Goal: Information Seeking & Learning: Find contact information

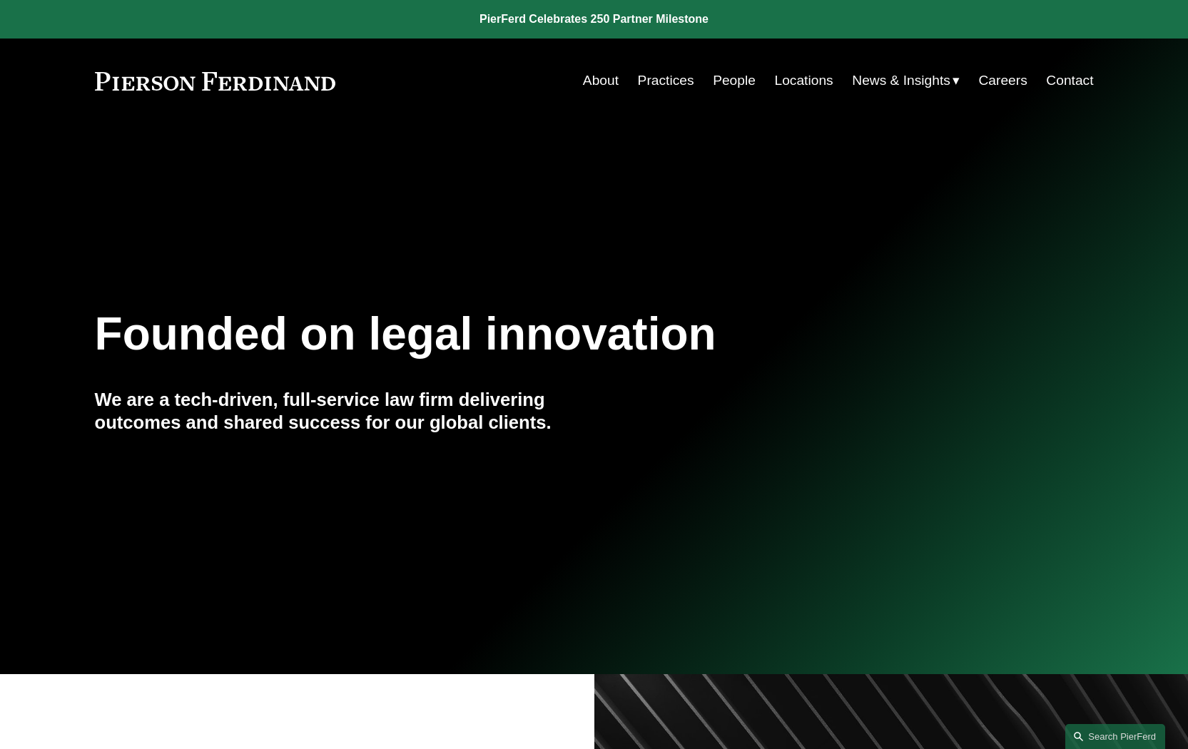
click at [730, 86] on link "People" at bounding box center [734, 80] width 43 height 27
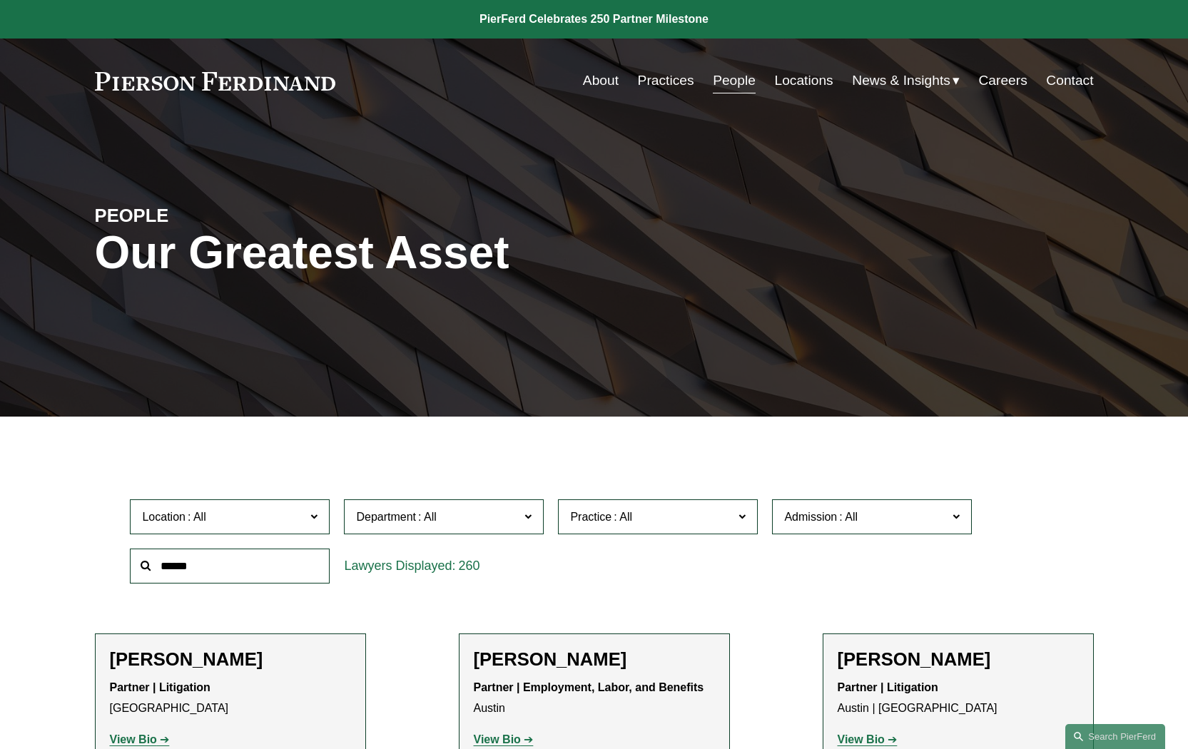
click at [314, 524] on span at bounding box center [313, 516] width 7 height 19
click at [902, 241] on div "PEOPLE Our Greatest Asset" at bounding box center [594, 270] width 1188 height 215
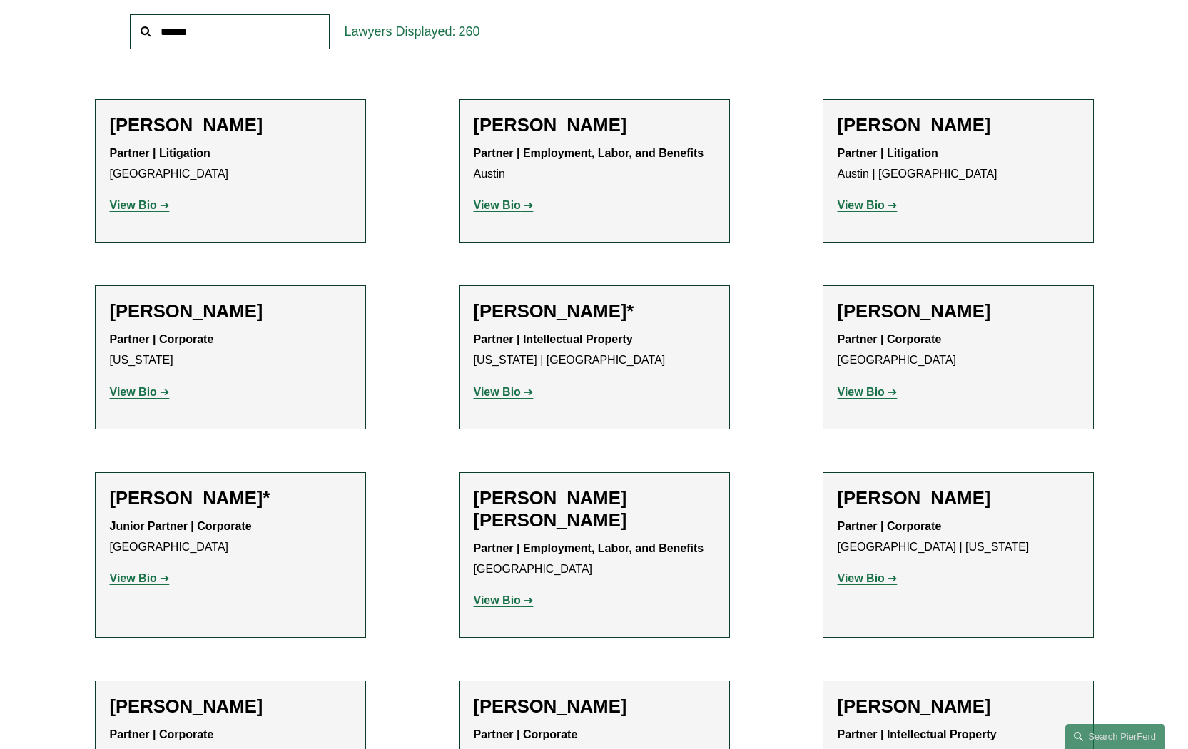
scroll to position [551, 0]
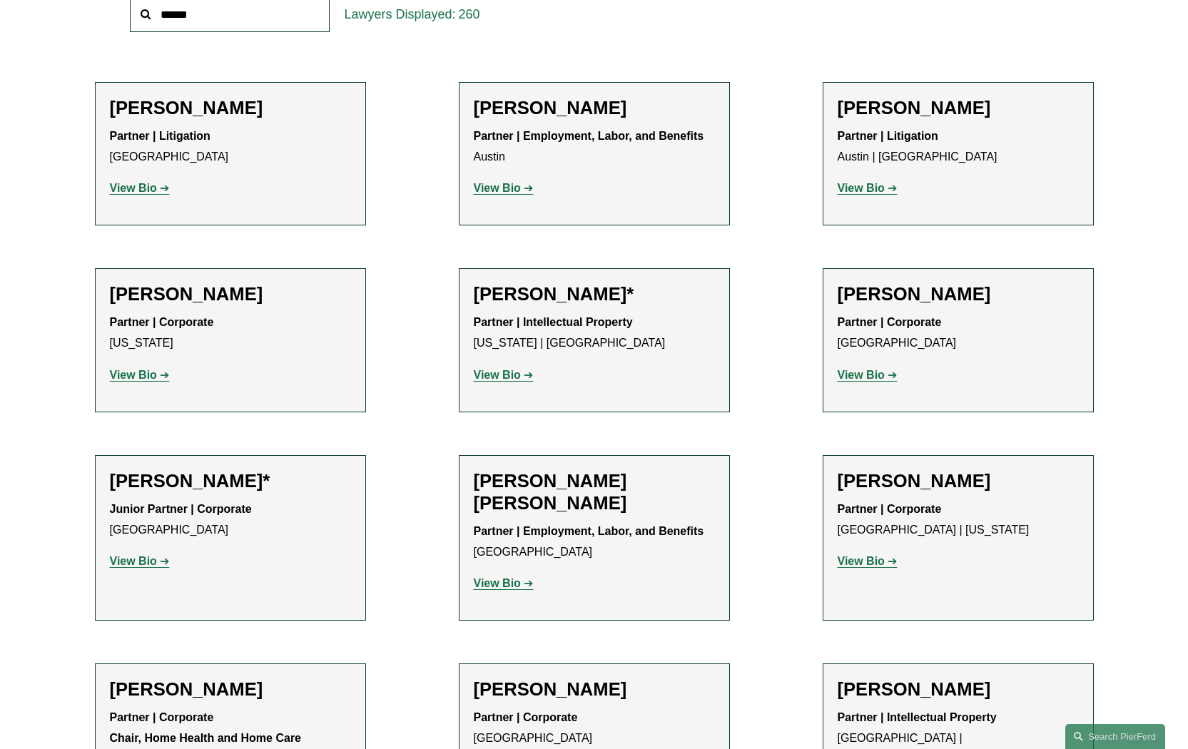
drag, startPoint x: 318, startPoint y: 40, endPoint x: 305, endPoint y: 75, distance: 37.5
click at [0, 0] on ul "All Atlanta Austin Boston Charlotte Chicago Cincinnati Cleveland Columbus Dalla…" at bounding box center [0, 0] width 0 height 0
drag, startPoint x: 275, startPoint y: 86, endPoint x: 275, endPoint y: 77, distance: 8.6
click at [0, 0] on link "Austin" at bounding box center [0, 0] width 0 height 0
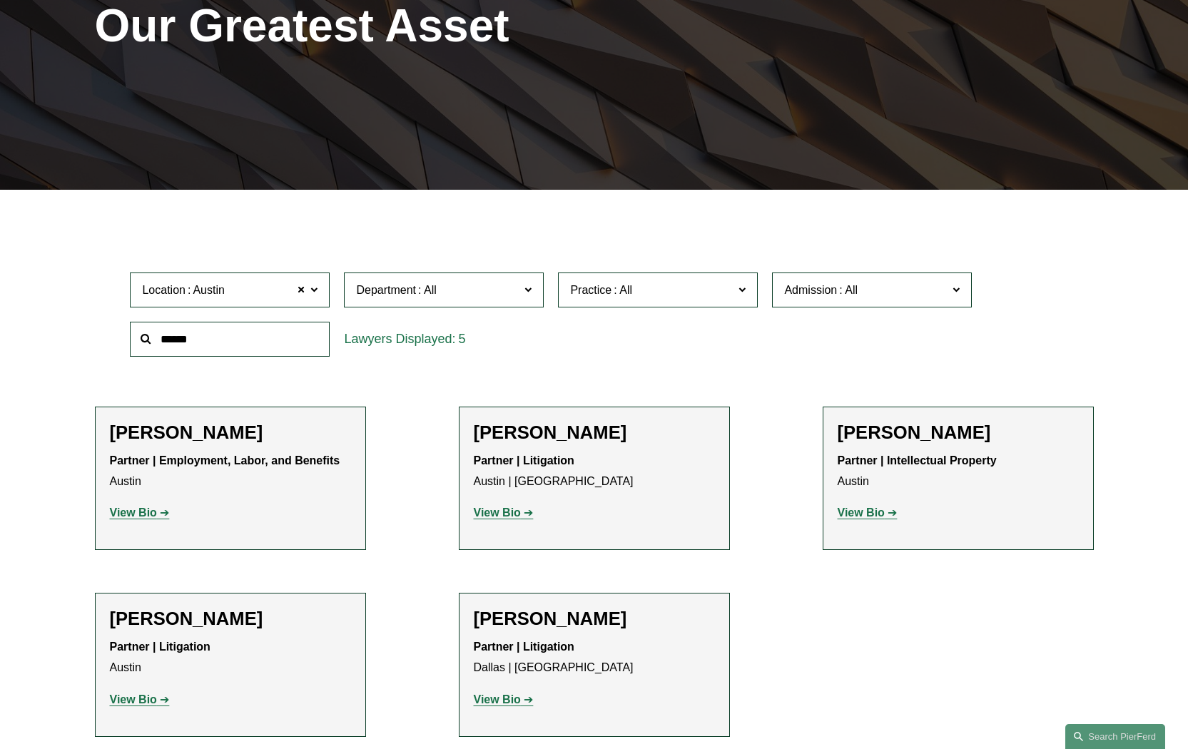
scroll to position [225, 0]
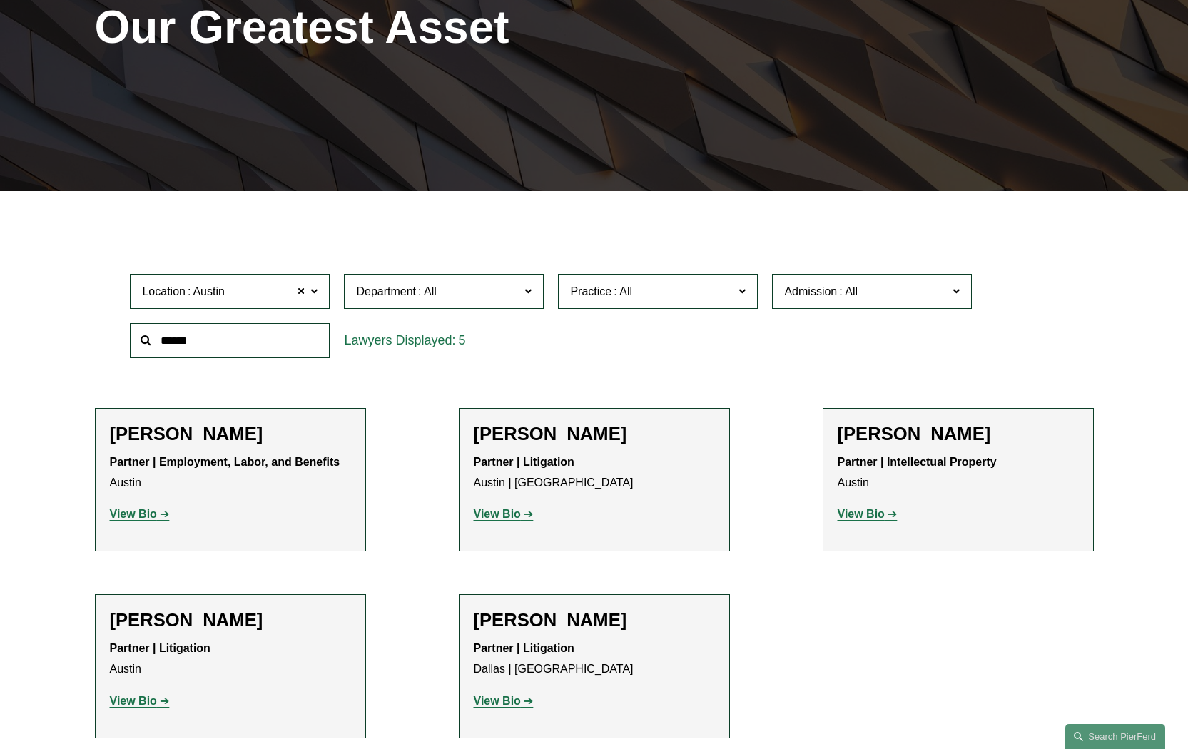
click at [317, 289] on span at bounding box center [313, 291] width 7 height 19
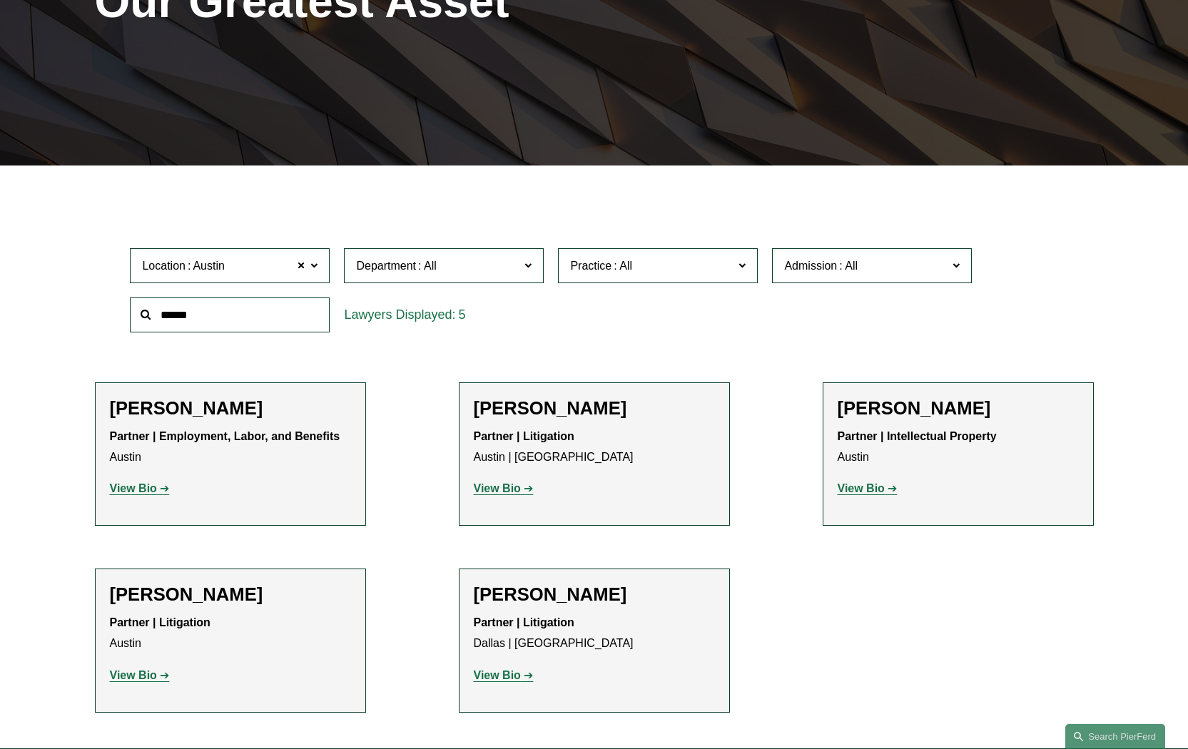
scroll to position [254, 0]
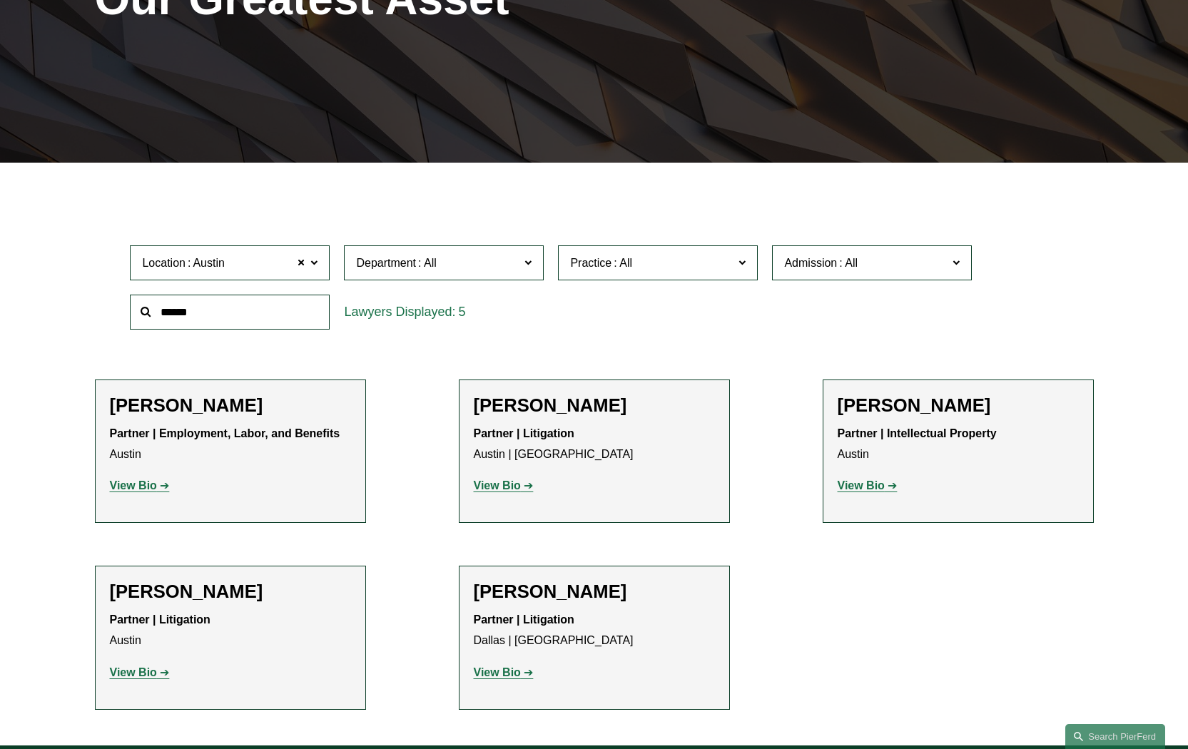
click at [0, 0] on link "Boston" at bounding box center [0, 0] width 0 height 0
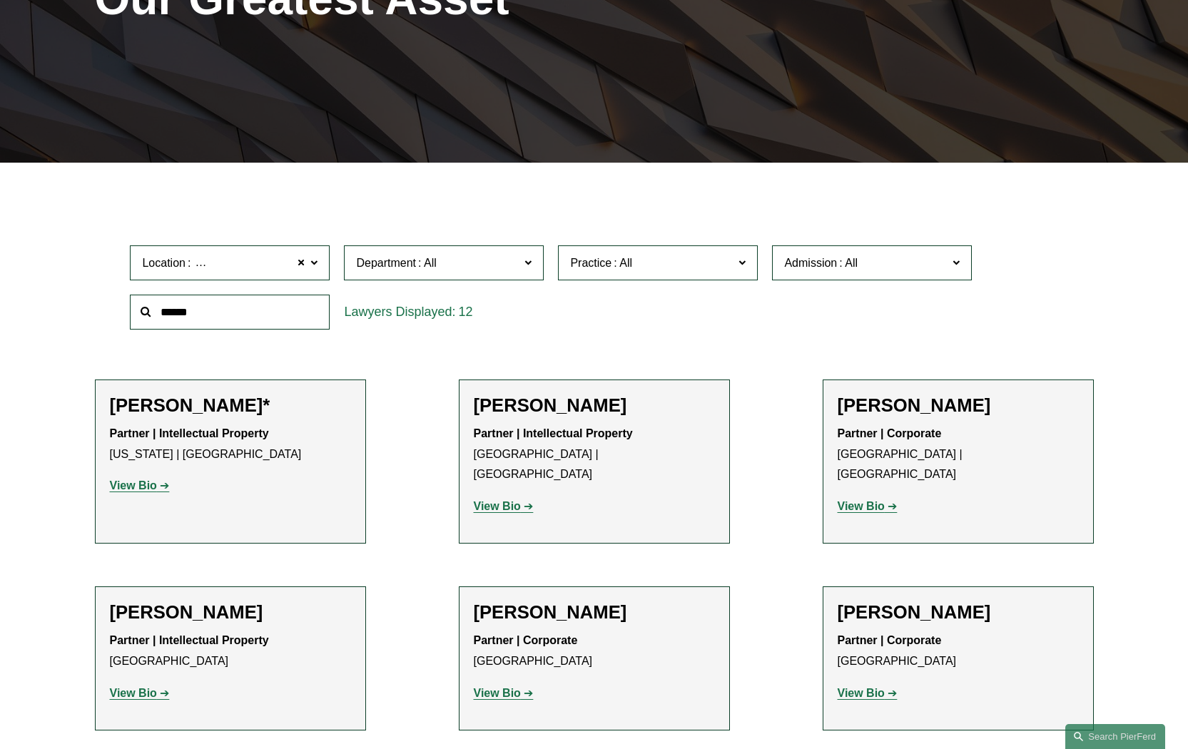
click at [315, 267] on span at bounding box center [313, 262] width 7 height 19
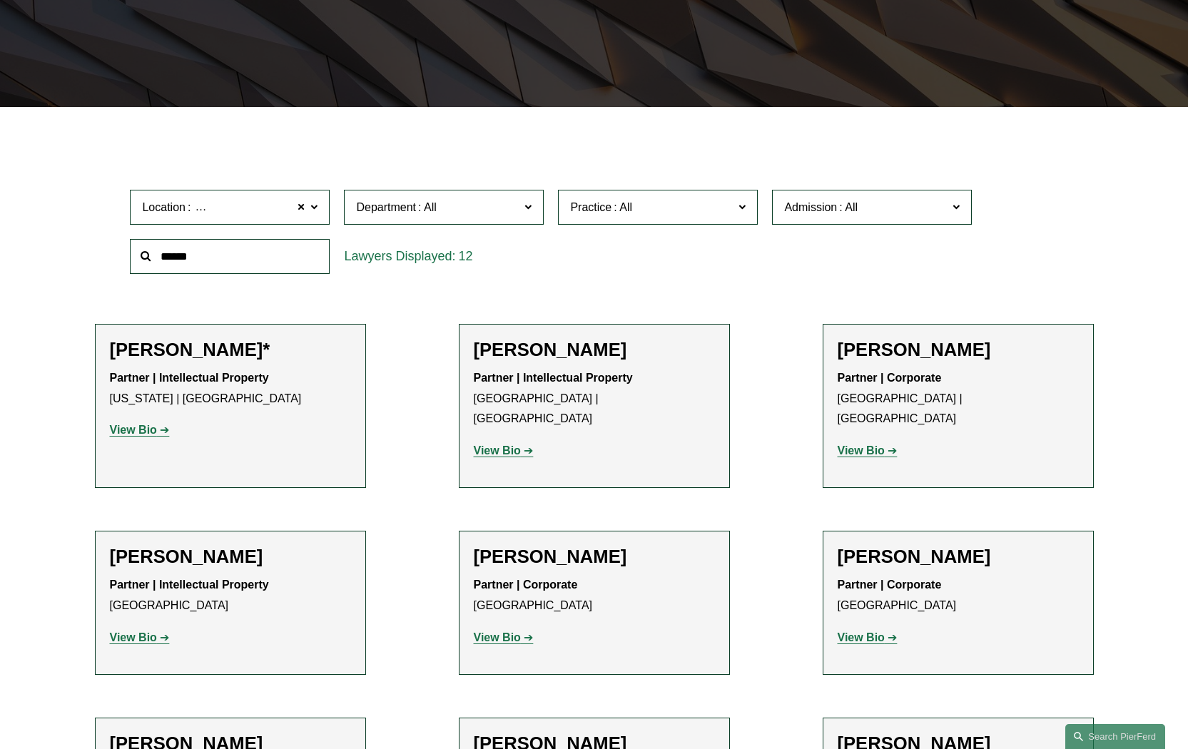
scroll to position [311, 0]
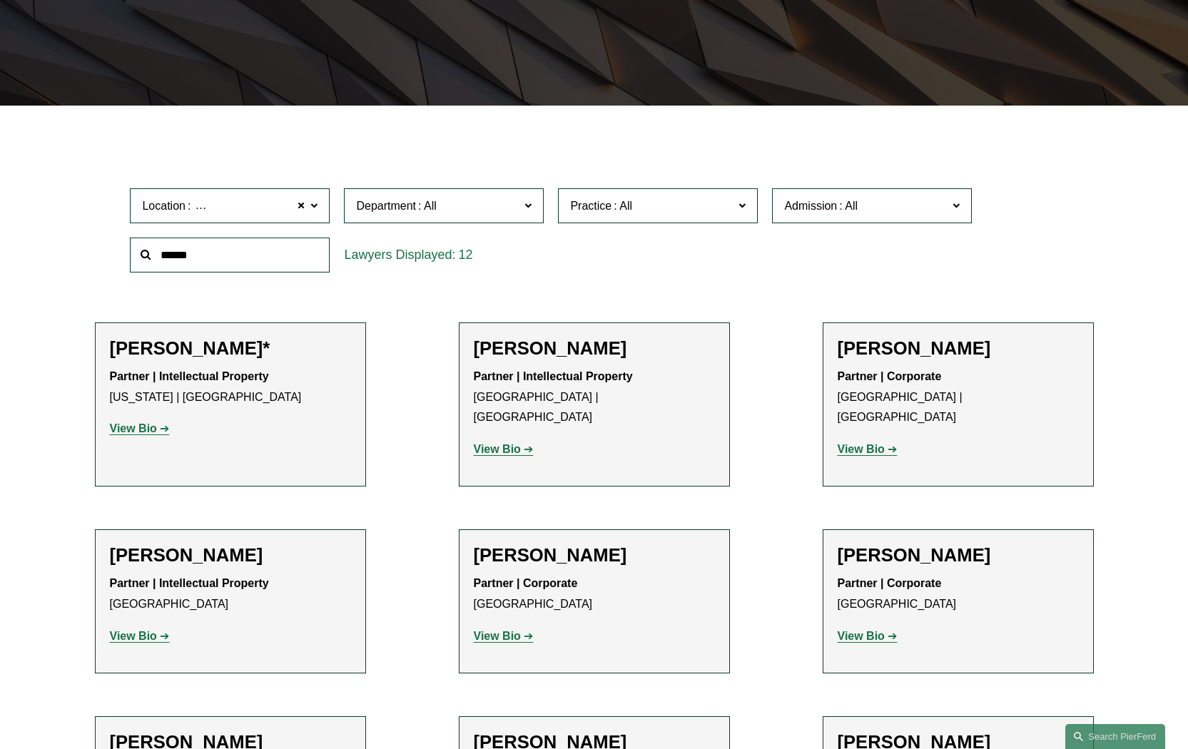
click at [559, 394] on p "Partner | Intellectual Property Boston | Los Angeles" at bounding box center [594, 397] width 241 height 61
click at [515, 443] on strong "View Bio" at bounding box center [497, 449] width 47 height 12
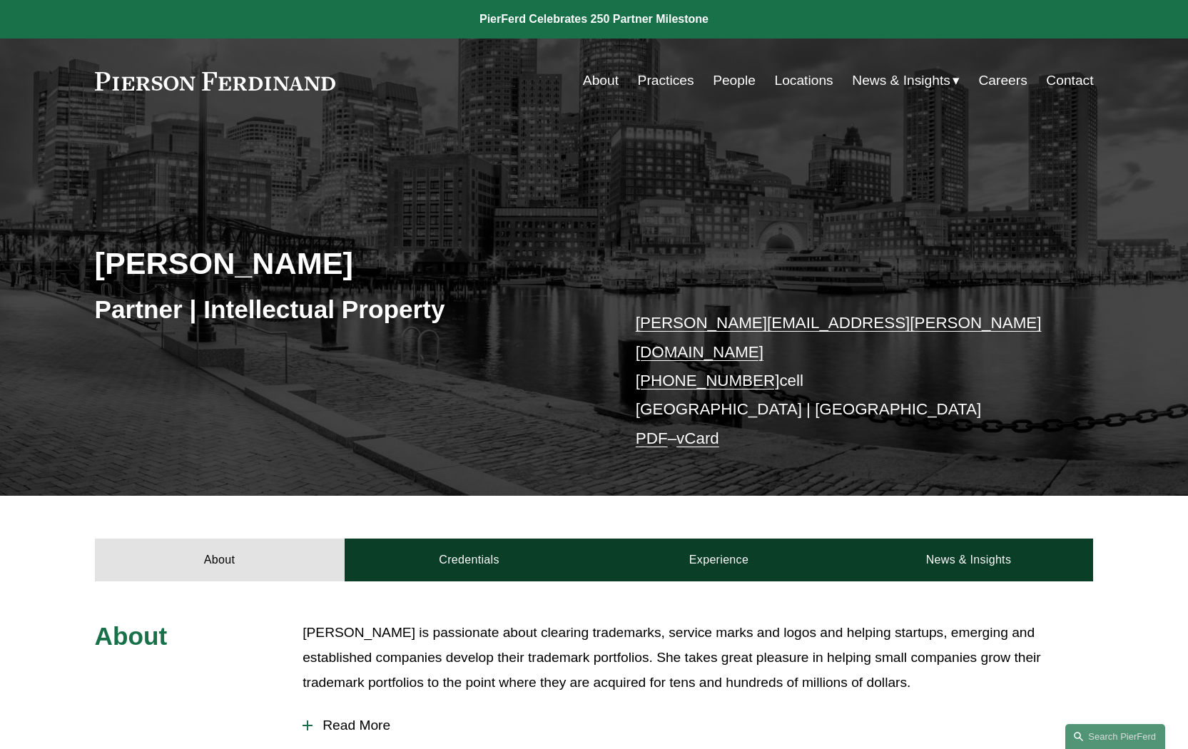
click at [827, 388] on p "christine.baker@pierferd.com +1.617.699.9340 cell Boston | Los Angeles PDF – vC…" at bounding box center [844, 381] width 416 height 144
click at [818, 81] on link "Locations" at bounding box center [804, 80] width 58 height 27
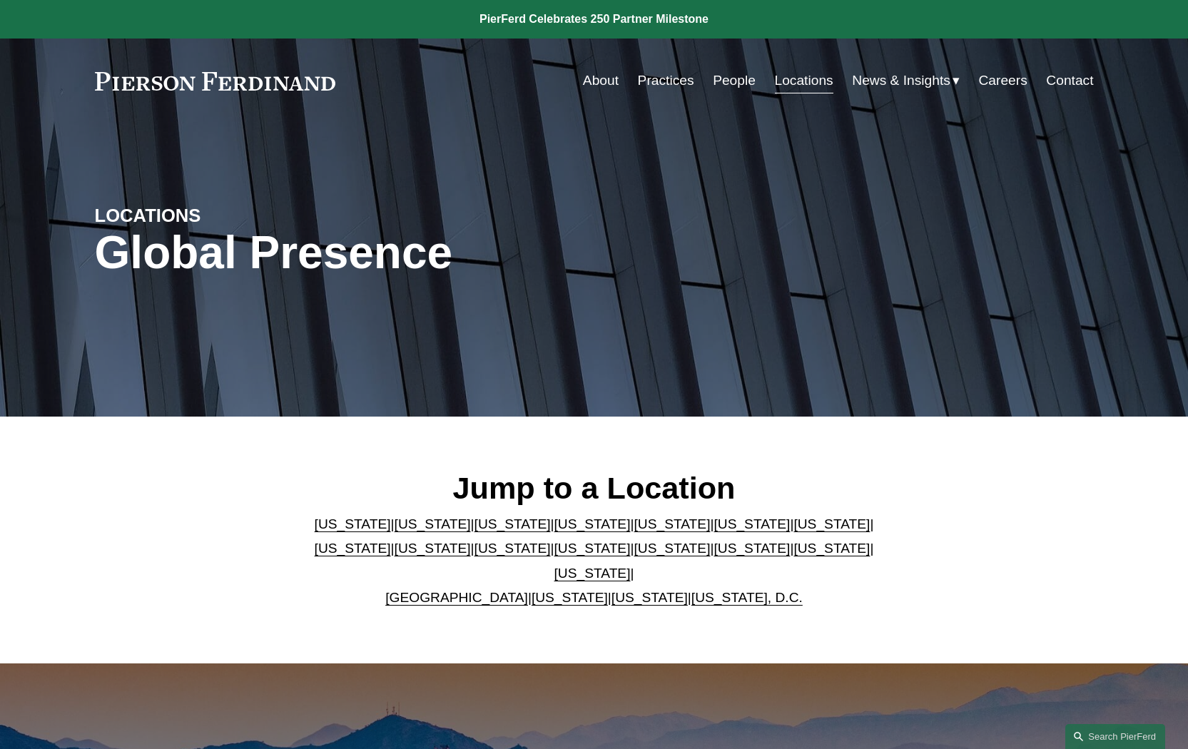
click at [412, 531] on link "[US_STATE]" at bounding box center [432, 523] width 76 height 15
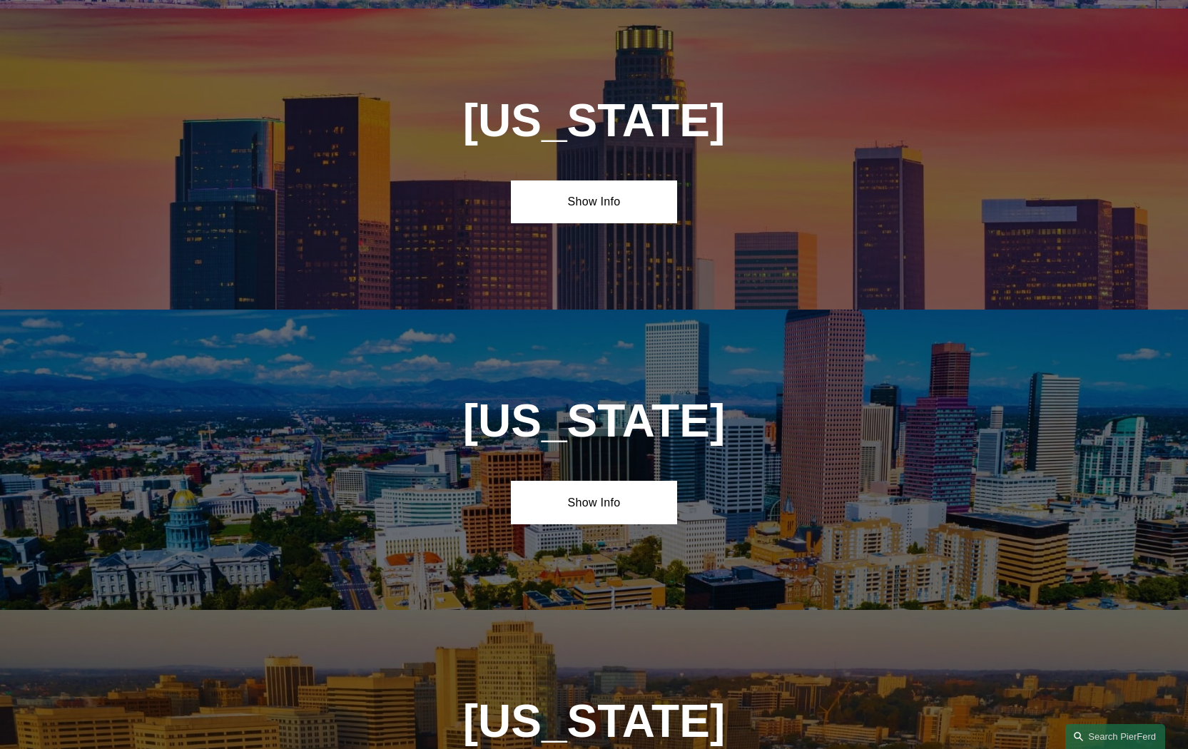
scroll to position [964, 0]
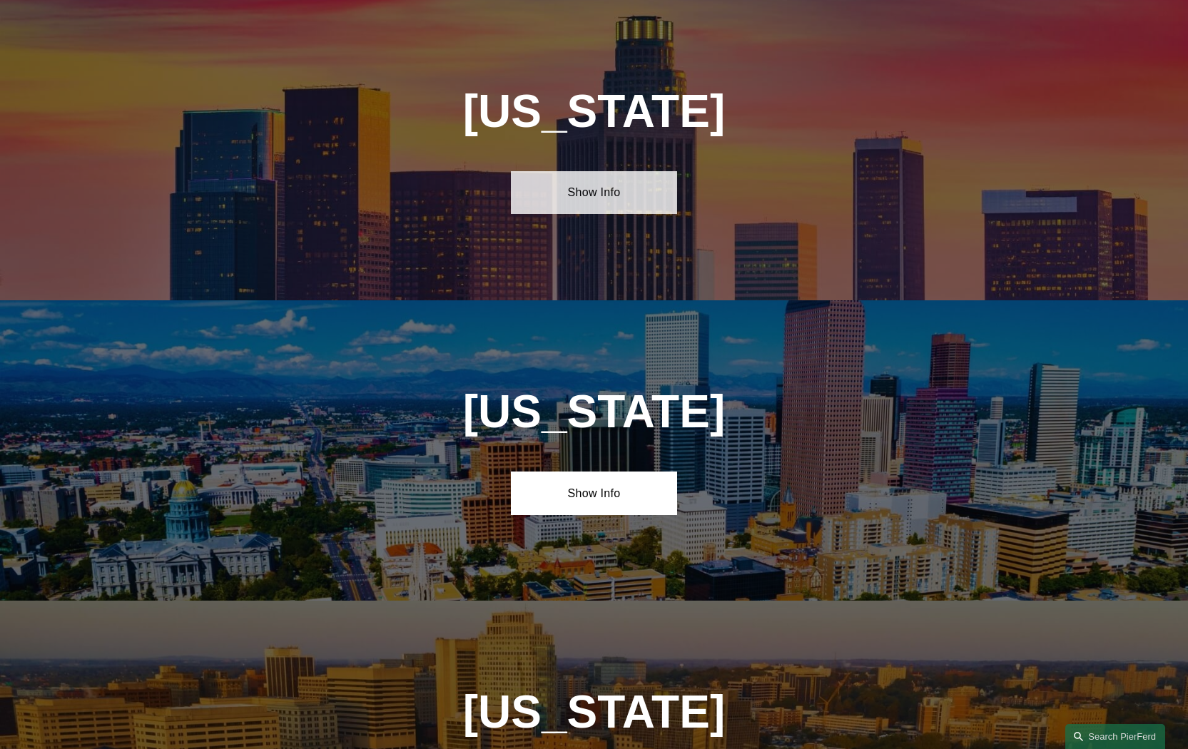
click at [601, 200] on link "Show Info" at bounding box center [594, 192] width 166 height 43
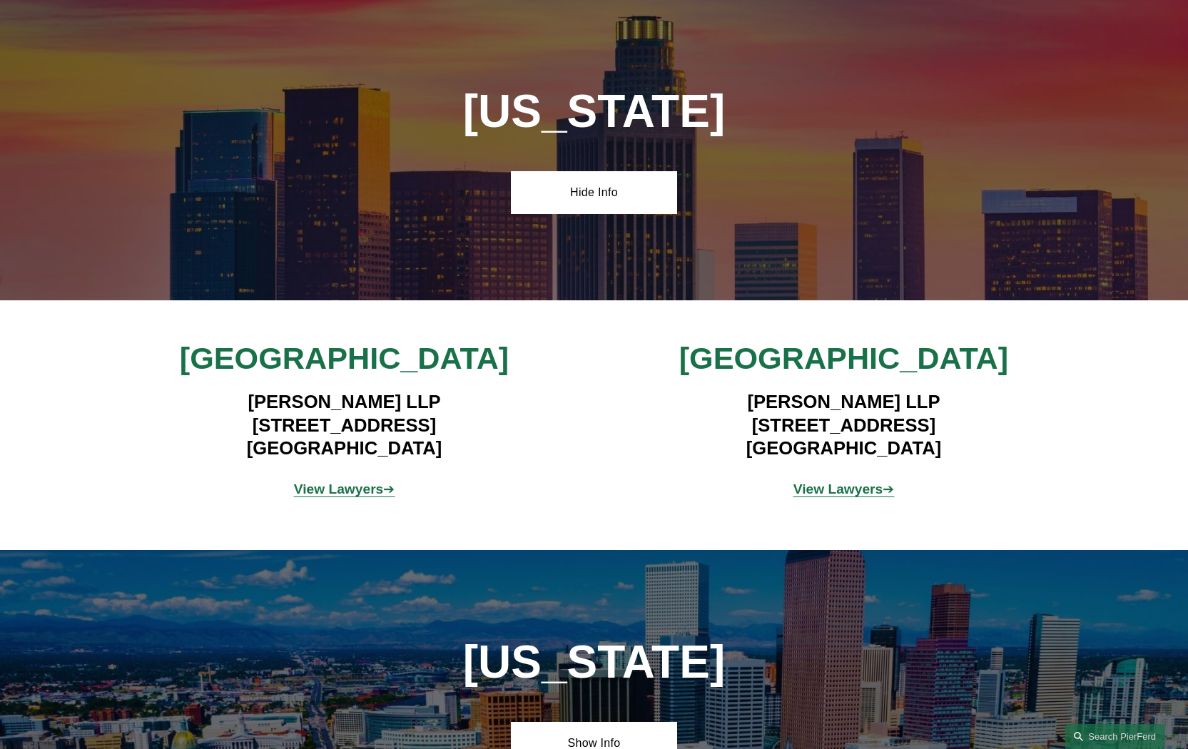
click at [372, 492] on strong "View Lawyers" at bounding box center [339, 488] width 90 height 15
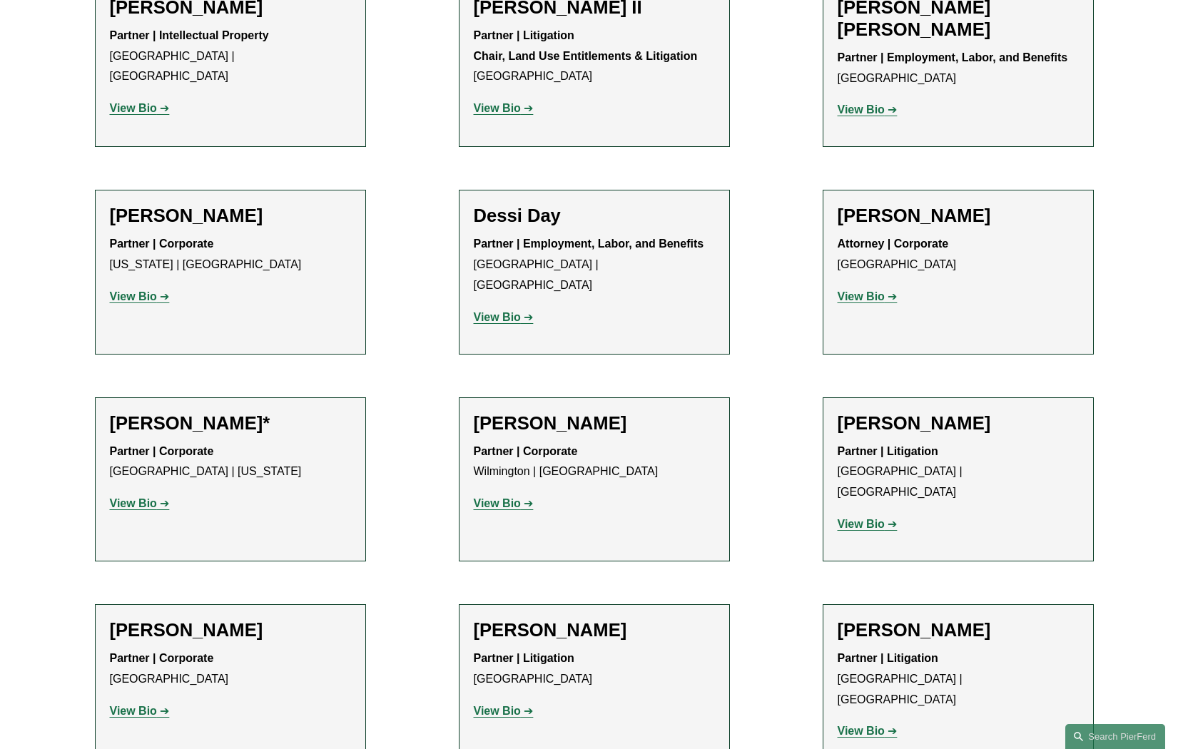
scroll to position [661, 0]
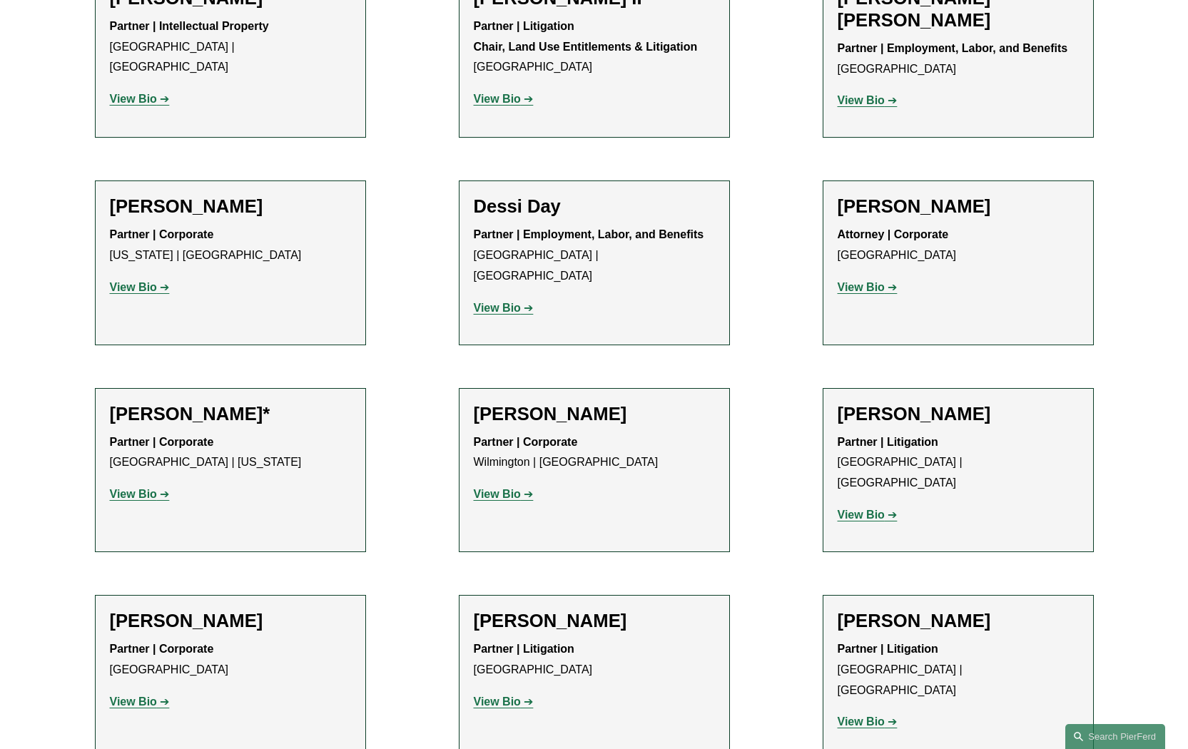
click at [139, 287] on strong "View Bio" at bounding box center [133, 287] width 47 height 12
click at [866, 285] on strong "View Bio" at bounding box center [860, 287] width 47 height 12
click at [173, 403] on h2 "[PERSON_NAME]*" at bounding box center [230, 414] width 241 height 22
click at [137, 488] on strong "View Bio" at bounding box center [133, 494] width 47 height 12
click at [138, 692] on p "View Bio" at bounding box center [230, 702] width 241 height 21
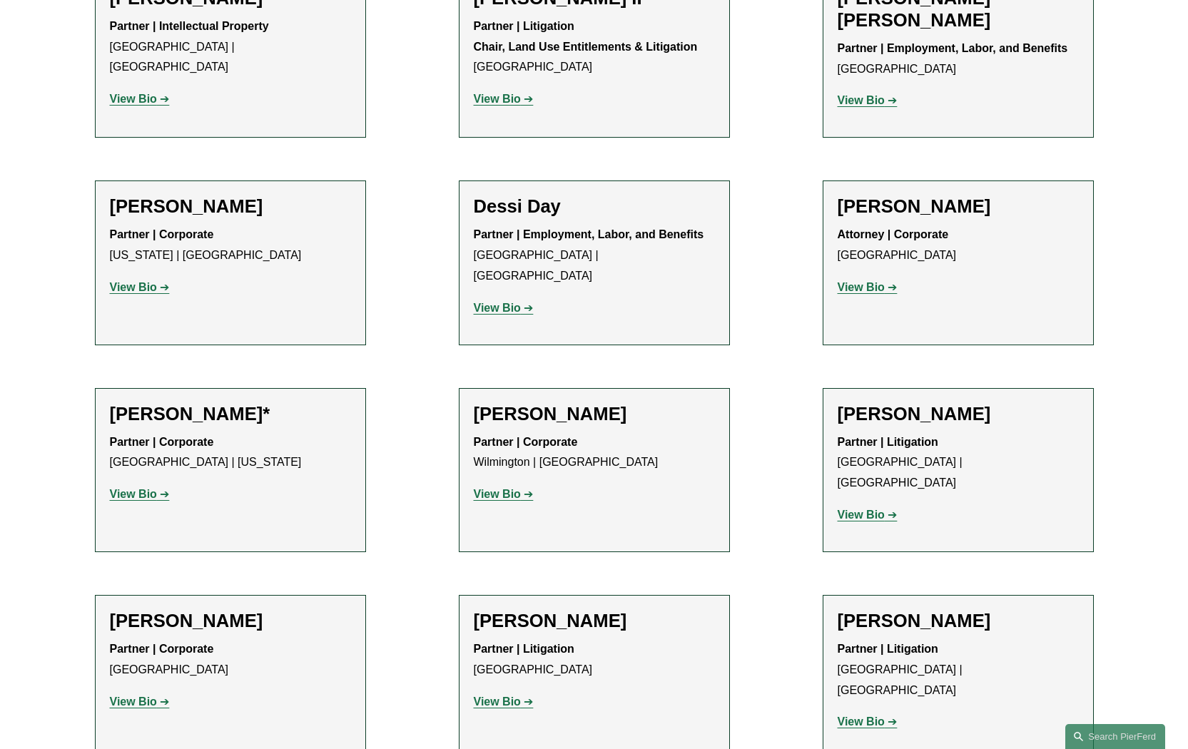
click at [137, 695] on strong "View Bio" at bounding box center [133, 701] width 47 height 12
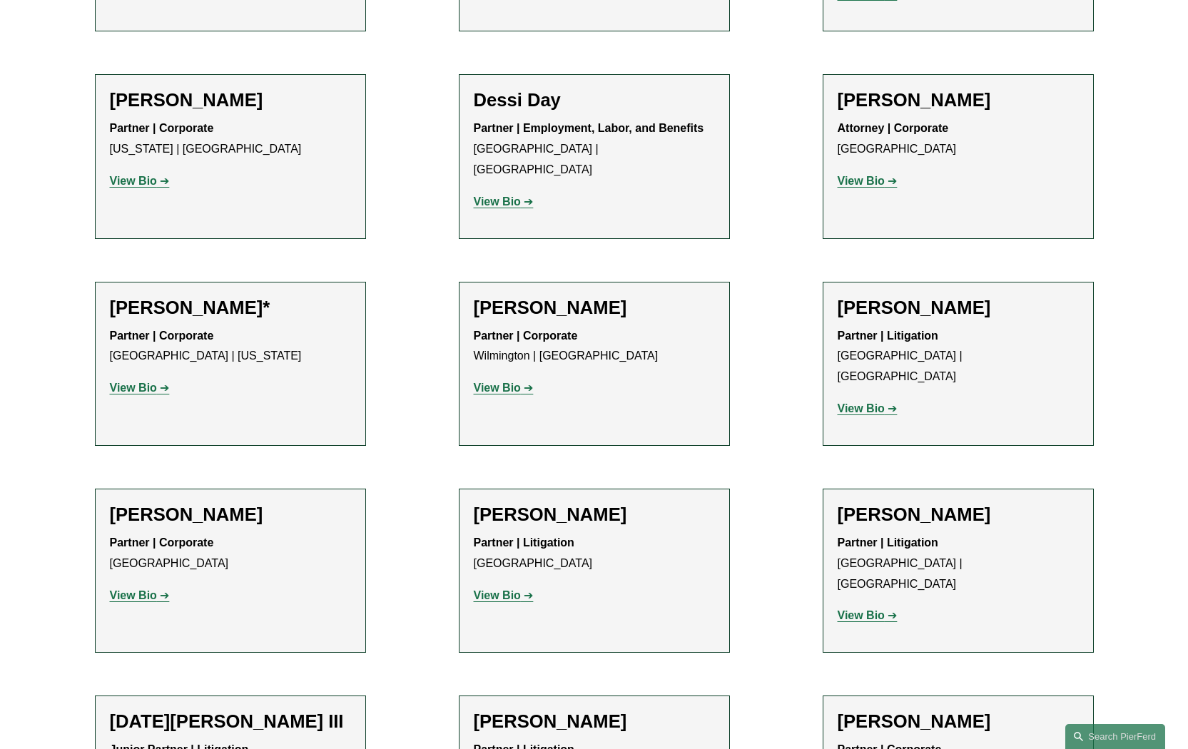
scroll to position [775, 0]
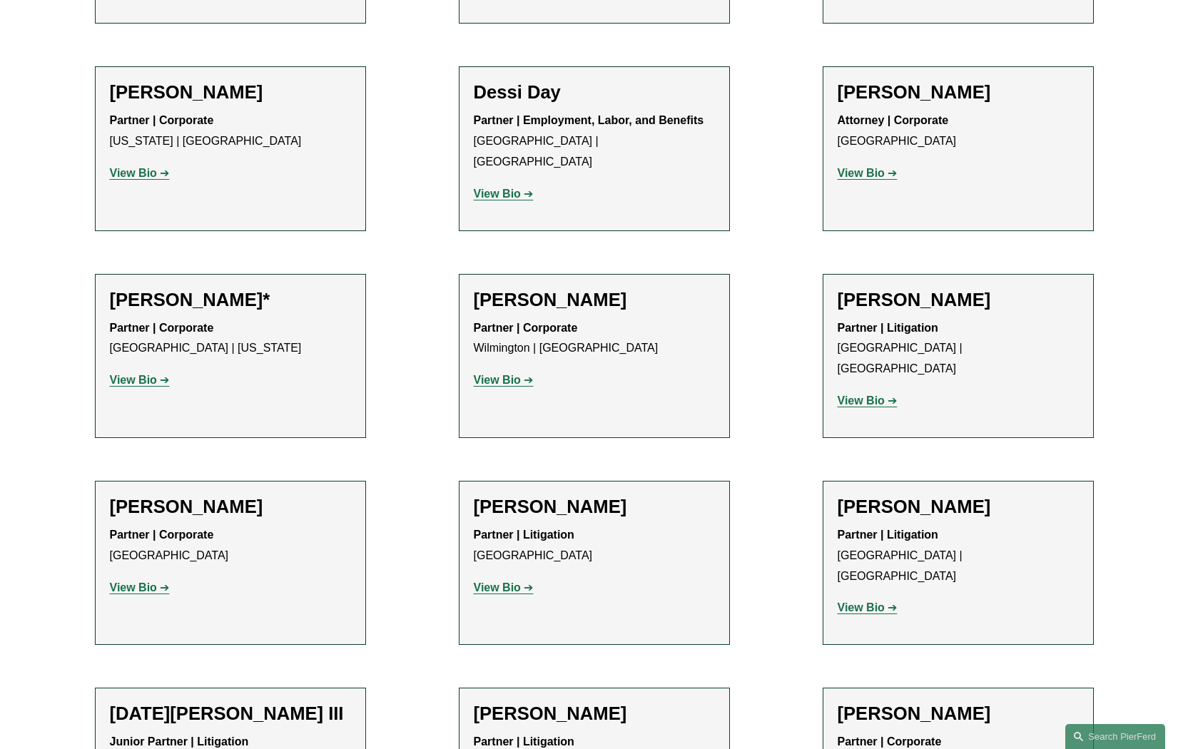
click at [506, 188] on strong "View Bio" at bounding box center [497, 194] width 47 height 12
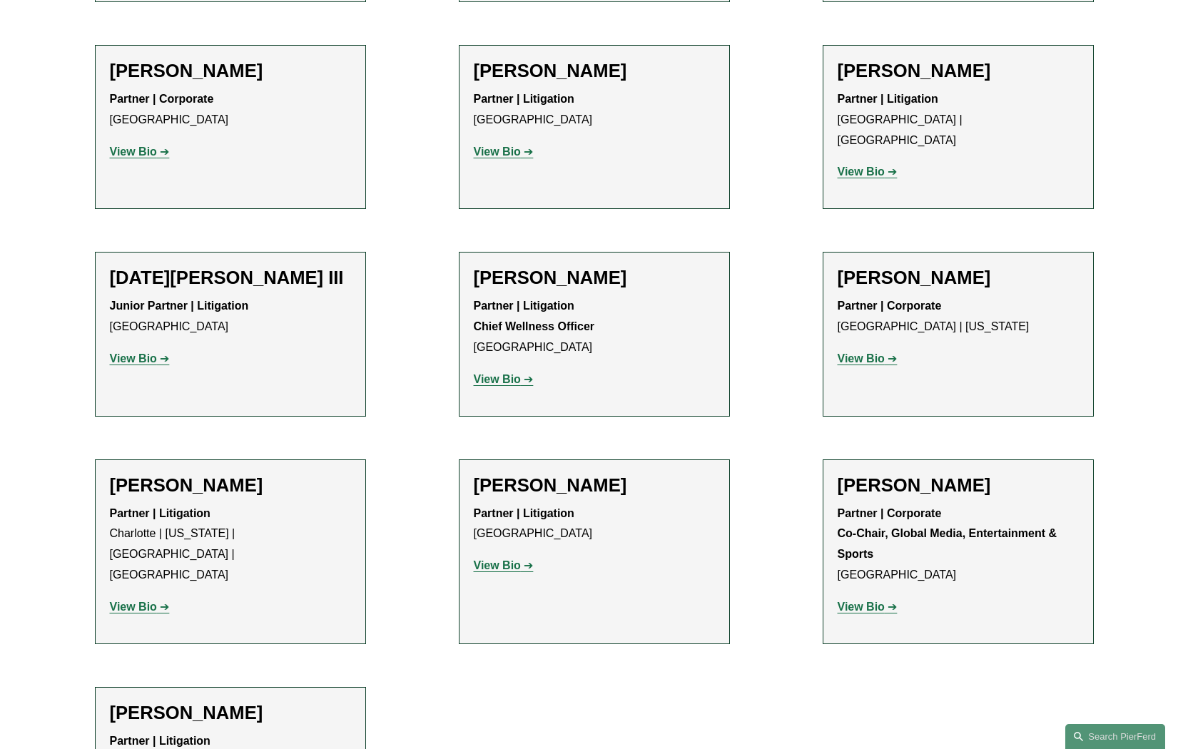
scroll to position [1213, 0]
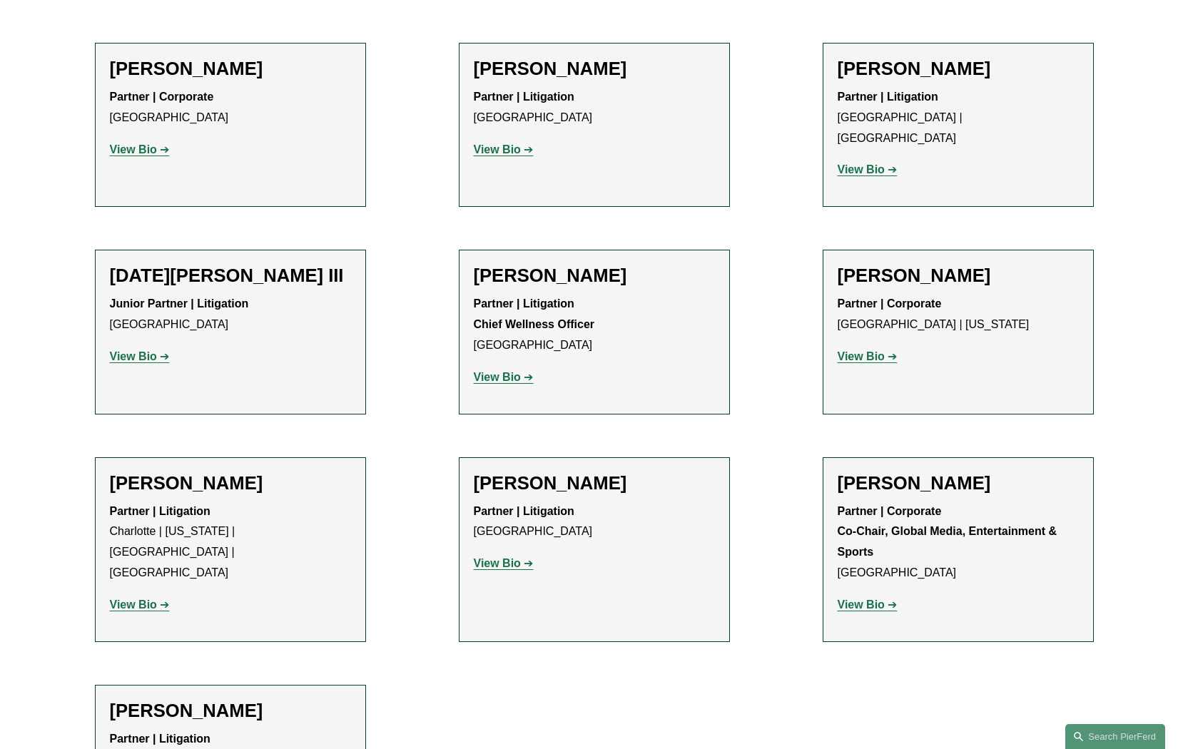
click at [879, 350] on strong "View Bio" at bounding box center [860, 356] width 47 height 12
click at [867, 350] on strong "View Bio" at bounding box center [860, 356] width 47 height 12
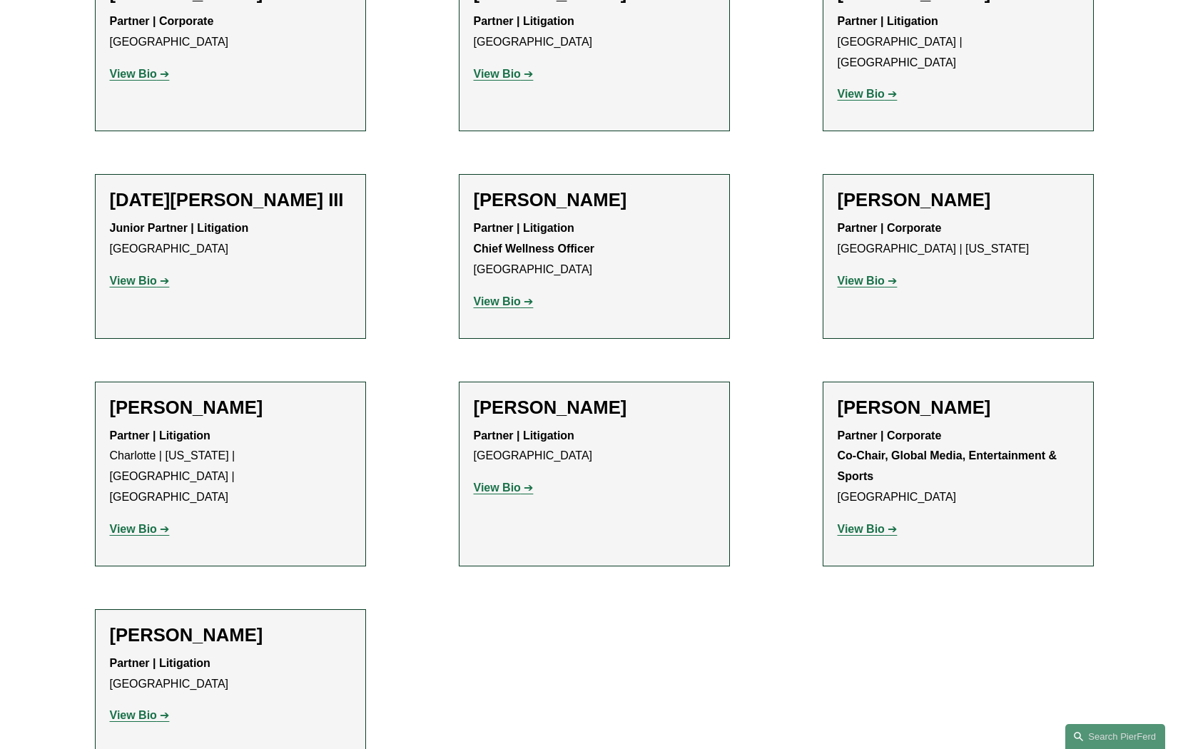
scroll to position [1285, 0]
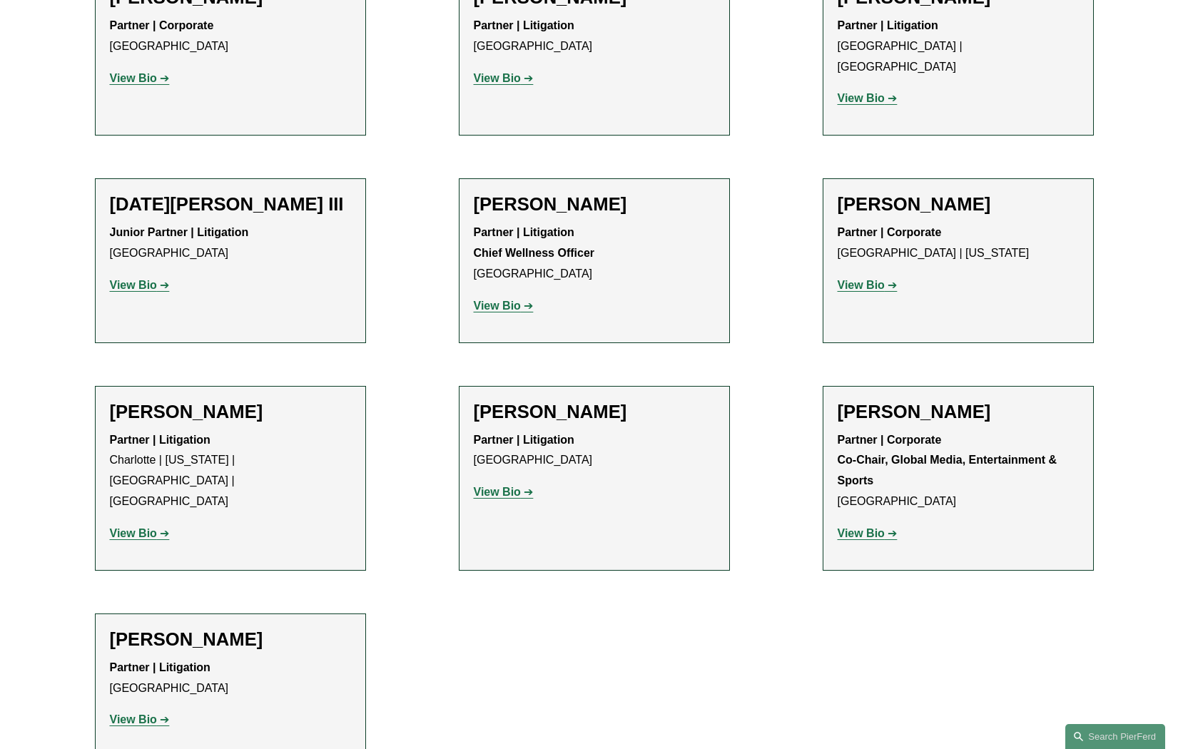
click at [512, 300] on strong "View Bio" at bounding box center [497, 306] width 47 height 12
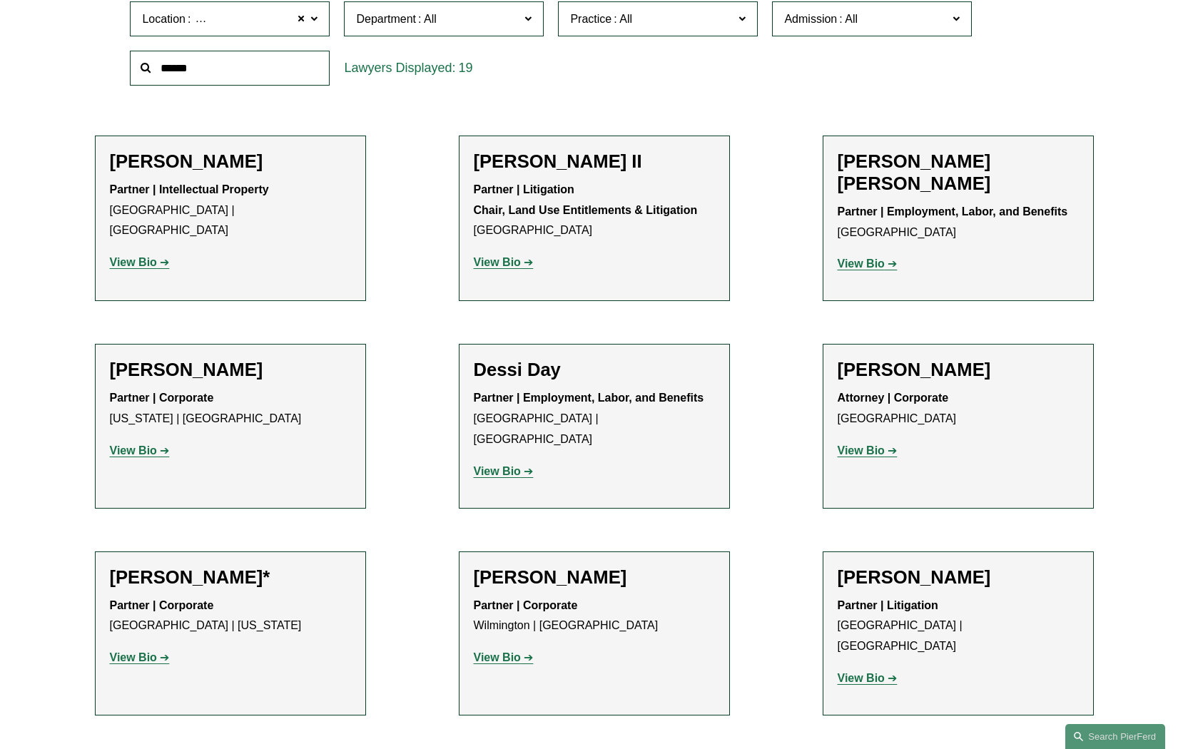
scroll to position [486, 0]
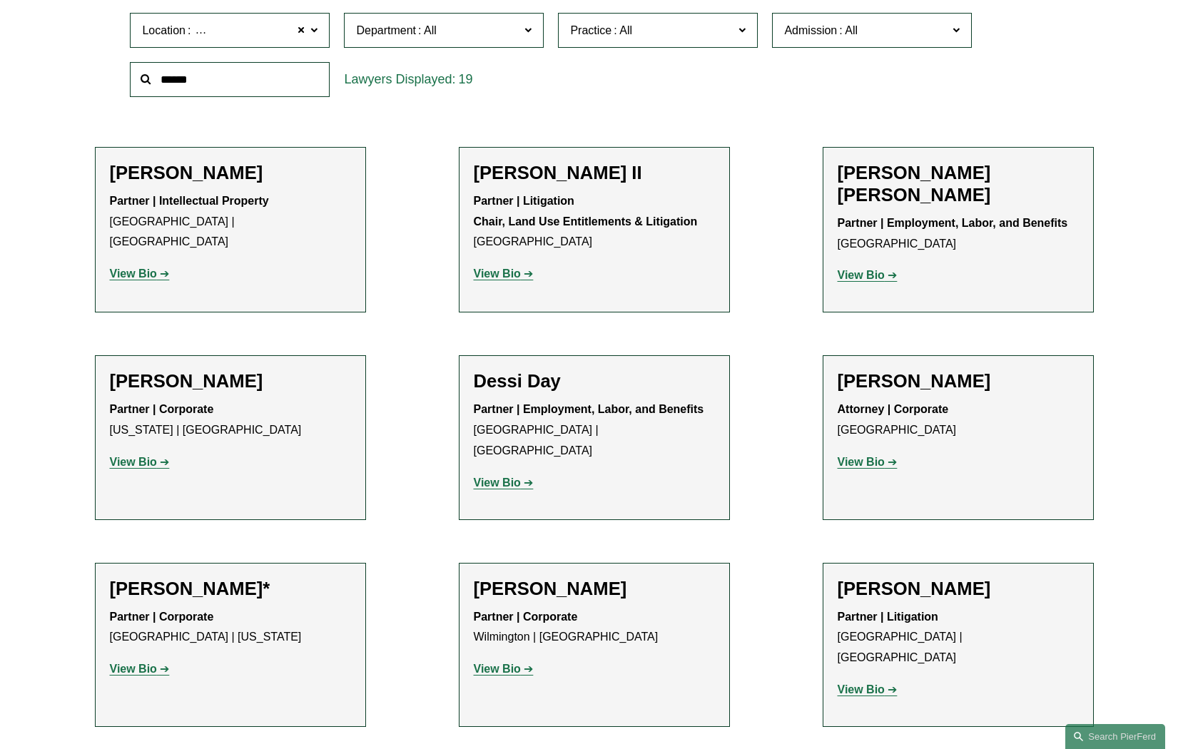
click at [504, 663] on strong "View Bio" at bounding box center [497, 669] width 47 height 12
click at [312, 30] on span at bounding box center [313, 30] width 7 height 19
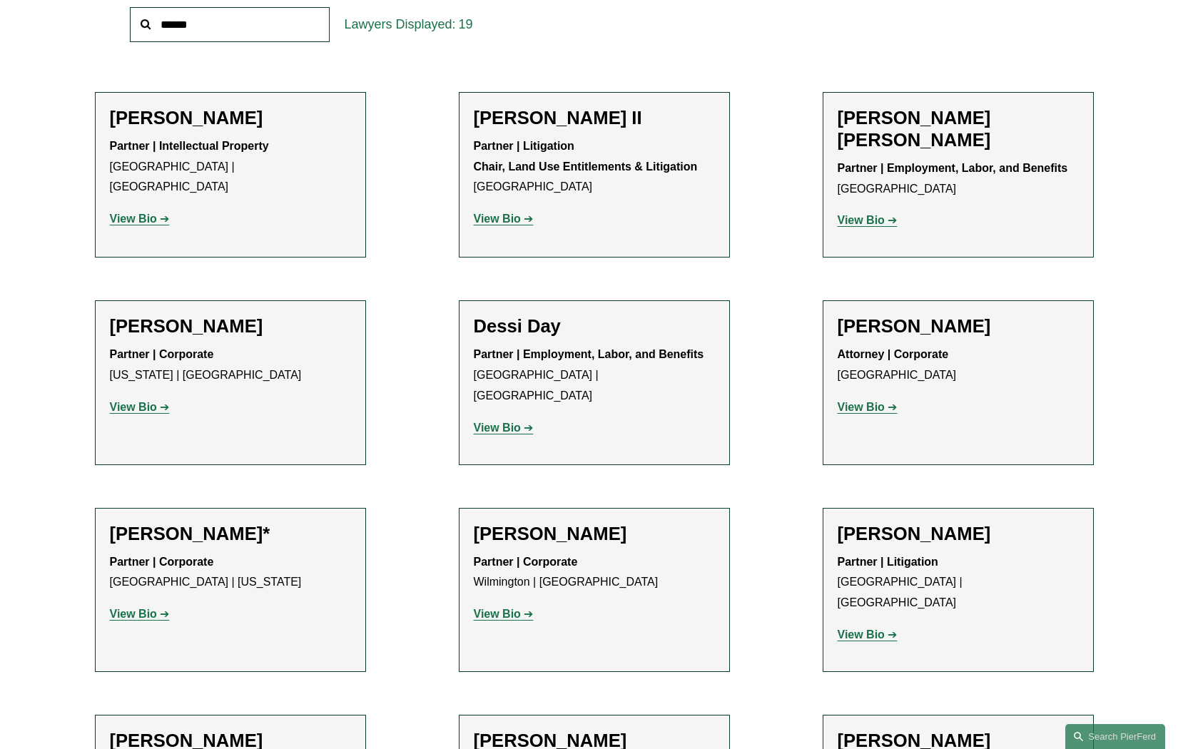
scroll to position [544, 0]
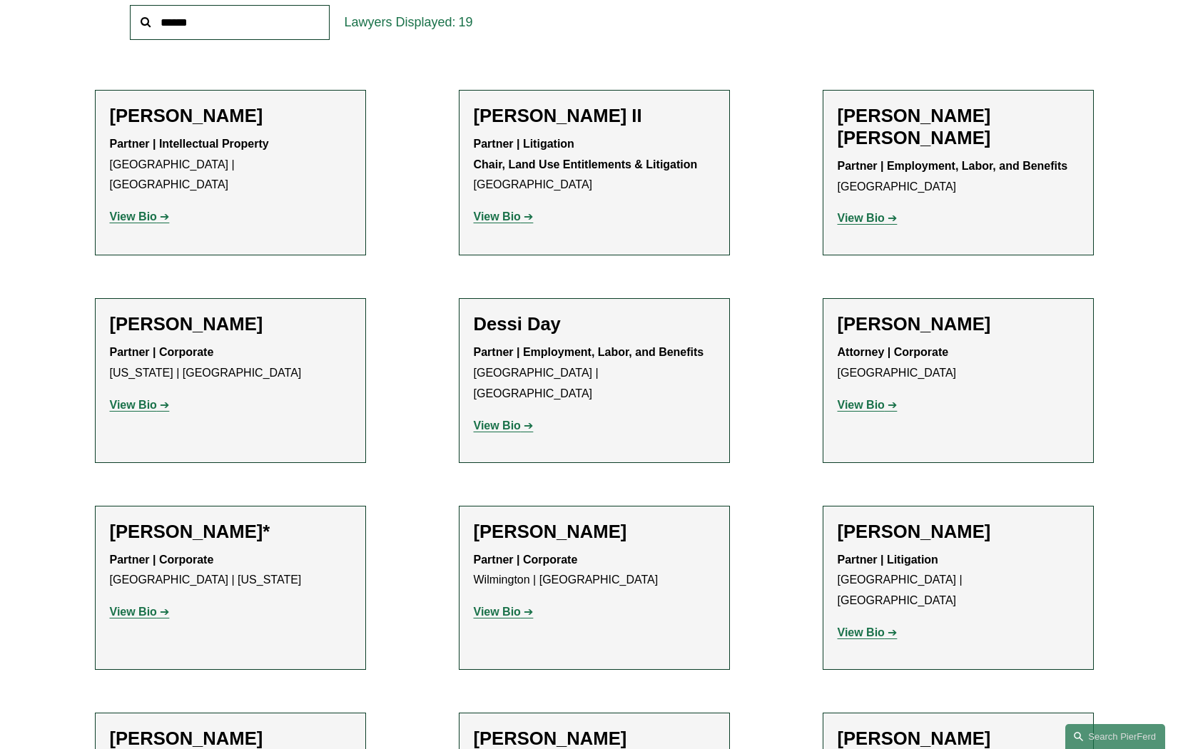
click at [0, 0] on link "All" at bounding box center [0, 0] width 0 height 0
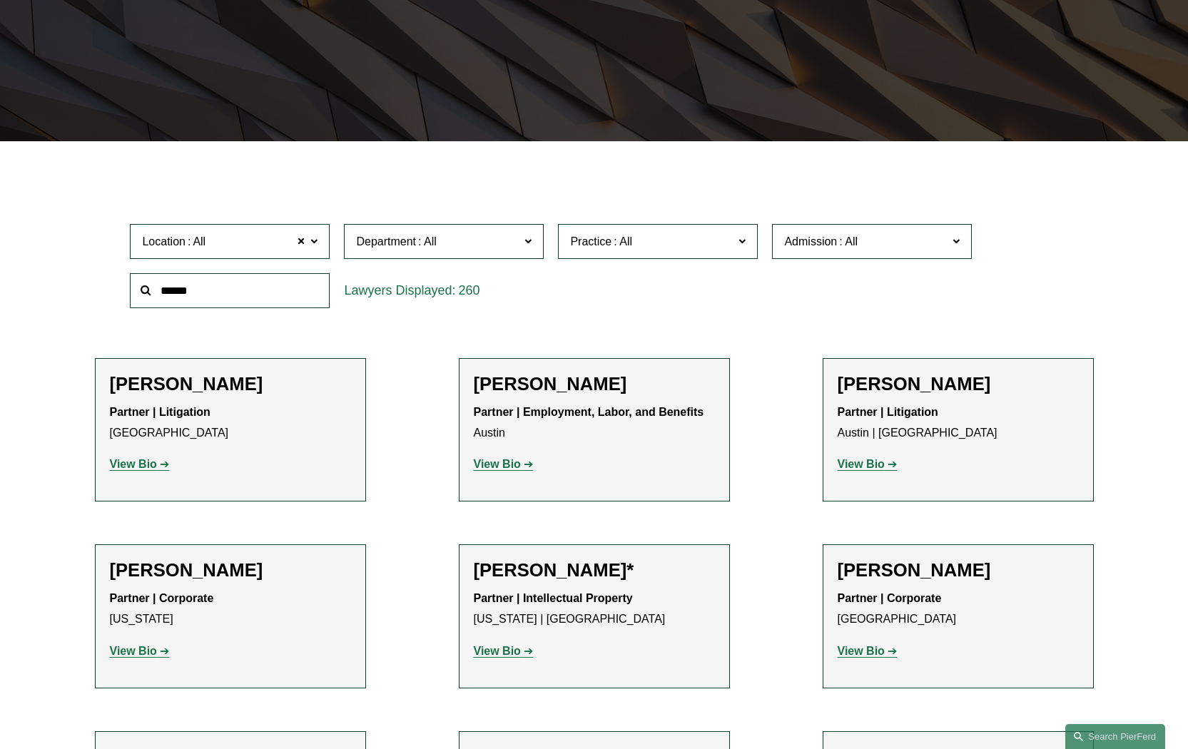
scroll to position [272, 0]
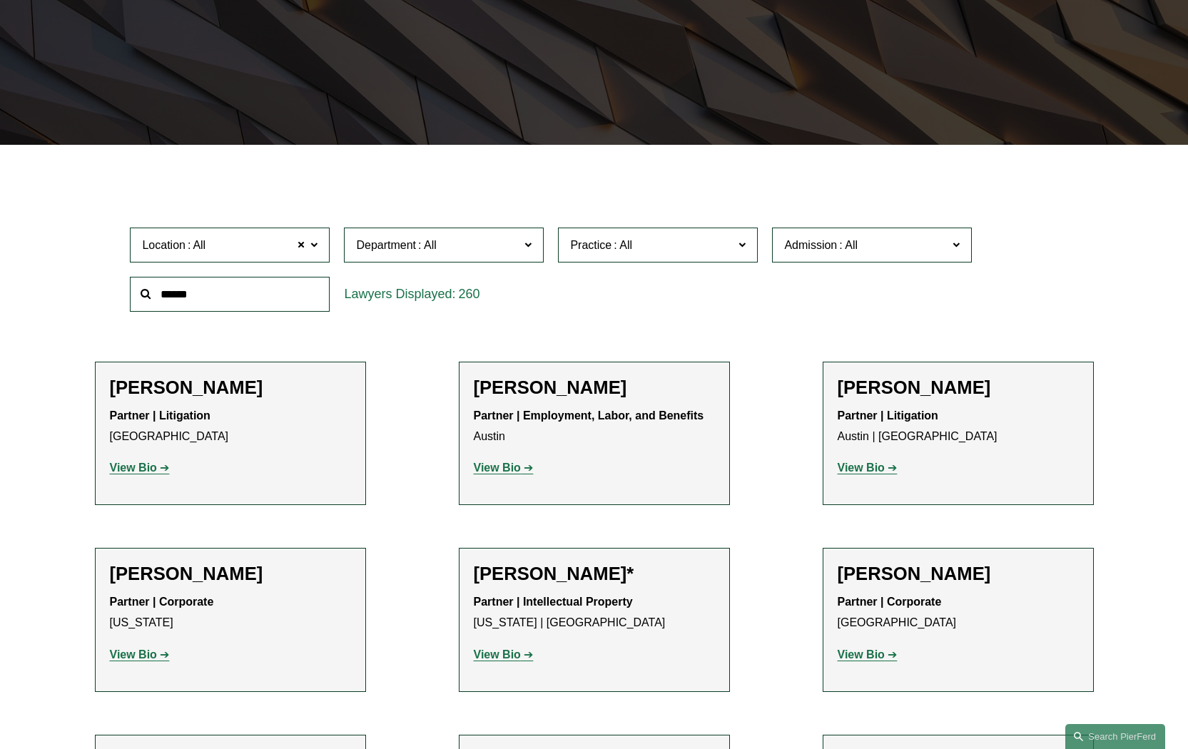
click at [312, 246] on span at bounding box center [313, 244] width 7 height 19
click at [0, 0] on link "Atlanta" at bounding box center [0, 0] width 0 height 0
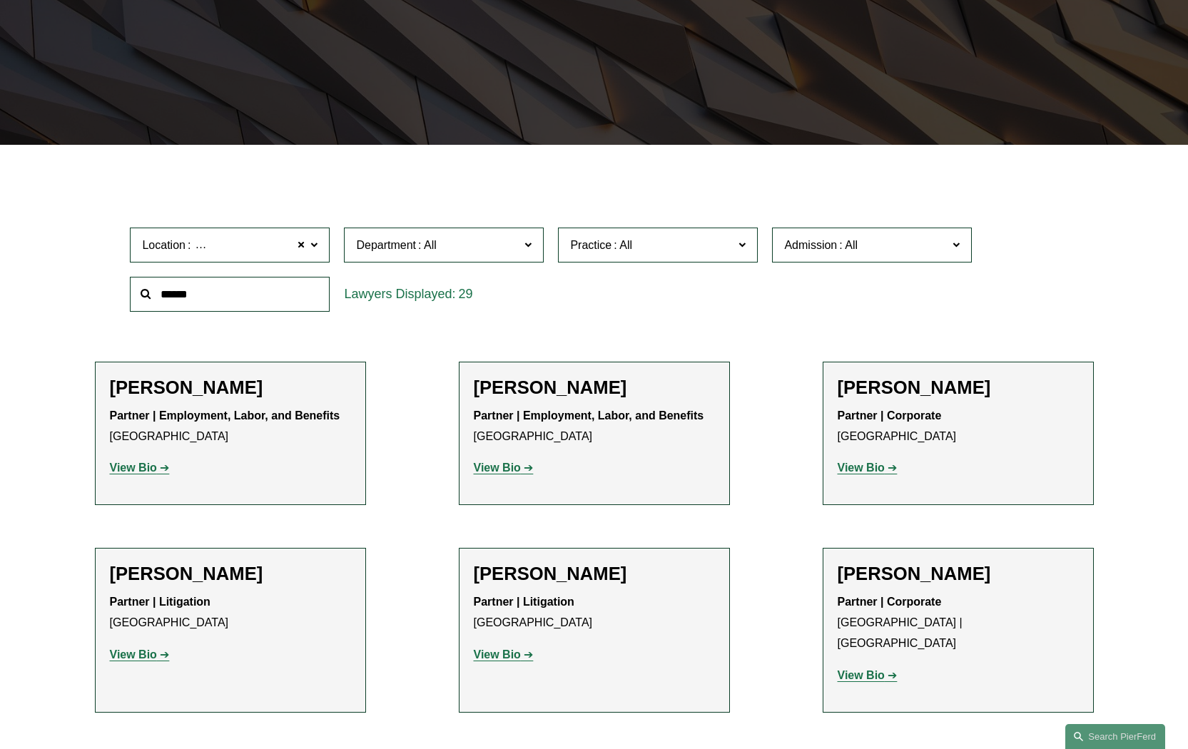
click at [865, 468] on strong "View Bio" at bounding box center [860, 467] width 47 height 12
click at [867, 669] on strong "View Bio" at bounding box center [860, 675] width 47 height 12
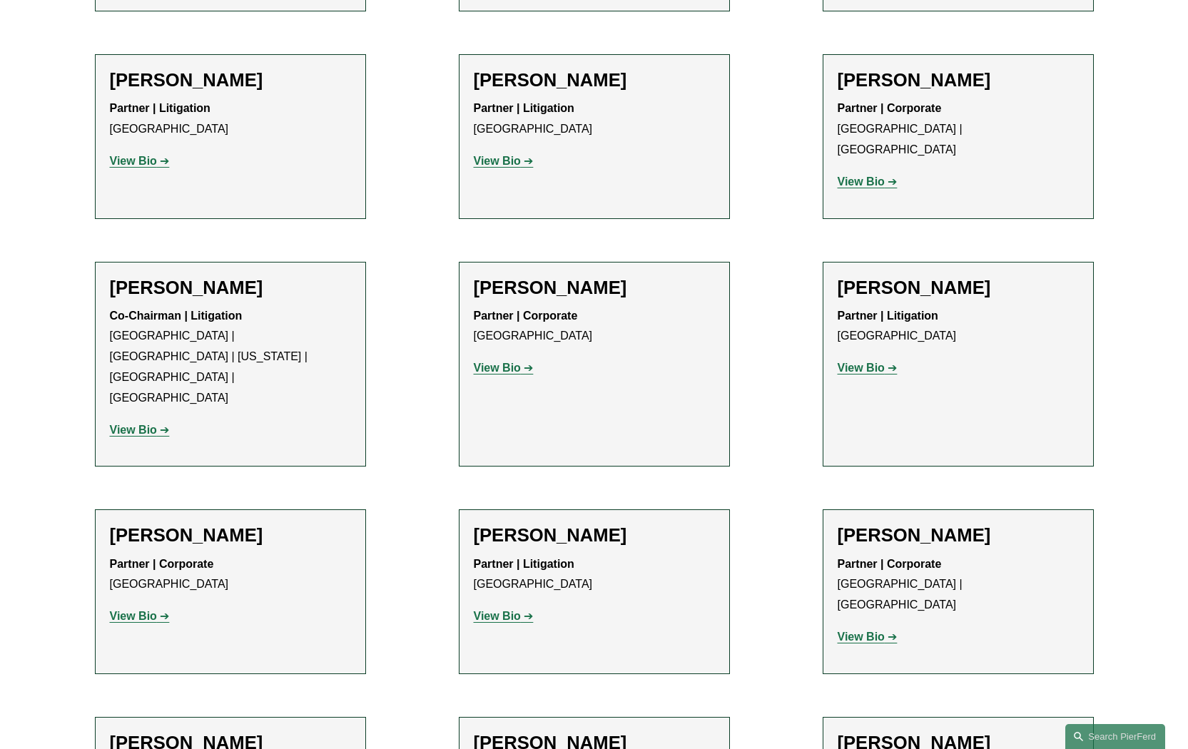
scroll to position [768, 0]
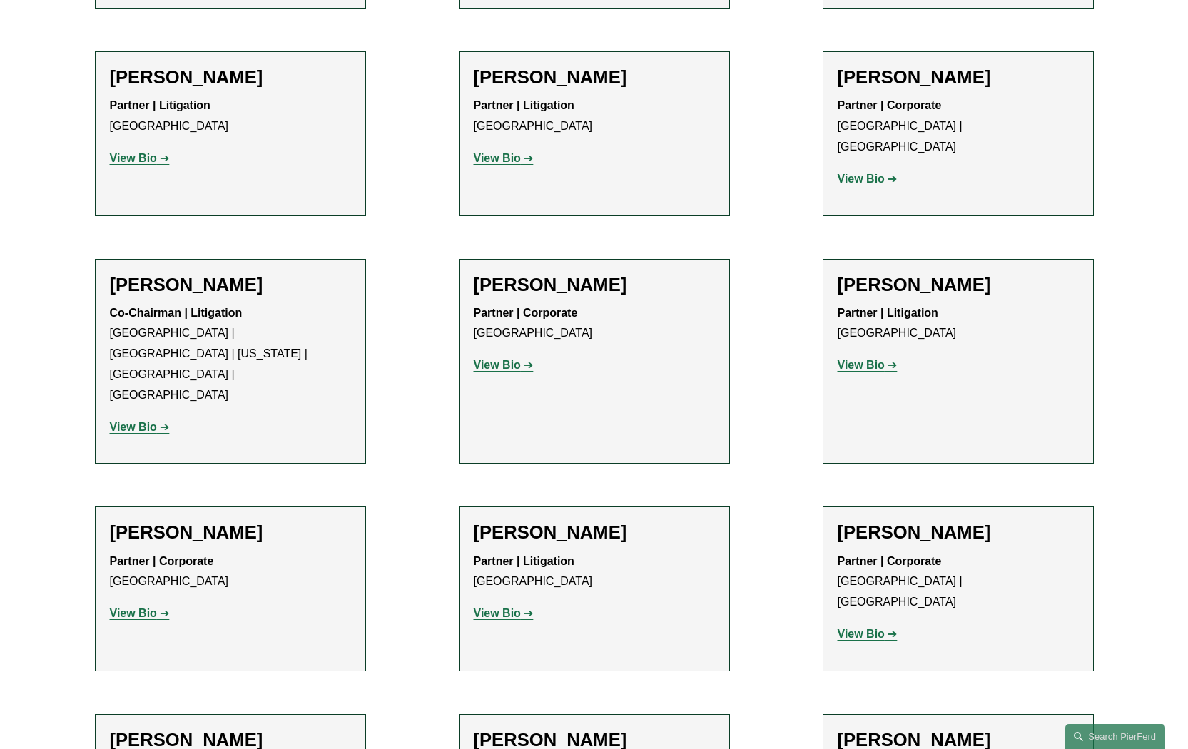
click at [149, 607] on strong "View Bio" at bounding box center [133, 613] width 47 height 12
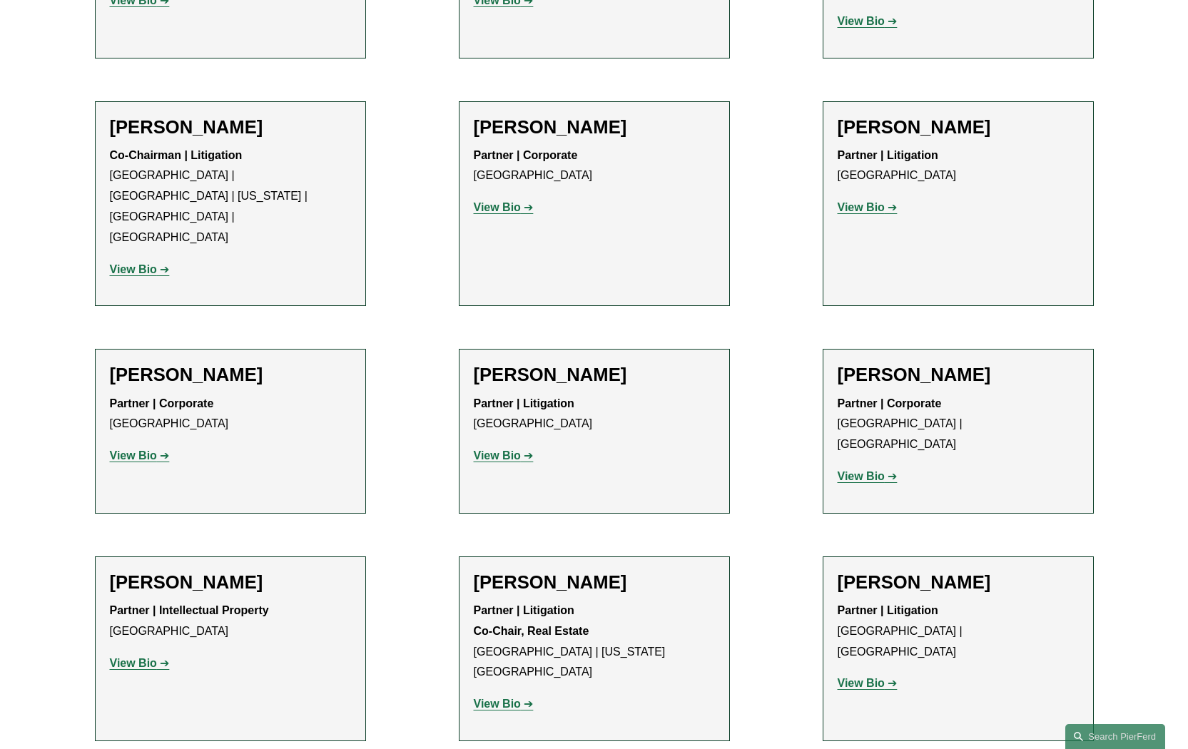
scroll to position [921, 0]
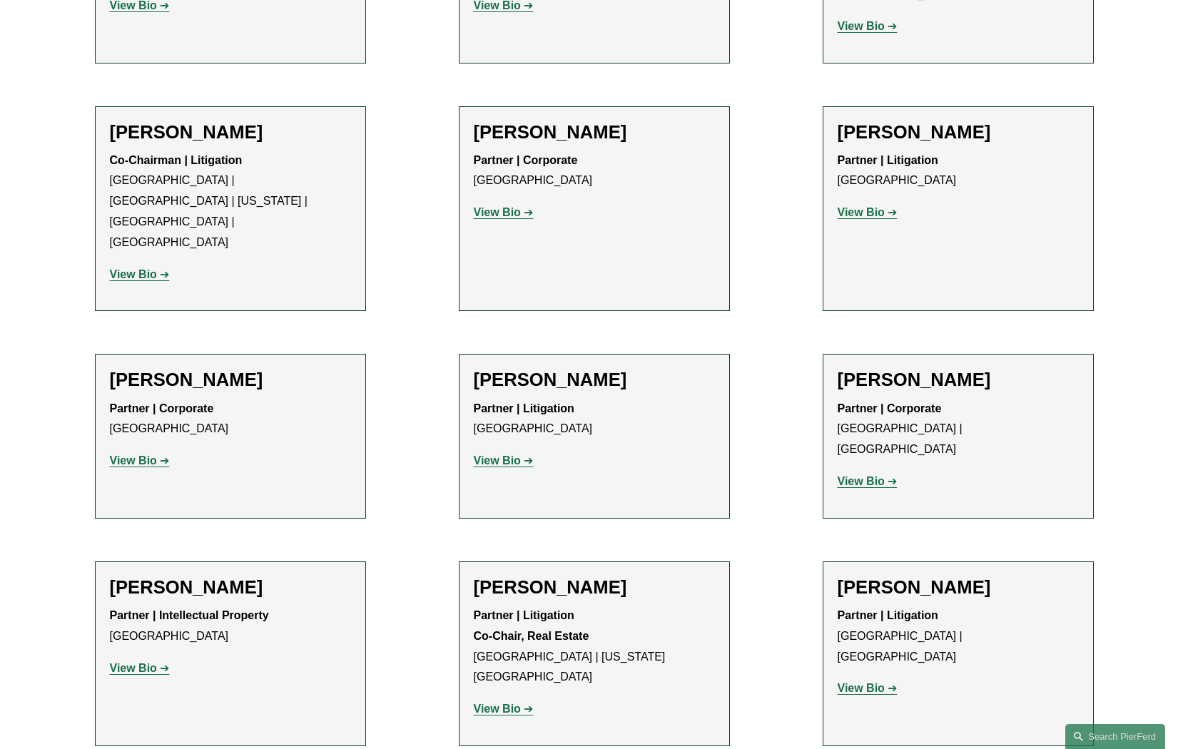
click at [505, 454] on strong "View Bio" at bounding box center [497, 460] width 47 height 12
click at [140, 663] on strong "View Bio" at bounding box center [133, 669] width 47 height 12
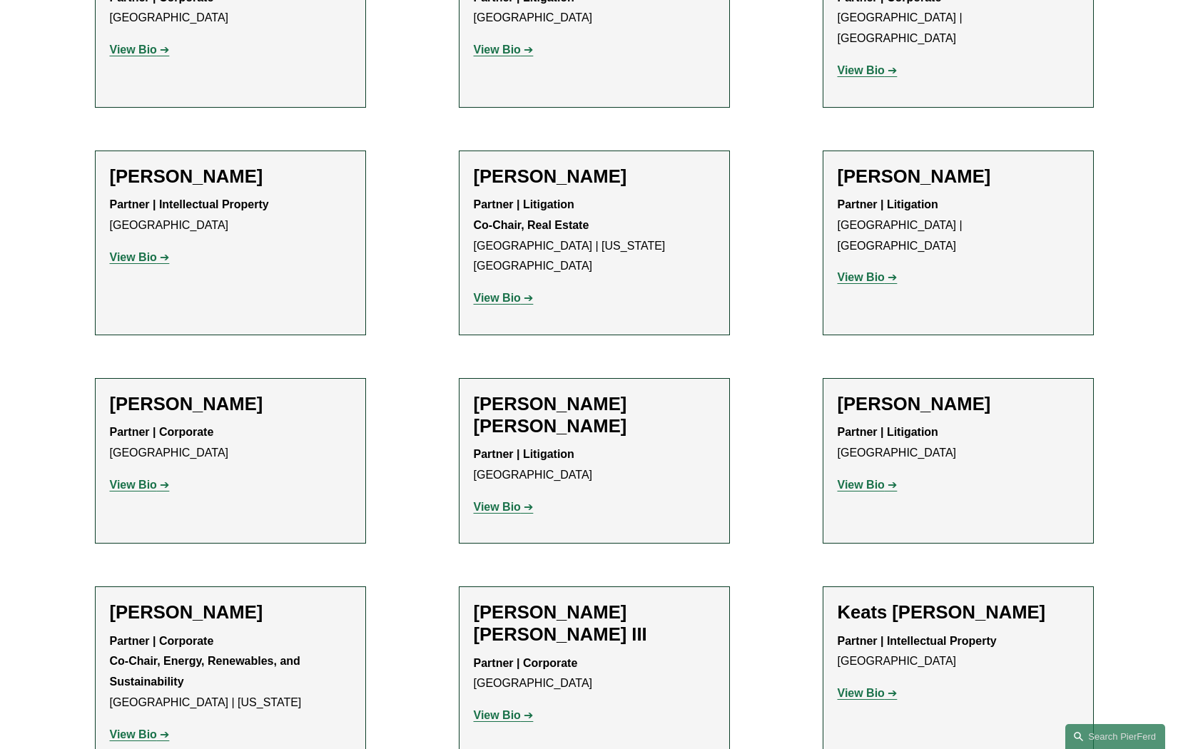
scroll to position [1337, 0]
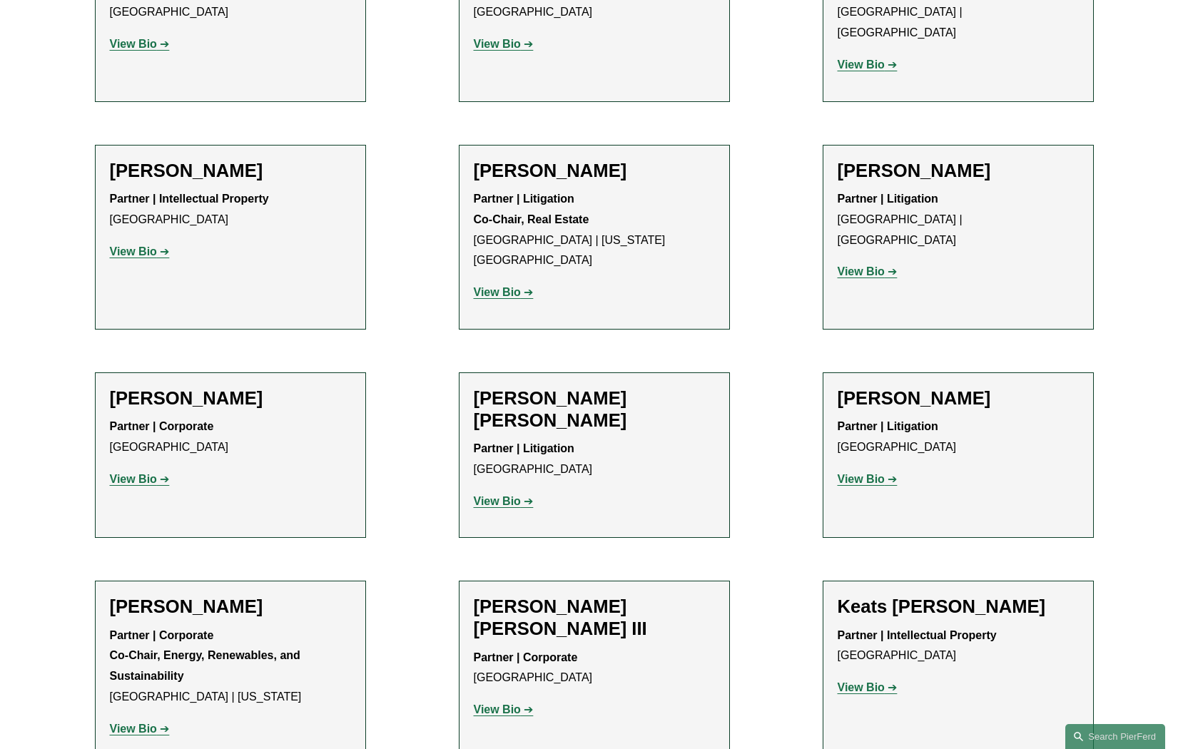
click at [136, 473] on strong "View Bio" at bounding box center [133, 479] width 47 height 12
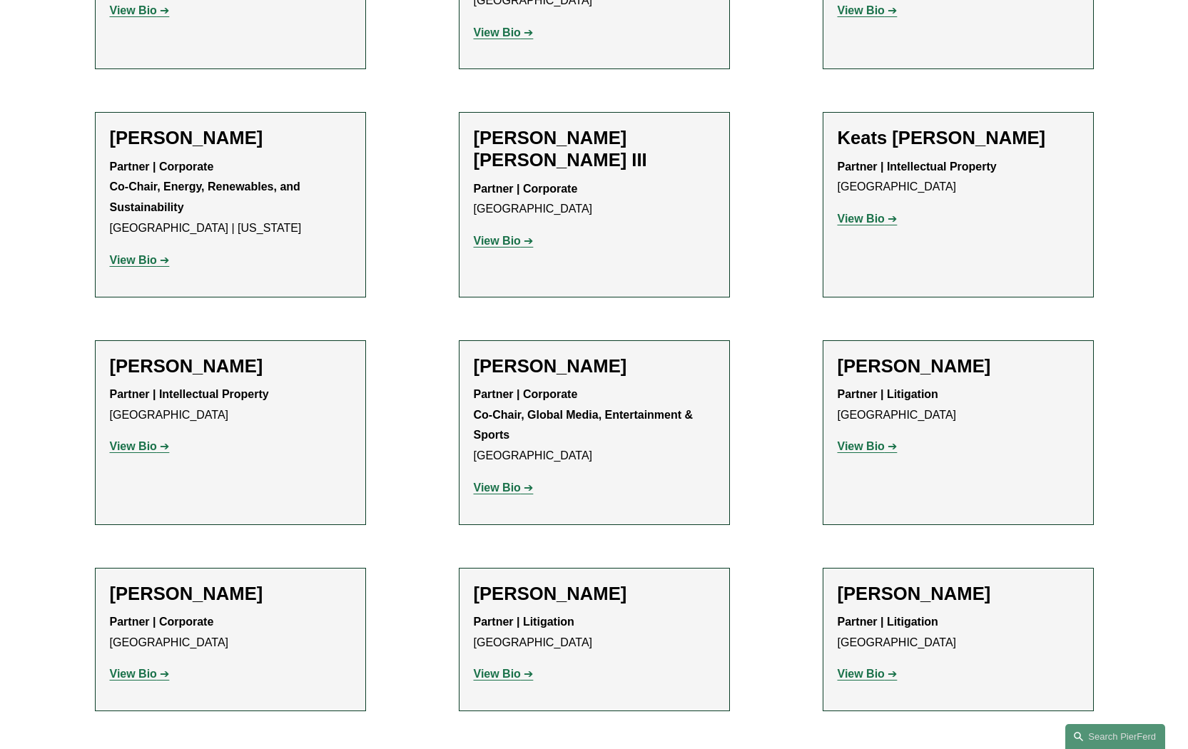
scroll to position [1811, 0]
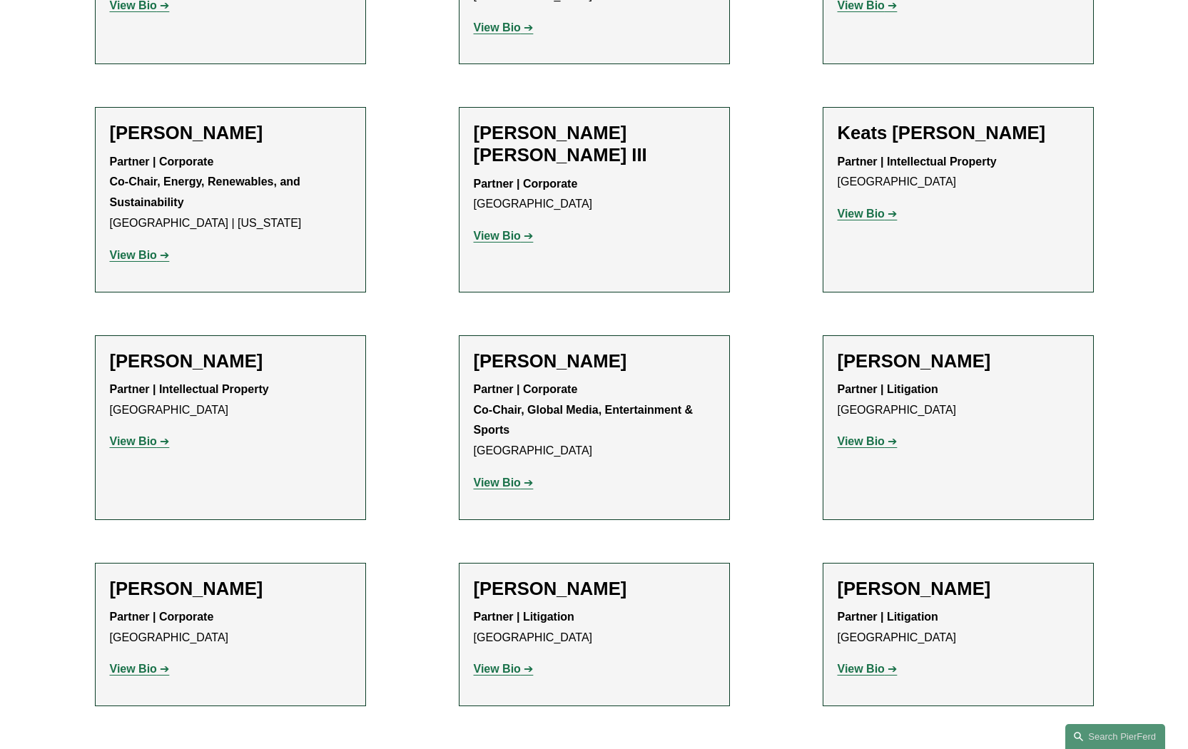
click at [136, 663] on strong "View Bio" at bounding box center [133, 669] width 47 height 12
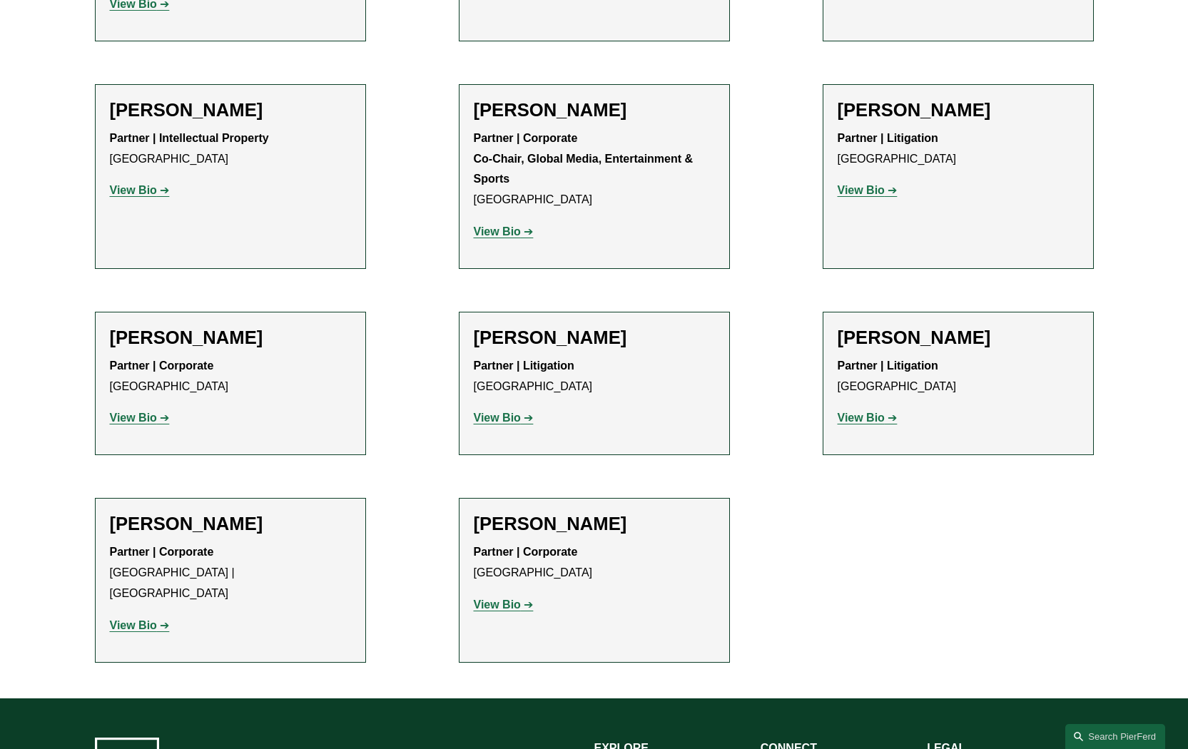
scroll to position [2061, 0]
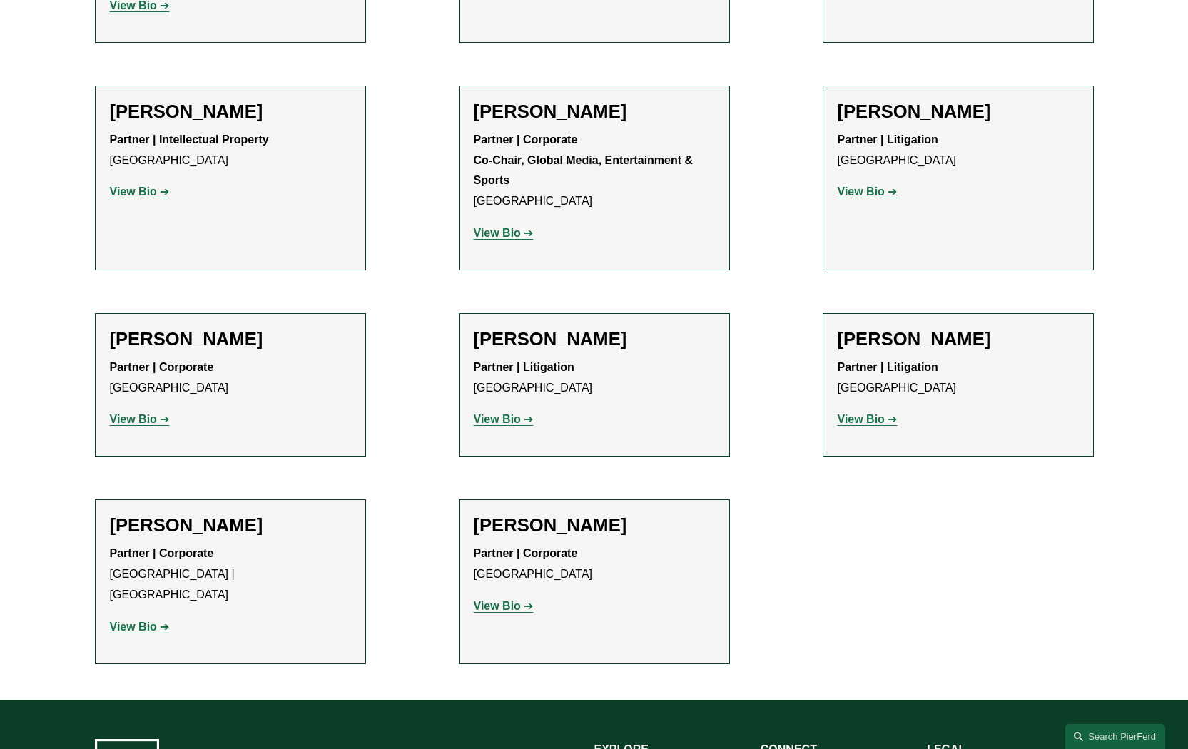
click at [133, 621] on strong "View Bio" at bounding box center [133, 627] width 47 height 12
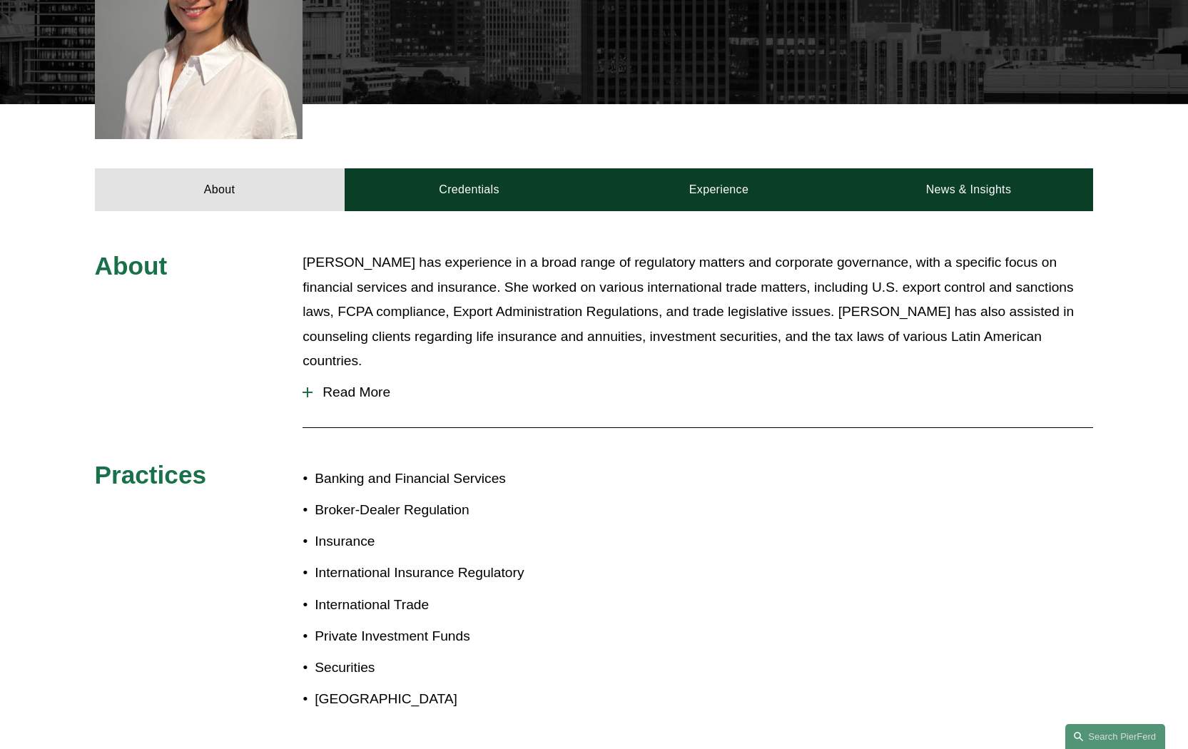
scroll to position [424, 0]
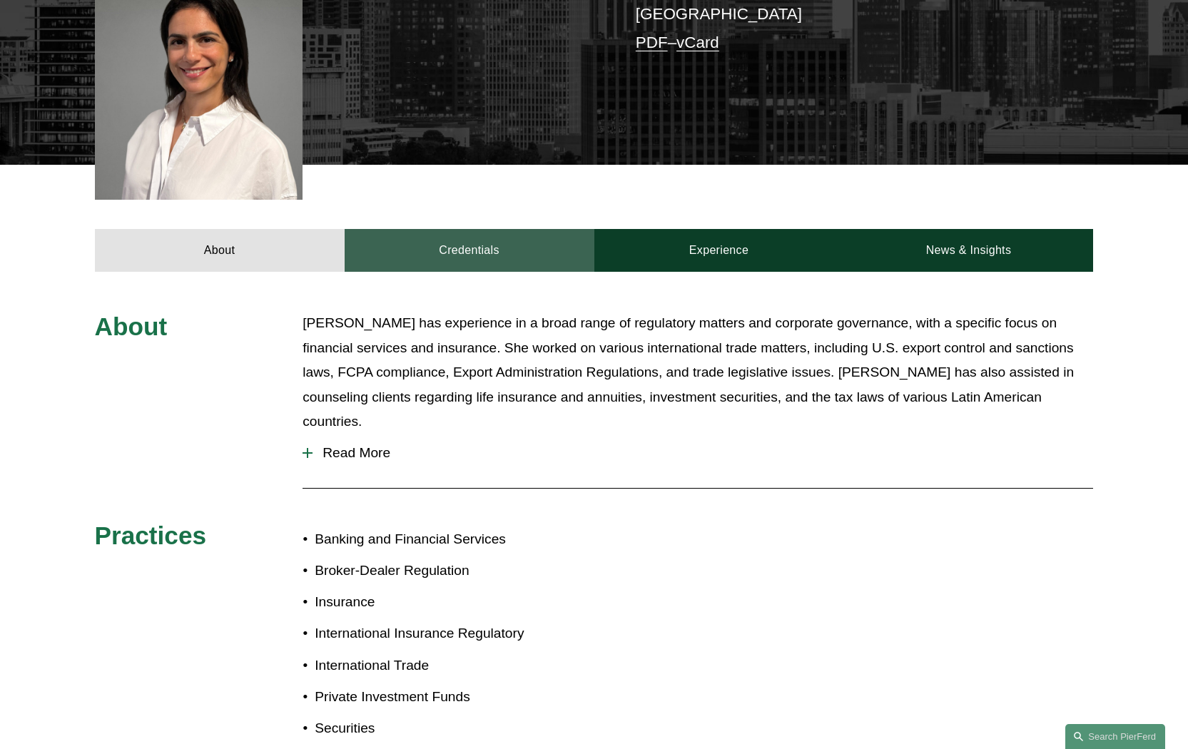
click at [484, 229] on link "Credentials" at bounding box center [470, 250] width 250 height 43
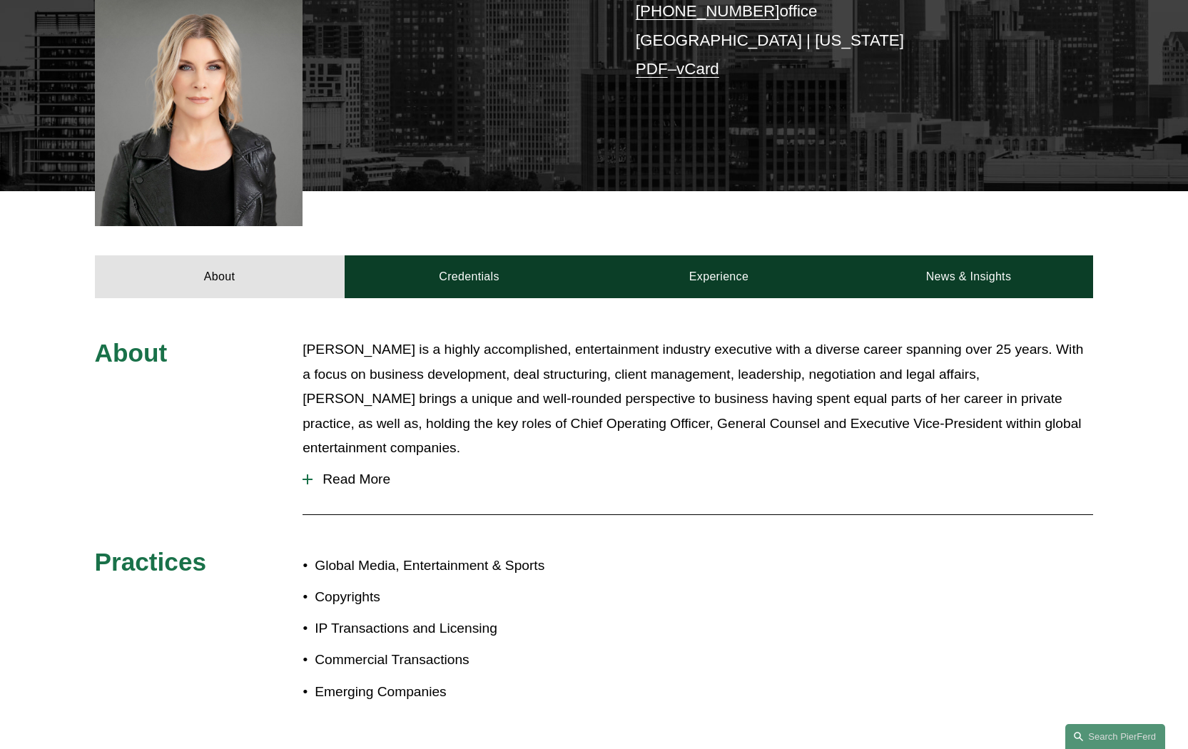
scroll to position [380, 0]
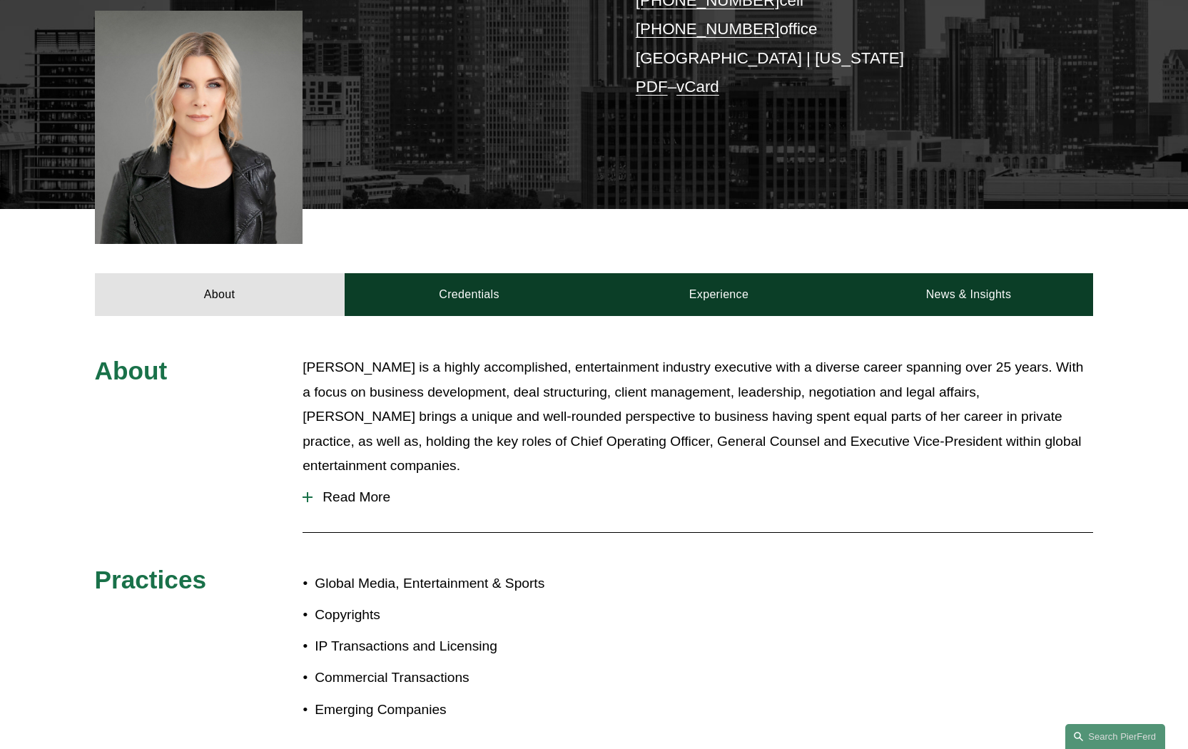
click at [359, 489] on span "Read More" at bounding box center [702, 497] width 780 height 16
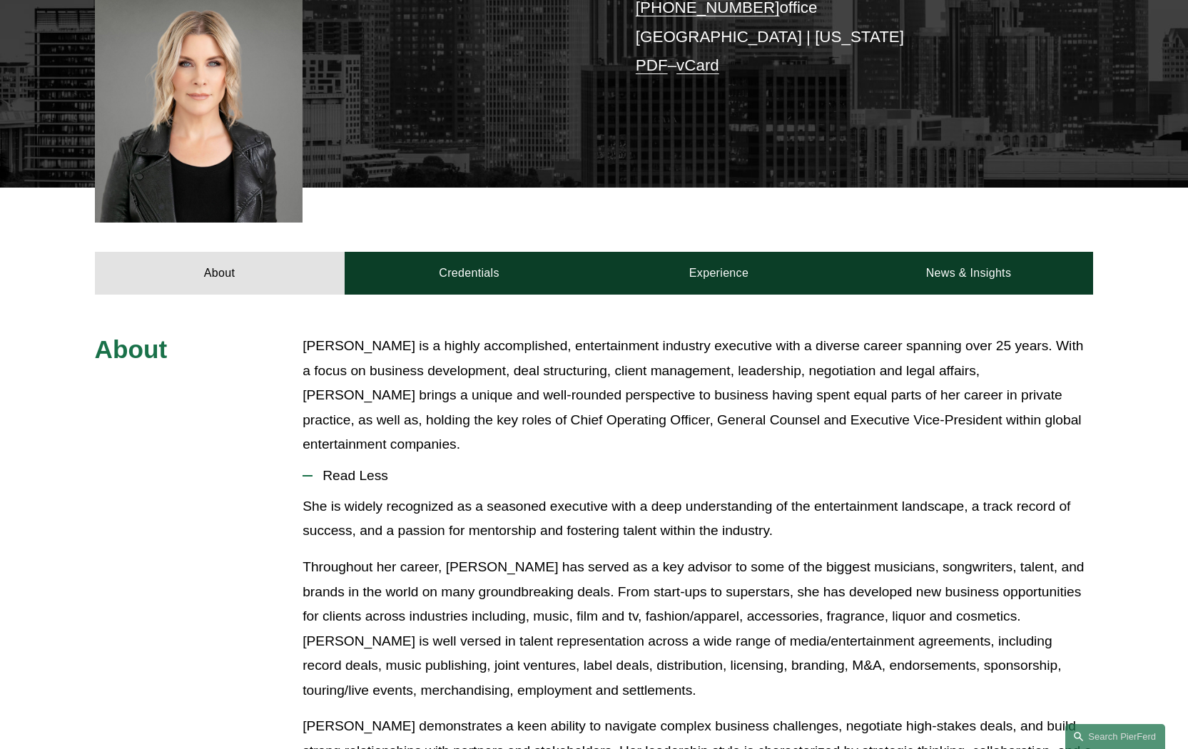
scroll to position [391, 0]
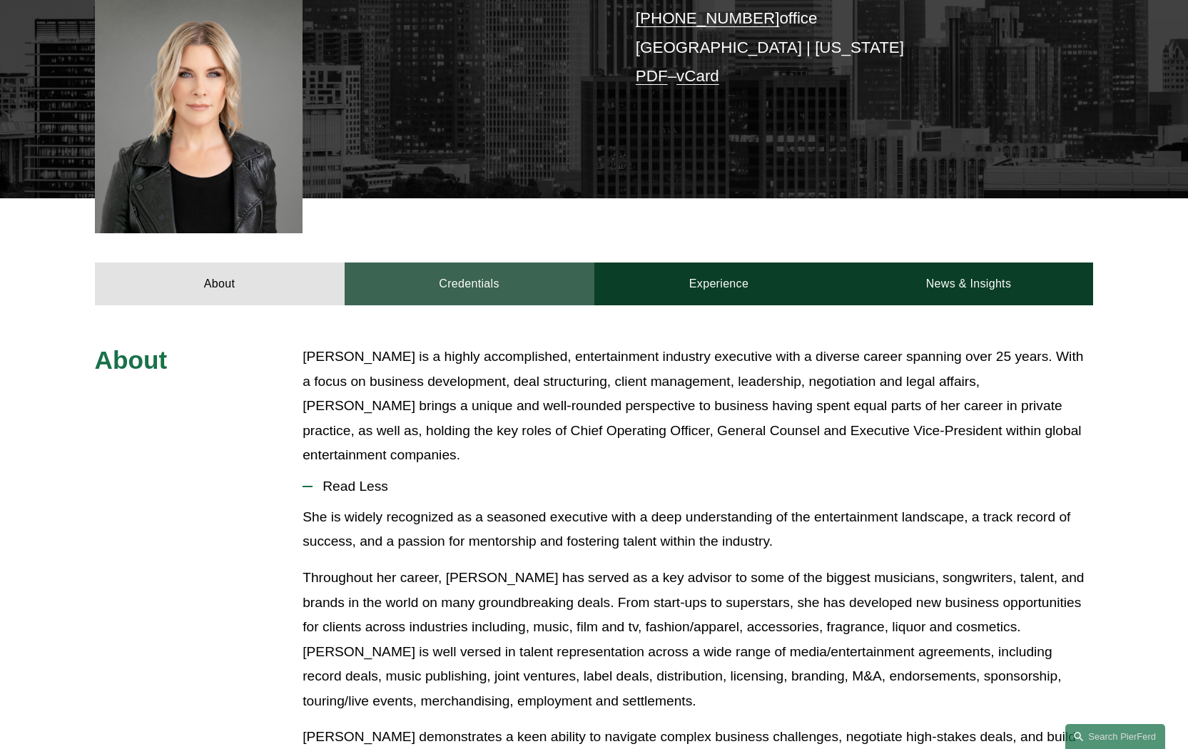
click at [477, 262] on link "Credentials" at bounding box center [470, 283] width 250 height 43
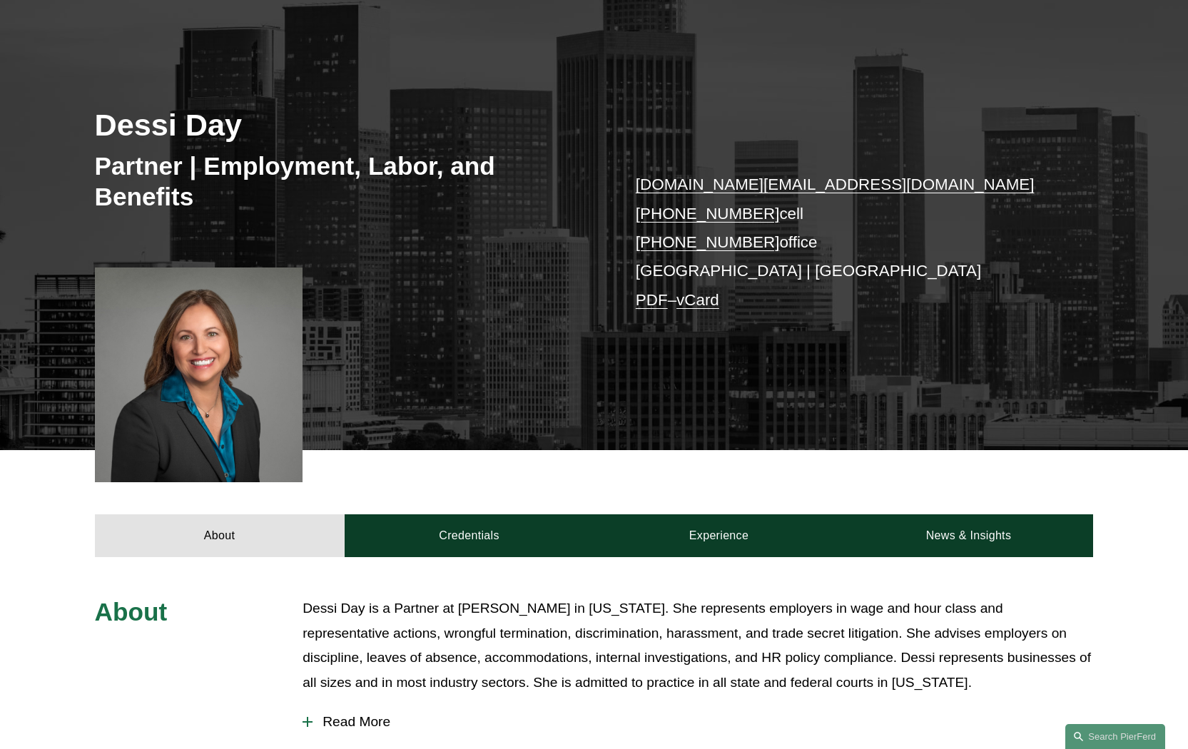
scroll to position [122, 0]
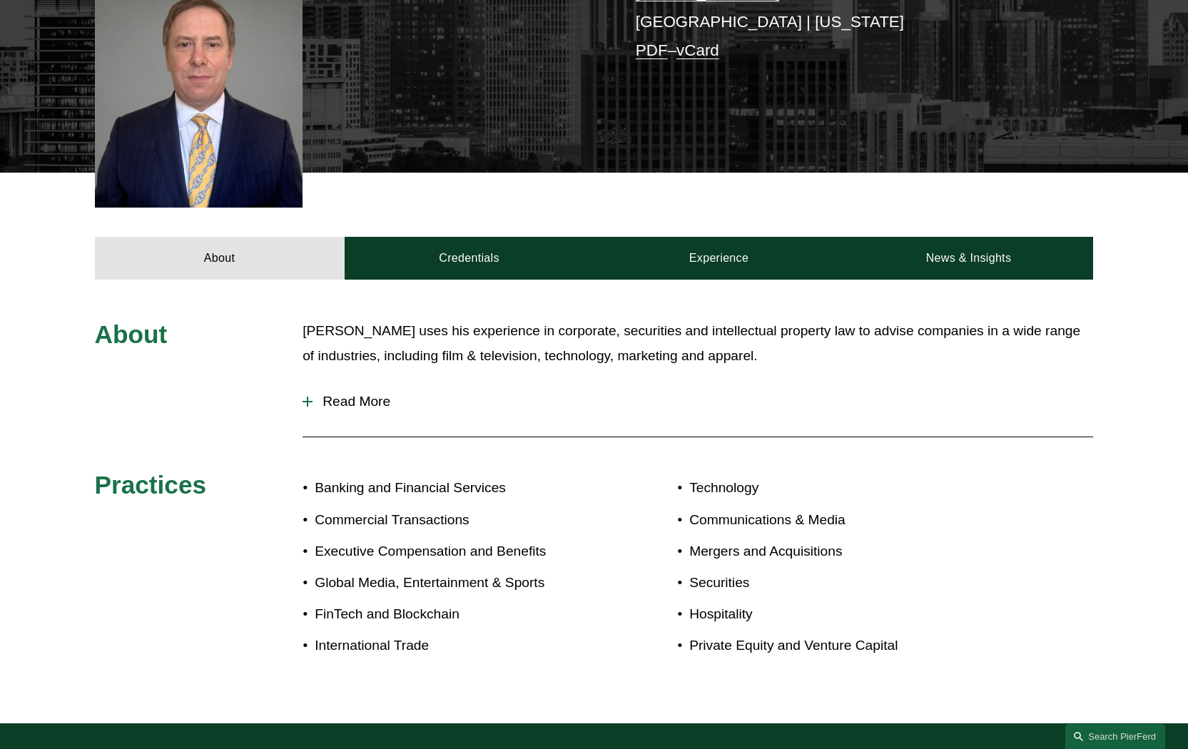
scroll to position [316, 0]
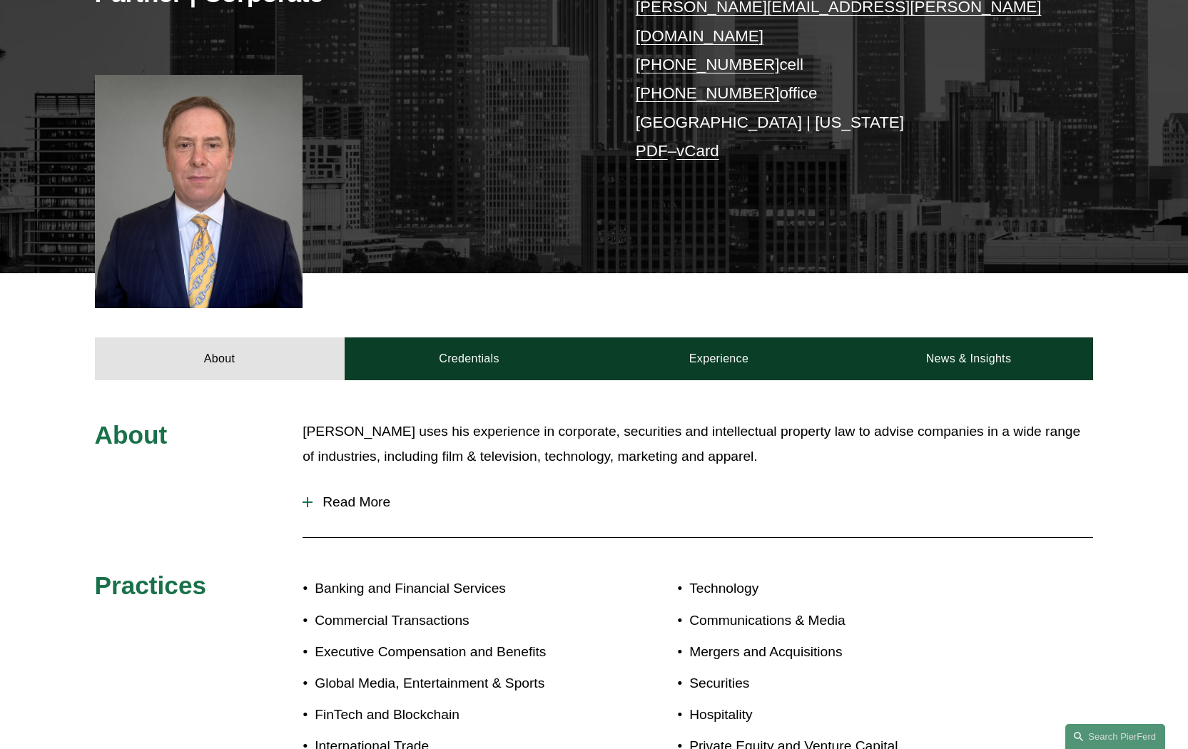
click at [359, 494] on span "Read More" at bounding box center [702, 502] width 780 height 16
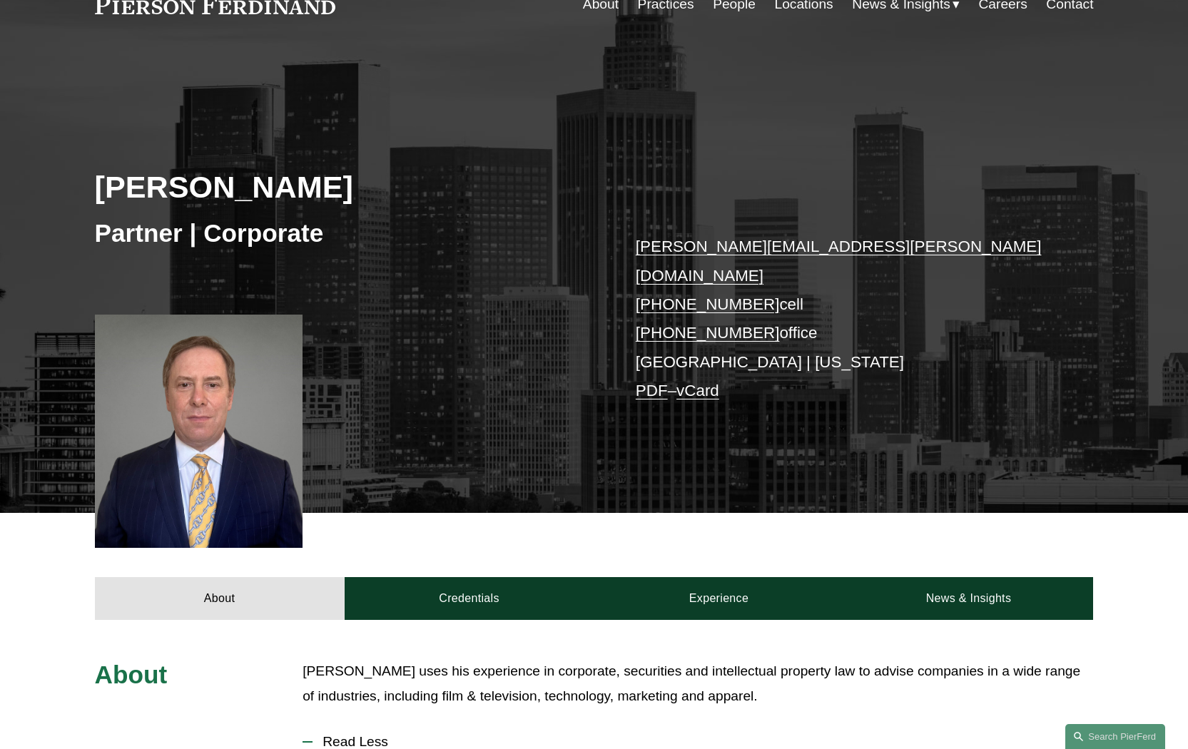
scroll to position [0, 0]
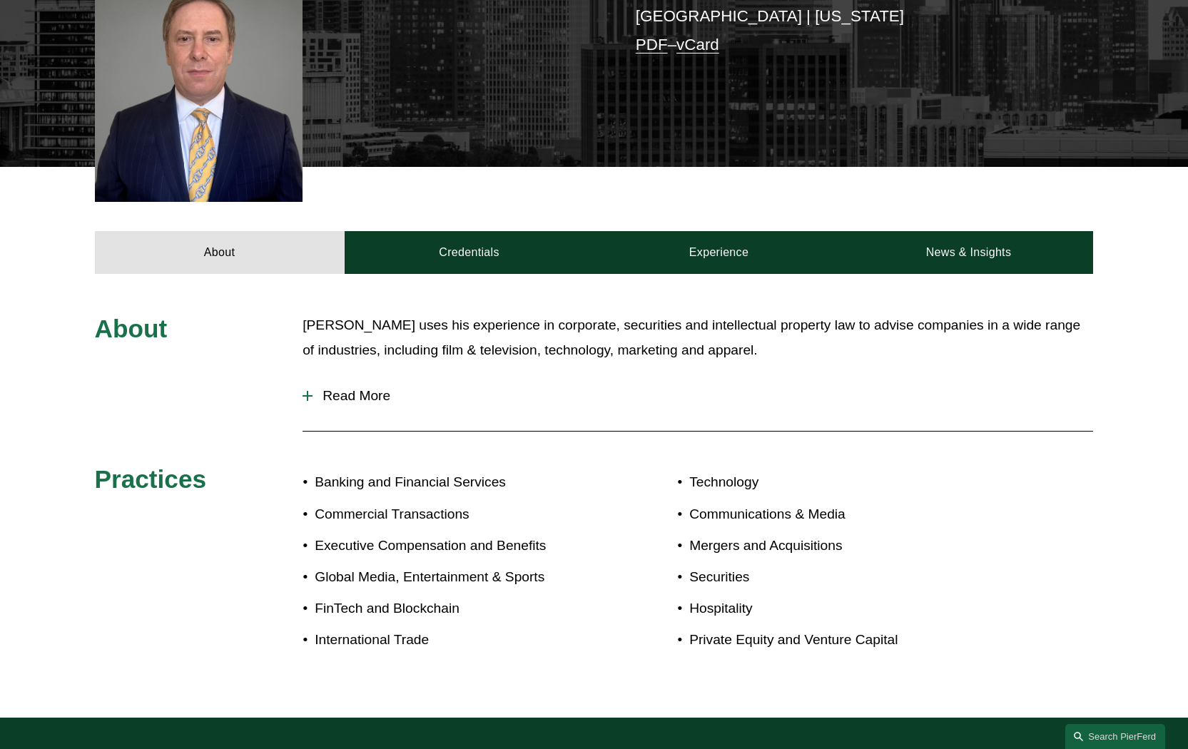
scroll to position [424, 0]
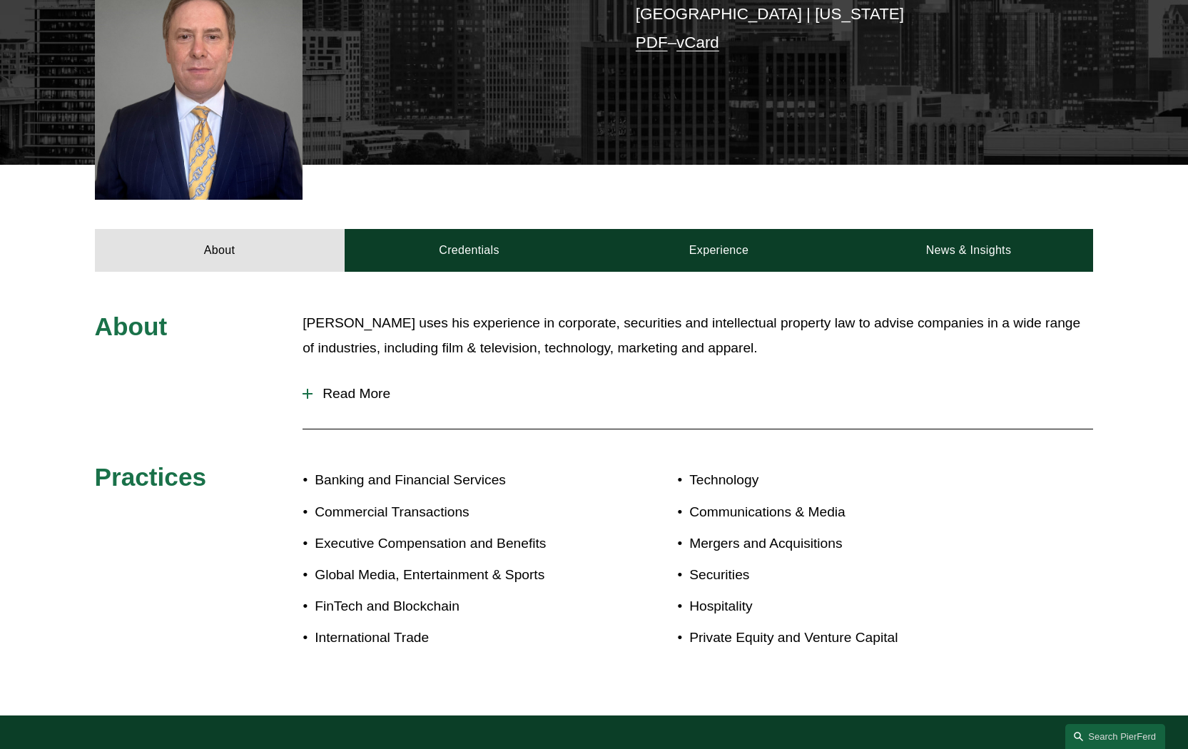
click at [344, 386] on span "Read More" at bounding box center [702, 394] width 780 height 16
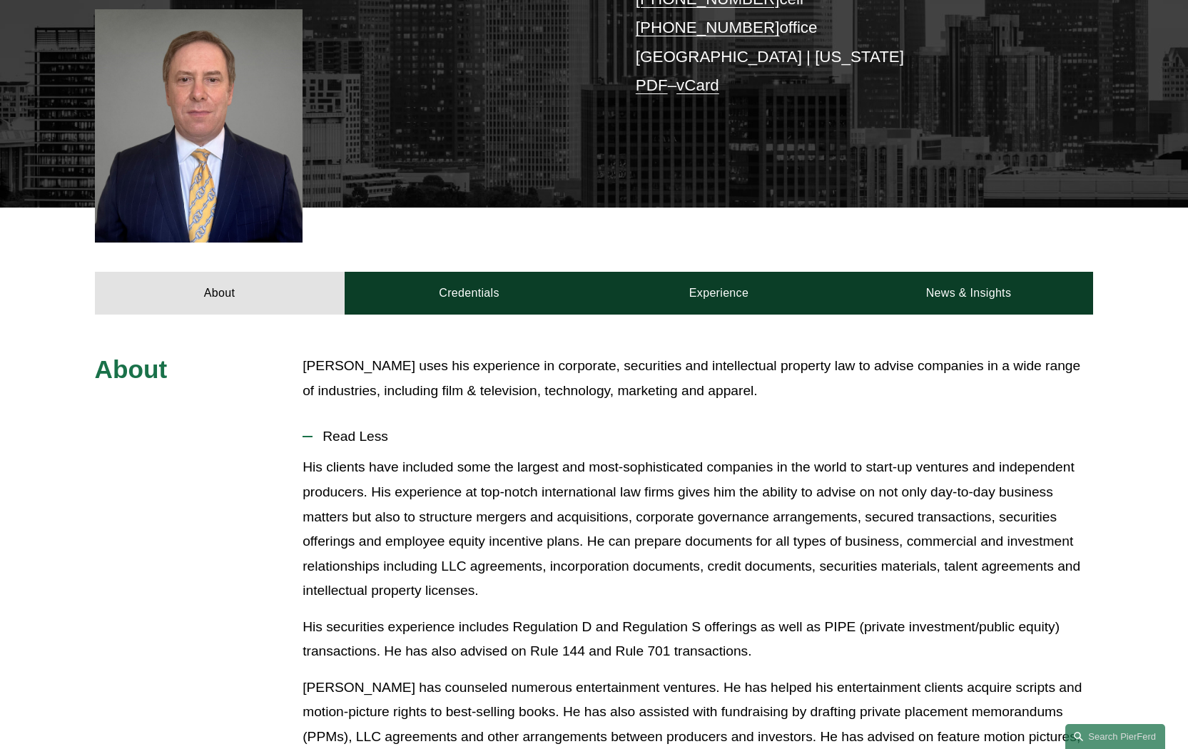
scroll to position [398, 0]
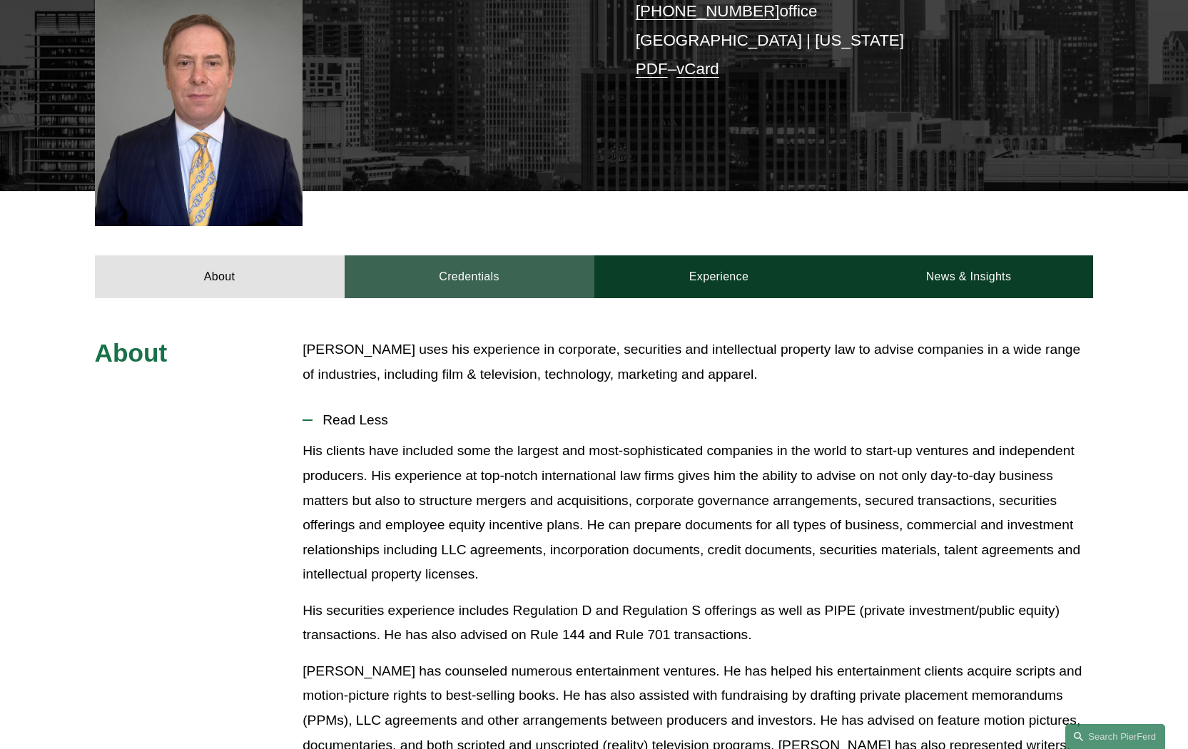
click at [454, 255] on link "Credentials" at bounding box center [470, 276] width 250 height 43
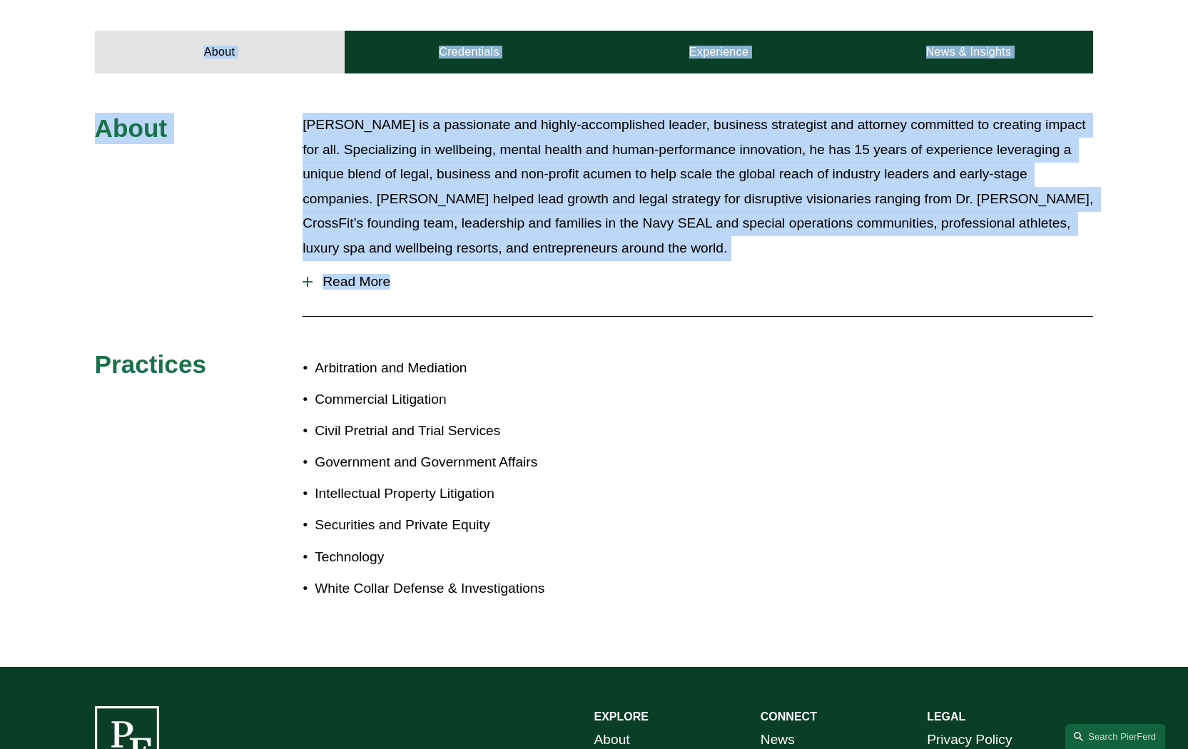
scroll to position [638, 0]
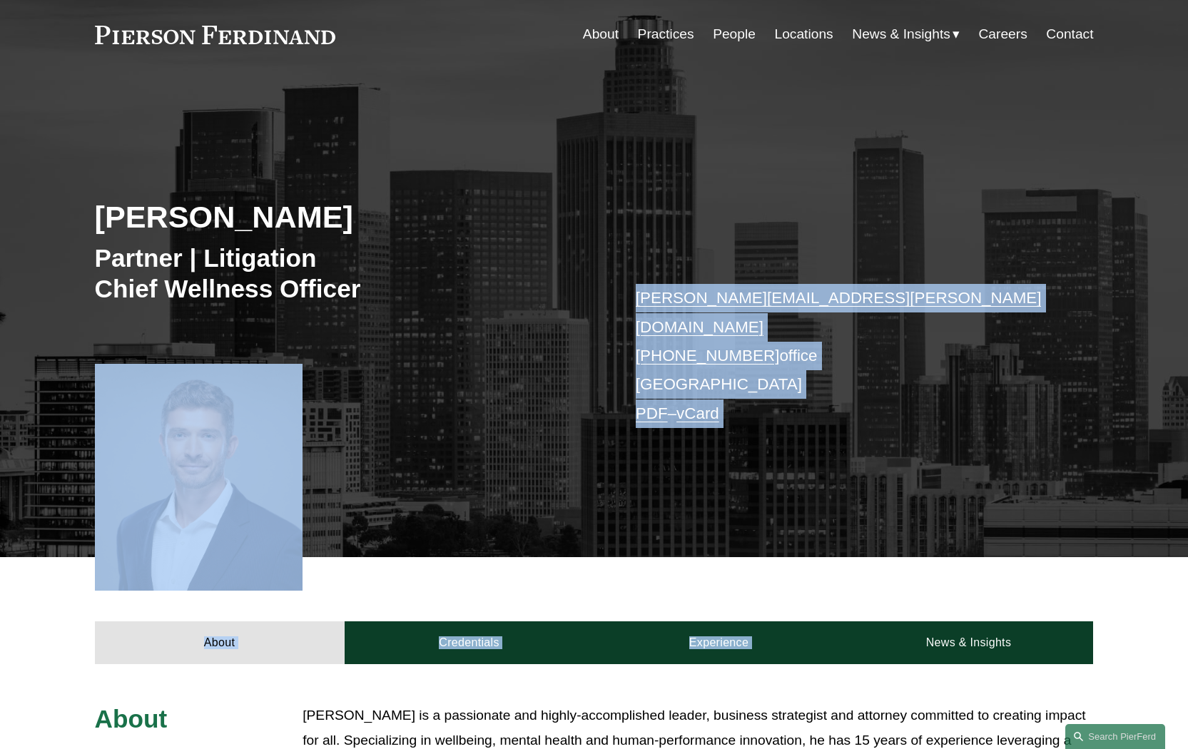
drag, startPoint x: 1198, startPoint y: 216, endPoint x: 1198, endPoint y: 235, distance: 19.3
click at [1187, 235] on html "0 PierFerd Celebrates 250 Partner Milestone Skip to Content" at bounding box center [594, 763] width 1188 height 1618
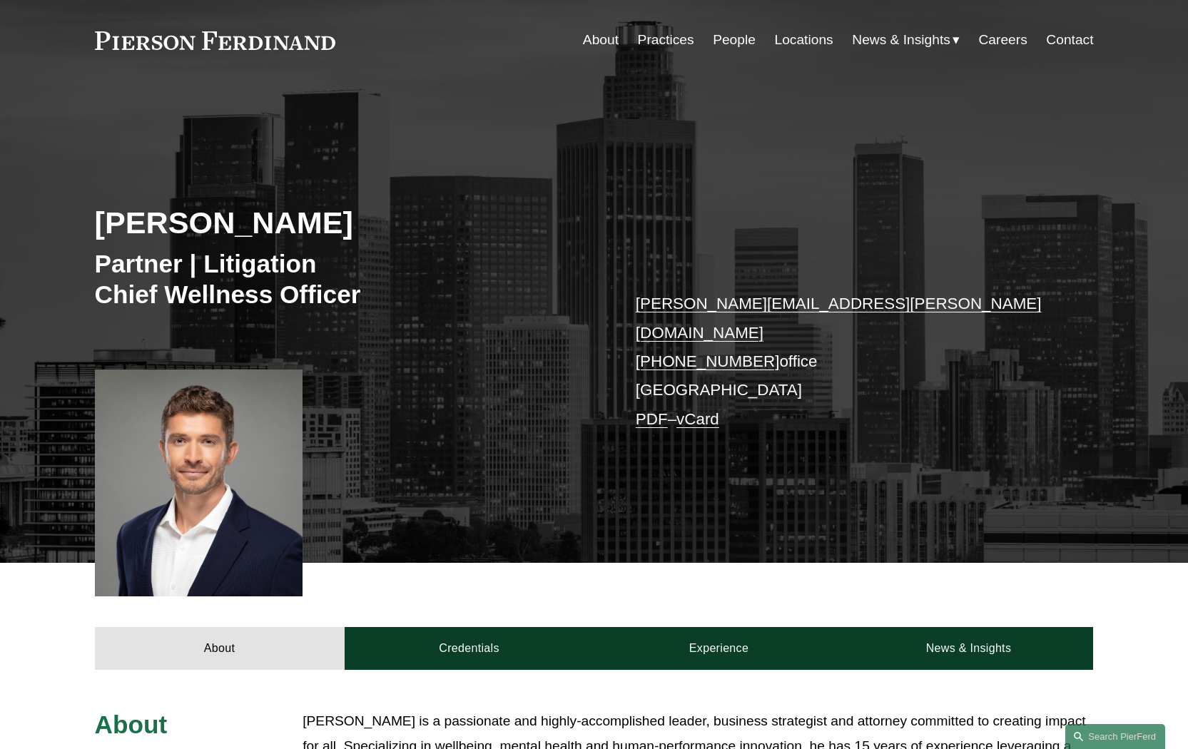
click at [1038, 354] on p "justin.nahama@pierferd.com +1.760.683.2310 office Los Angeles PDF – vCard" at bounding box center [844, 362] width 416 height 144
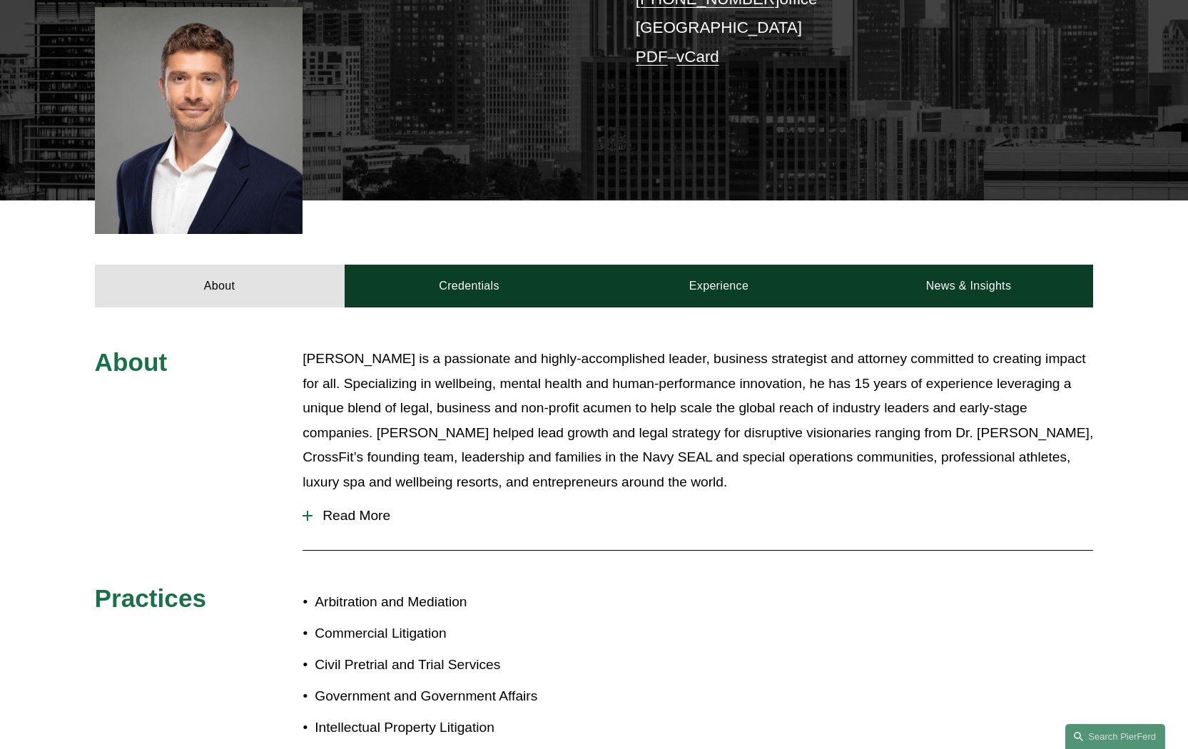
scroll to position [404, 0]
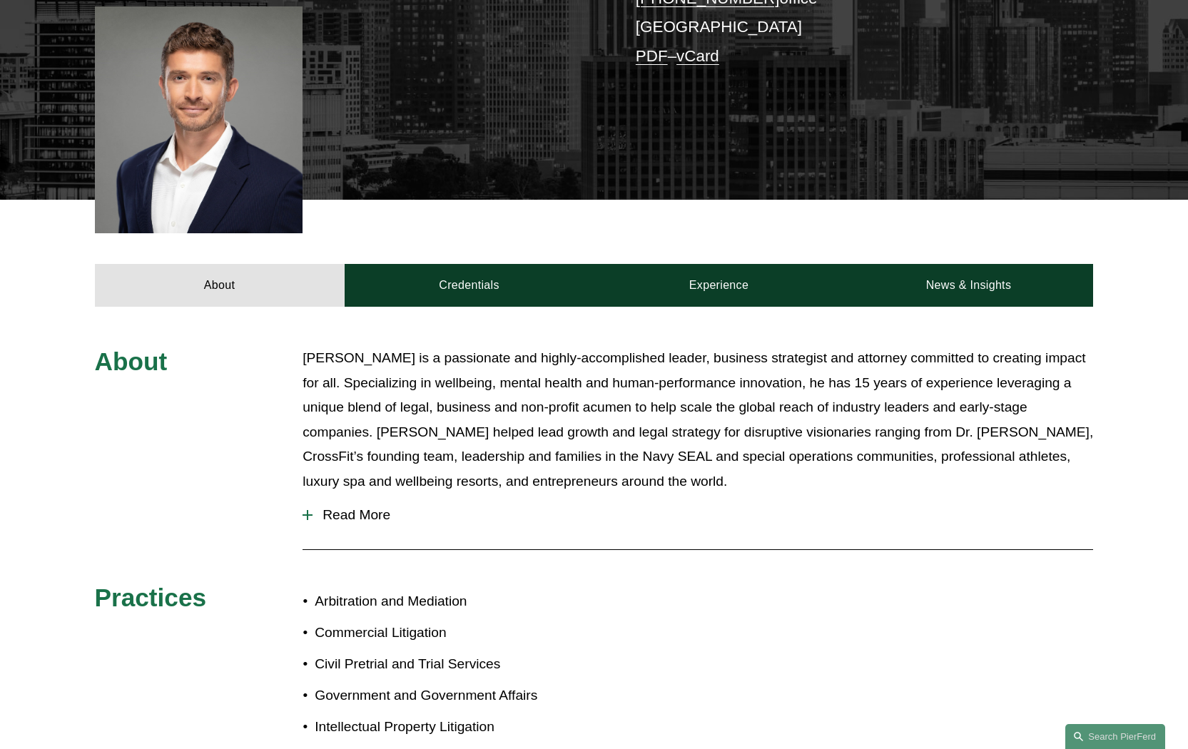
click at [365, 508] on span "Read More" at bounding box center [702, 515] width 780 height 16
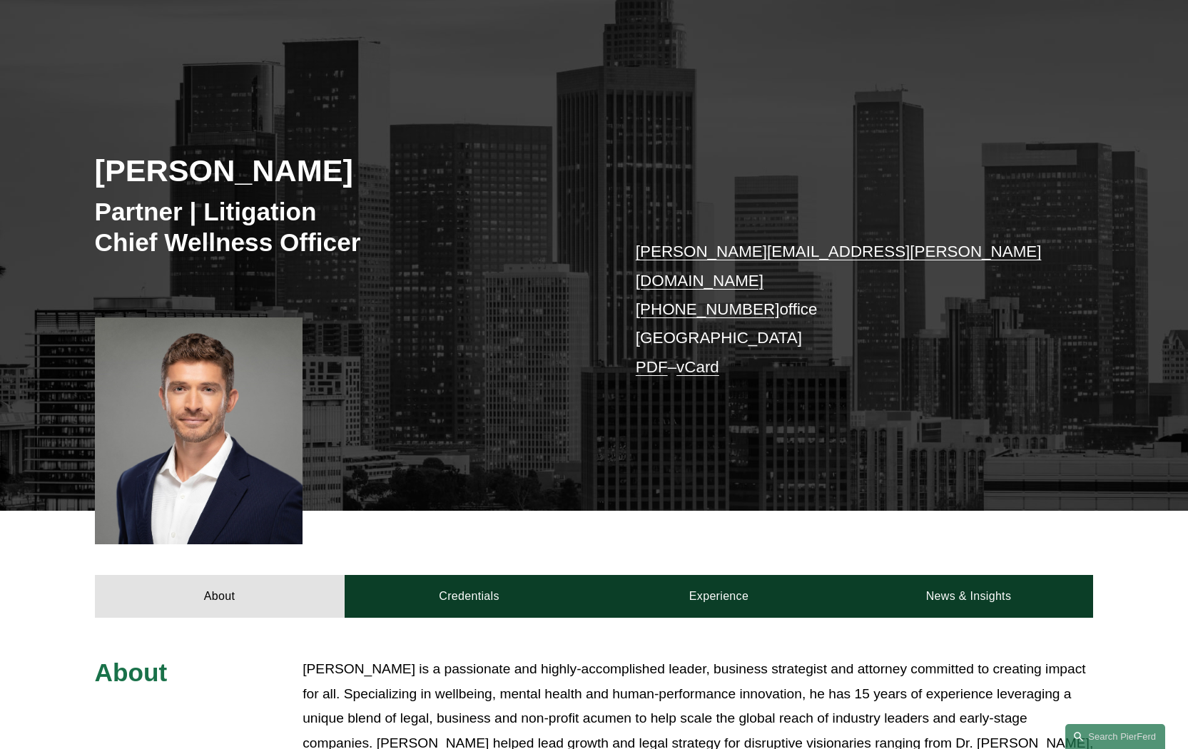
scroll to position [0, 0]
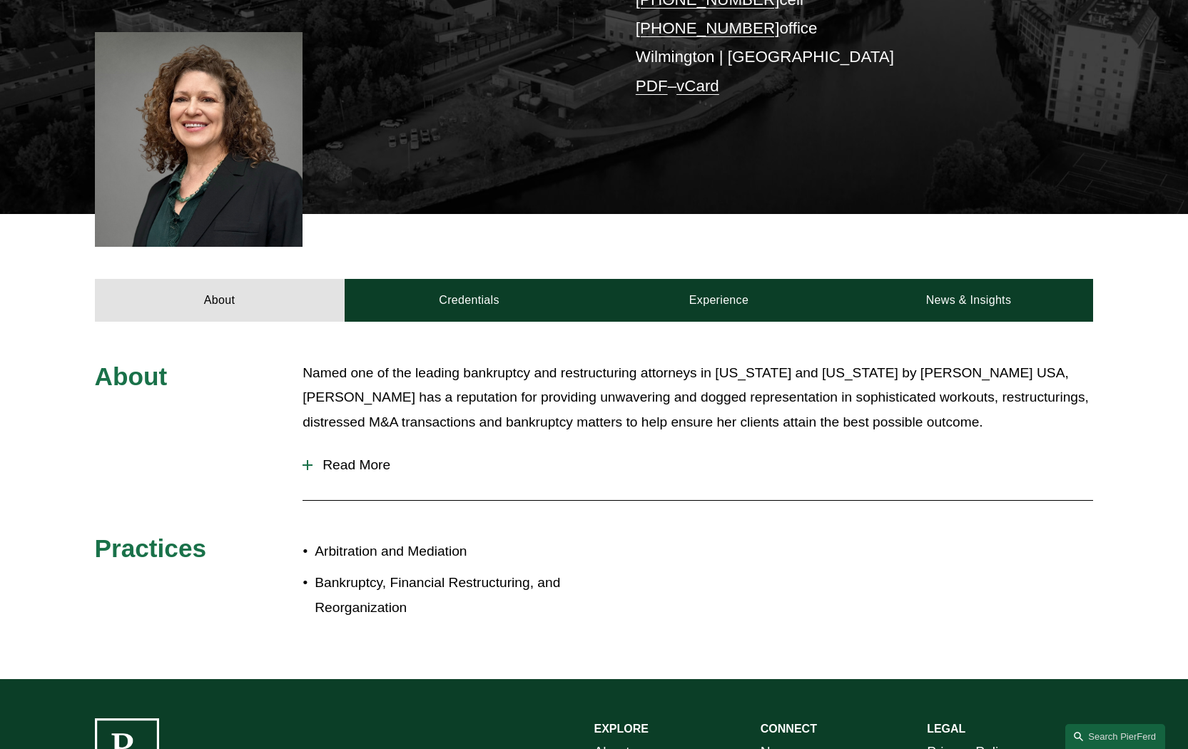
scroll to position [351, 0]
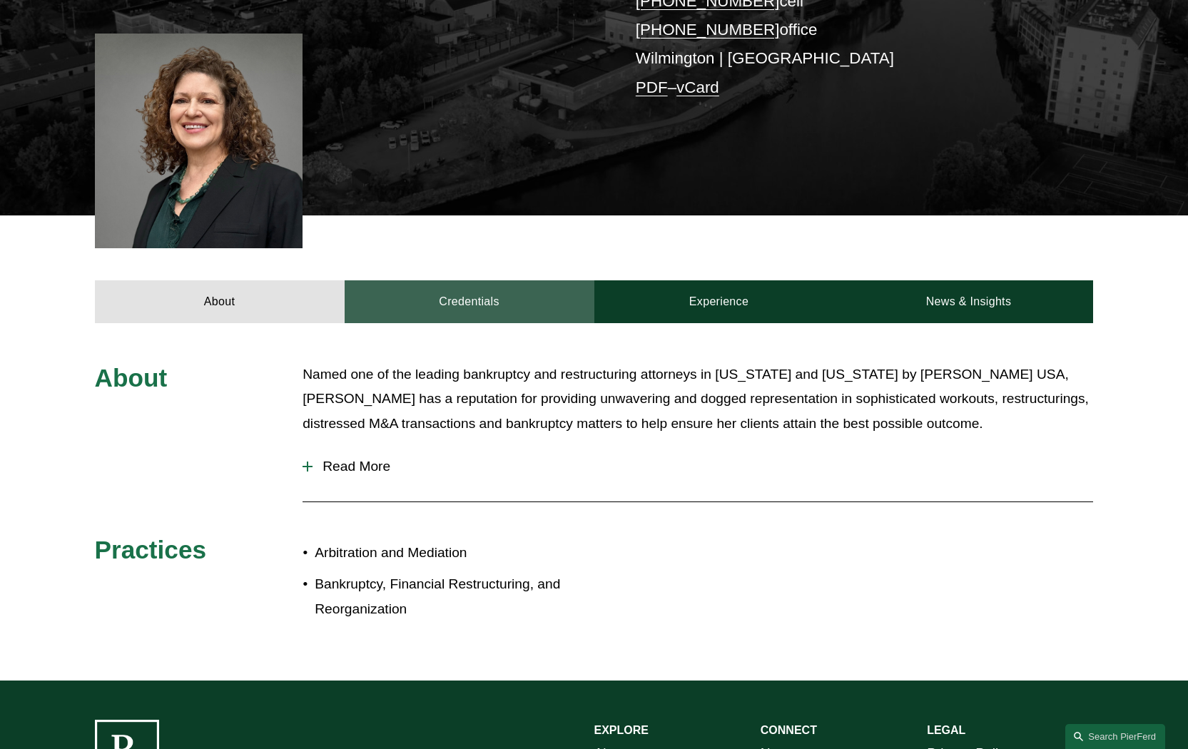
click at [466, 292] on link "Credentials" at bounding box center [470, 301] width 250 height 43
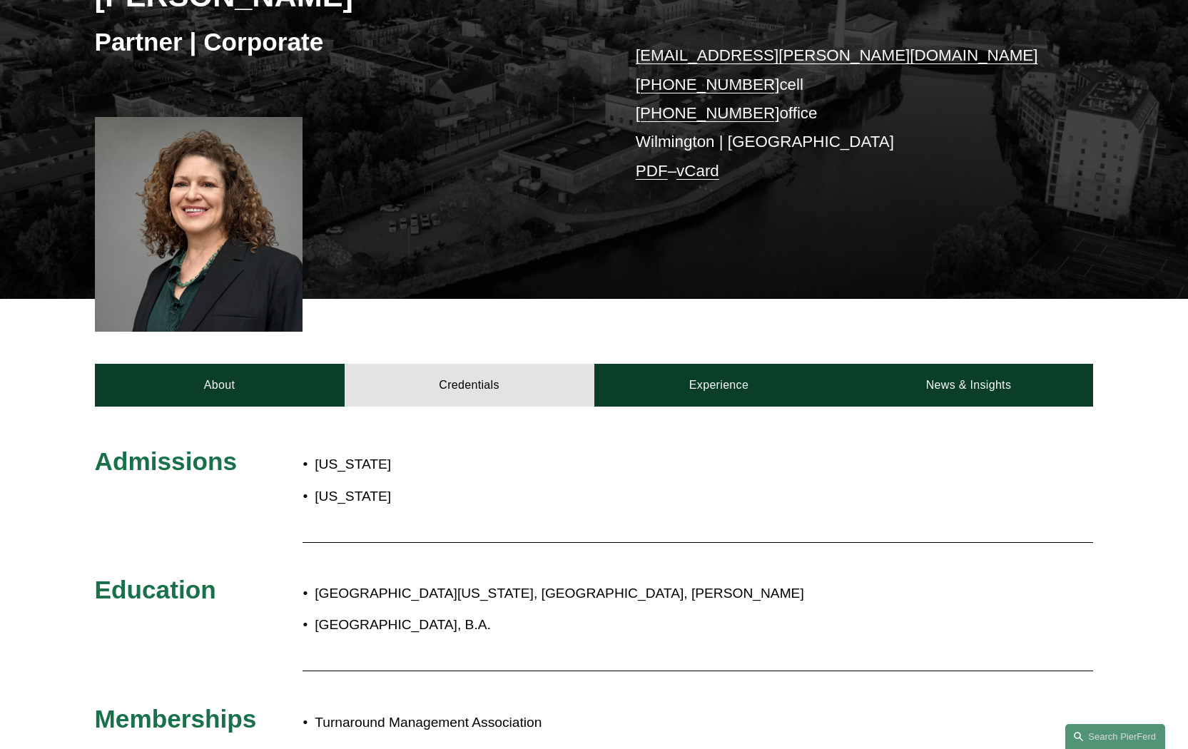
scroll to position [263, 0]
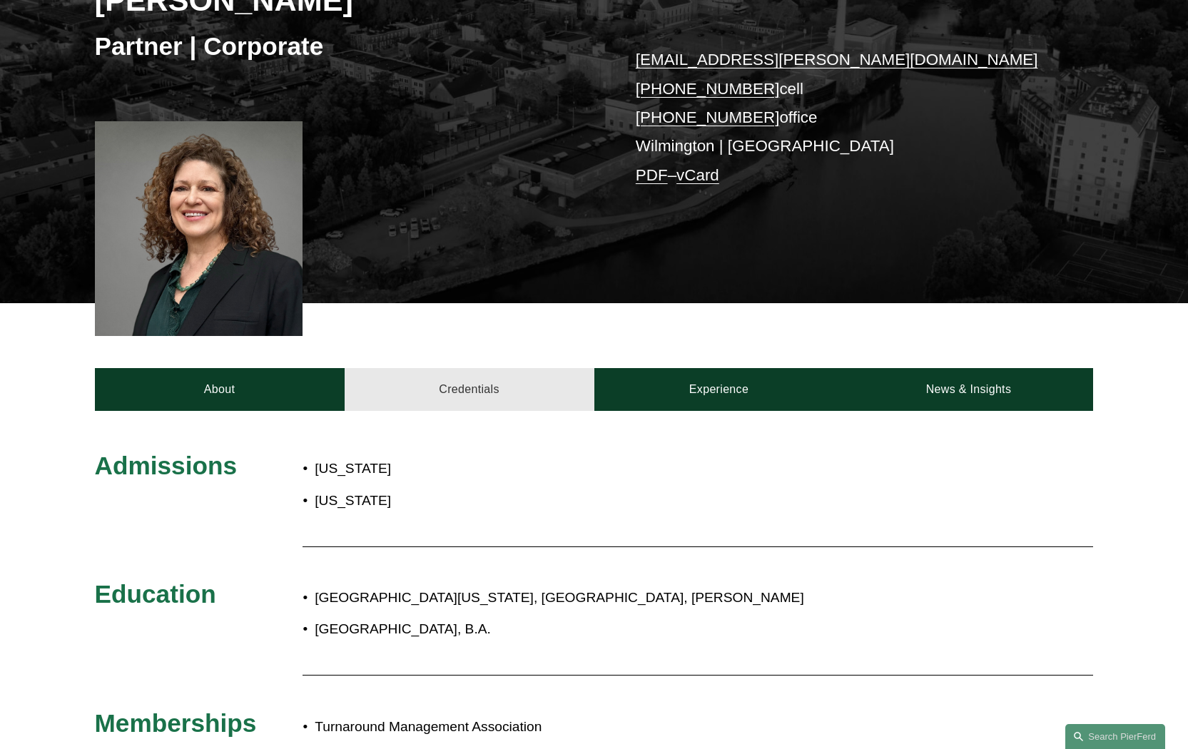
click at [484, 389] on link "Credentials" at bounding box center [470, 389] width 250 height 43
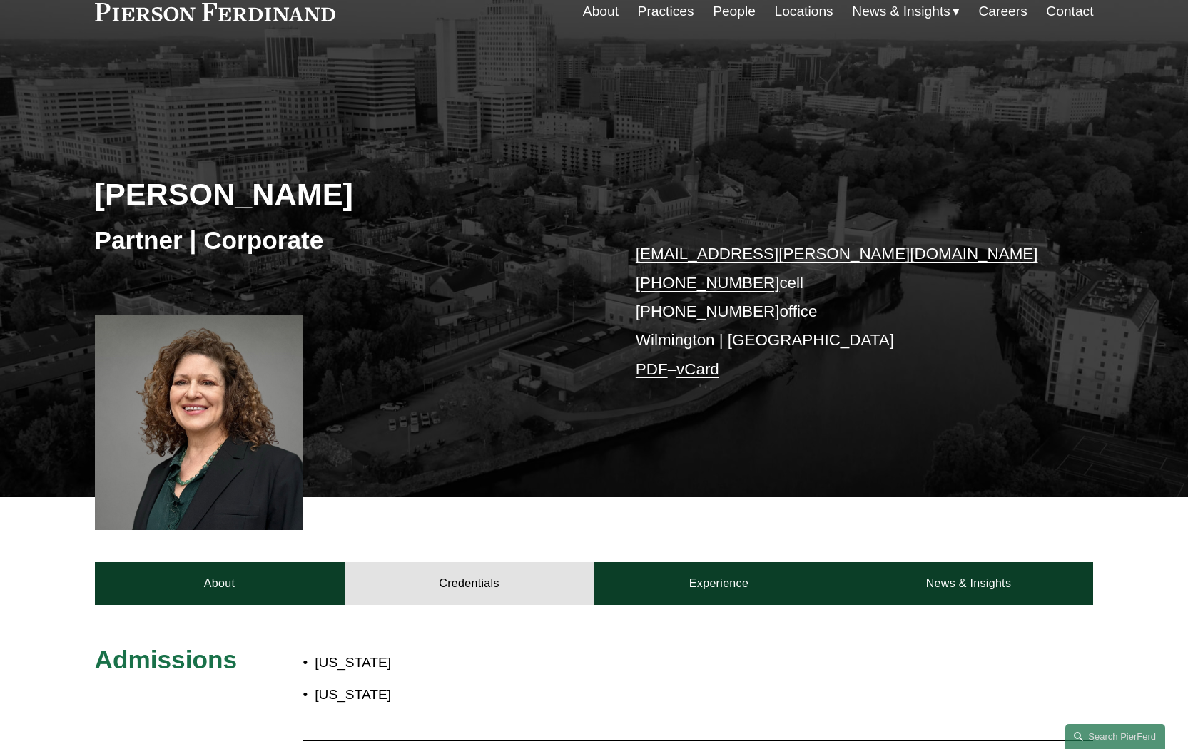
scroll to position [0, 0]
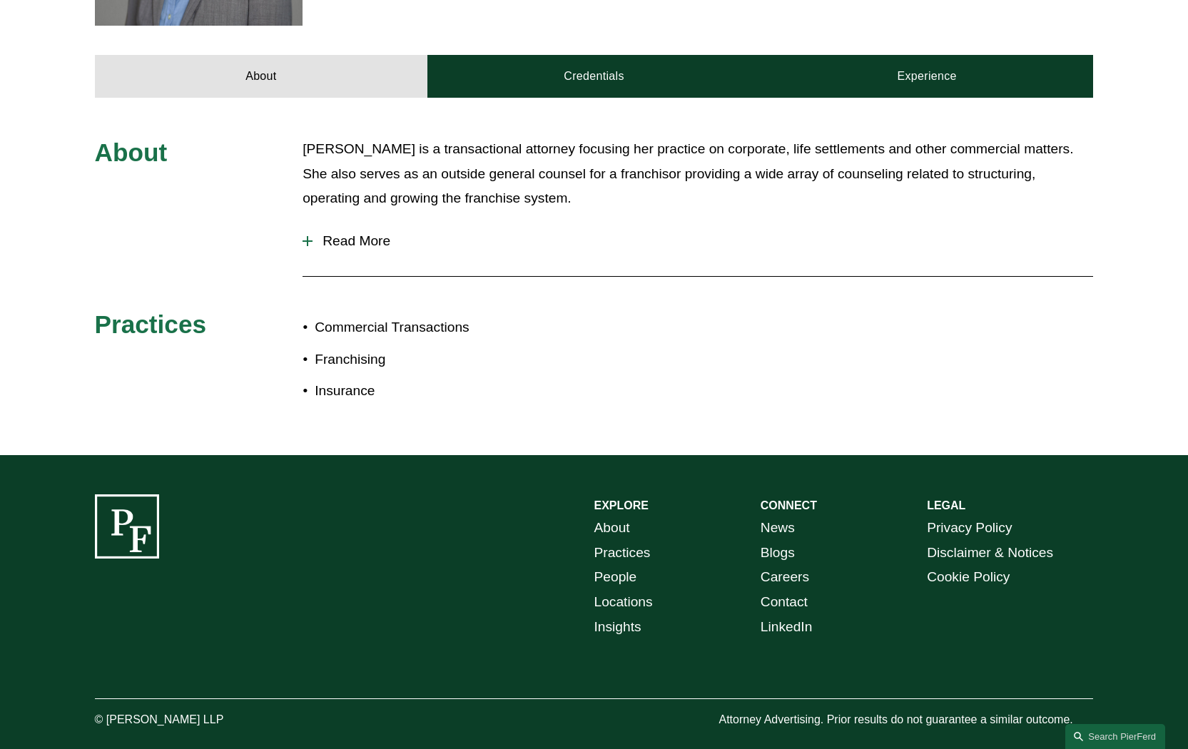
scroll to position [554, 0]
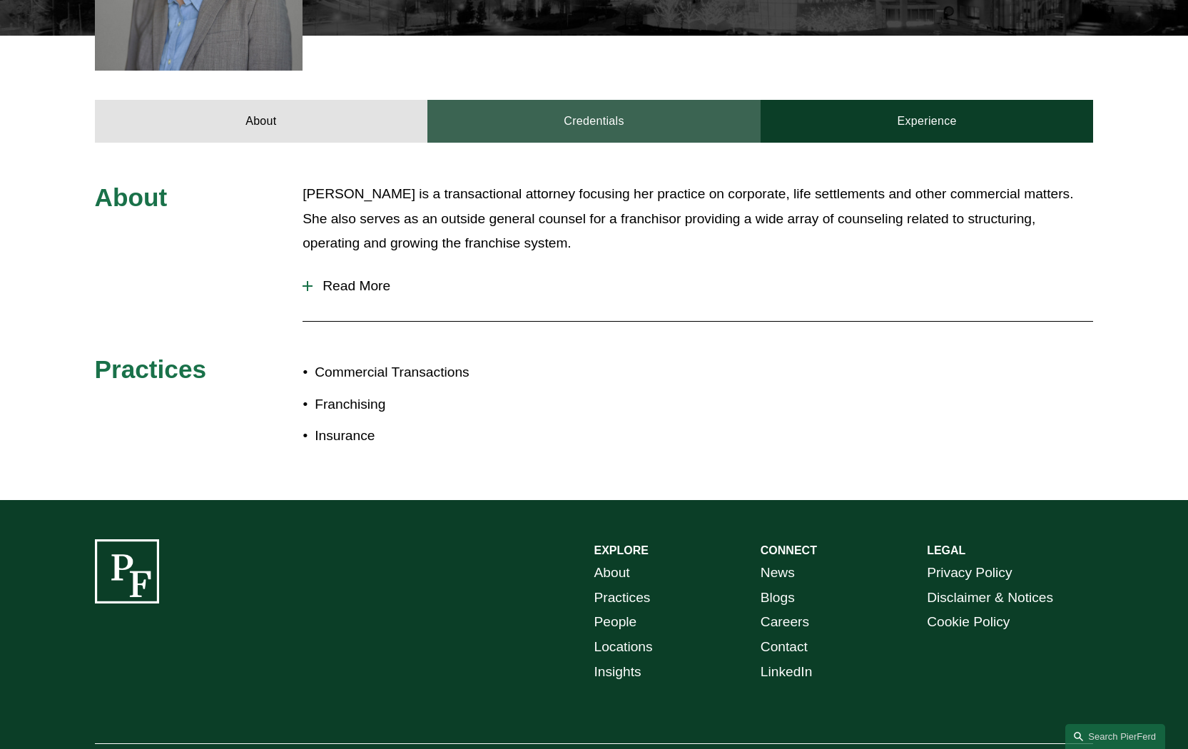
click at [598, 100] on link "Credentials" at bounding box center [593, 121] width 333 height 43
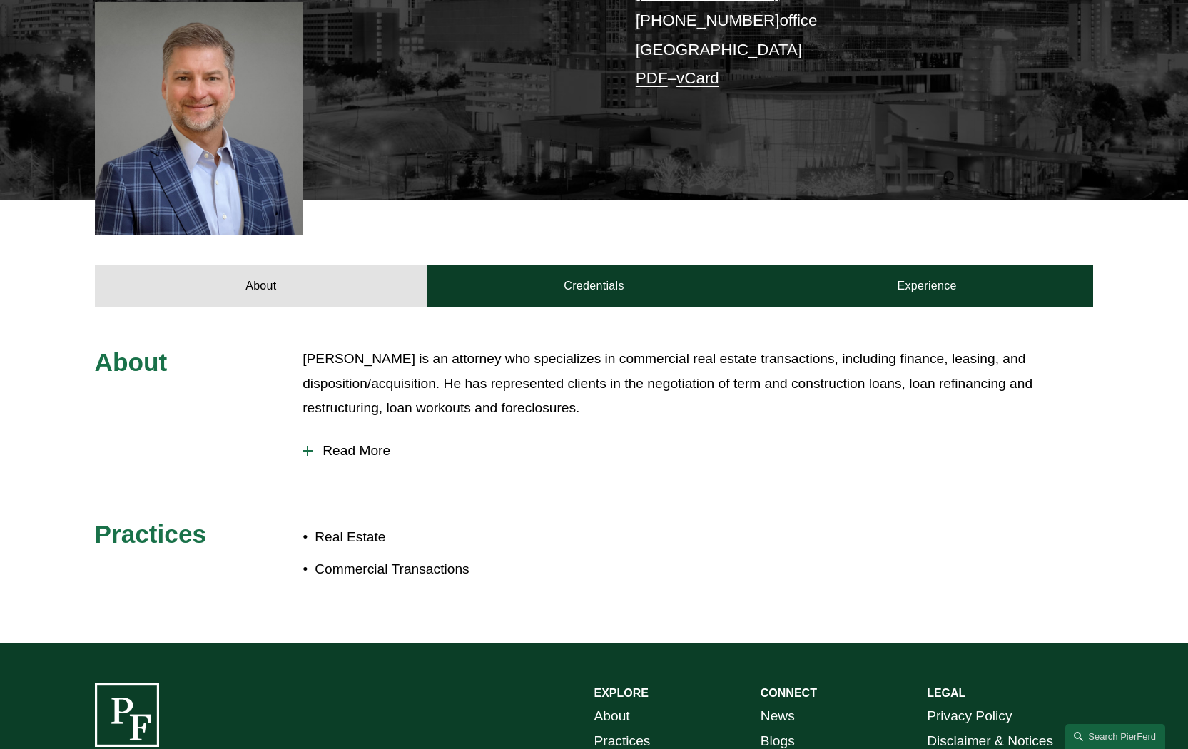
scroll to position [378, 0]
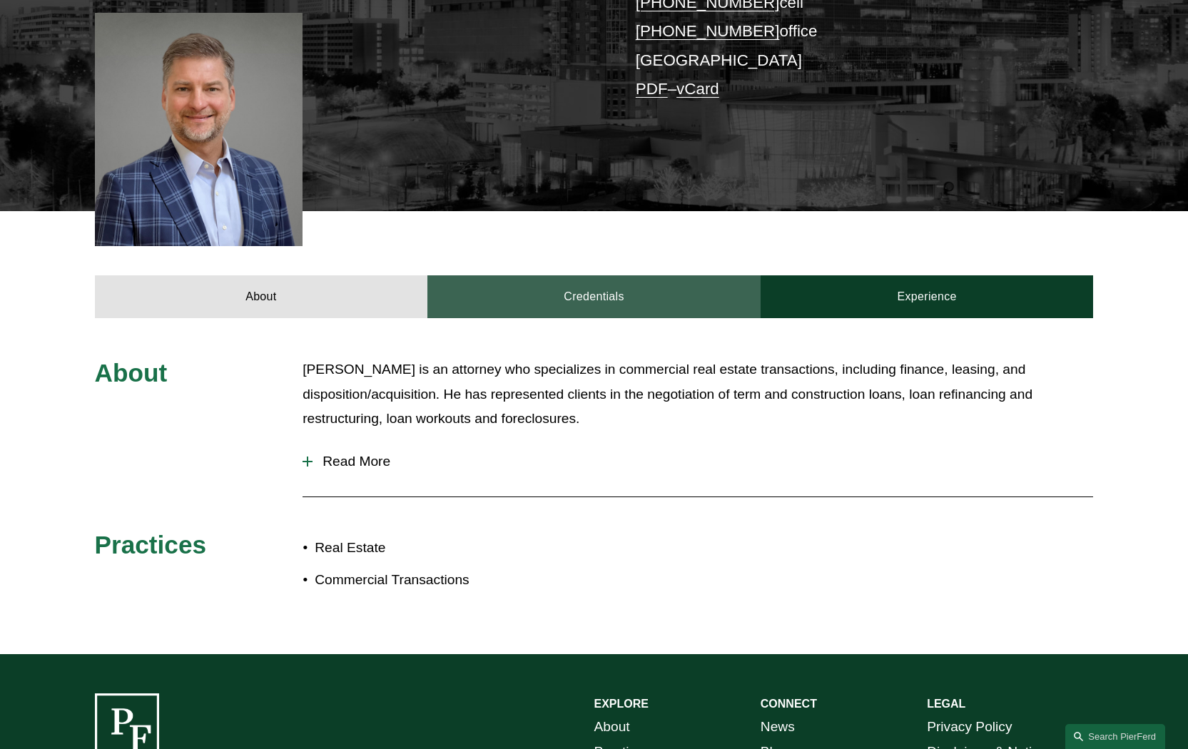
click at [589, 290] on link "Credentials" at bounding box center [593, 296] width 333 height 43
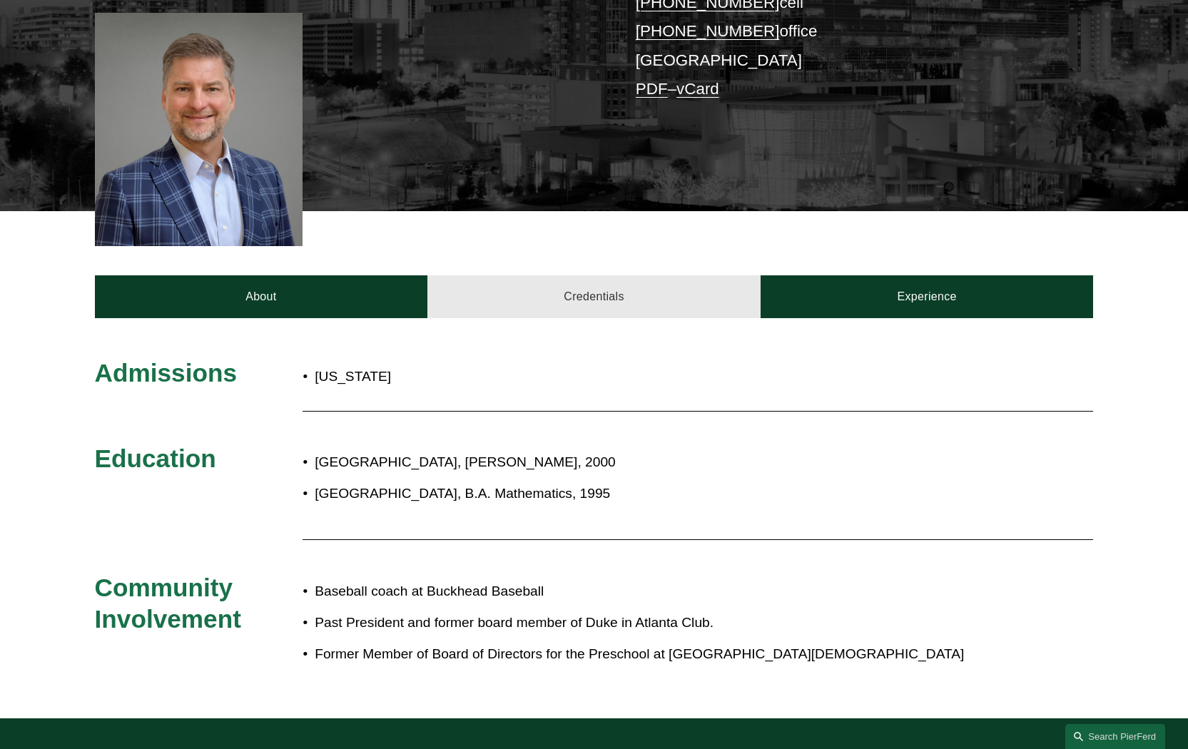
click at [576, 275] on link "Credentials" at bounding box center [593, 296] width 333 height 43
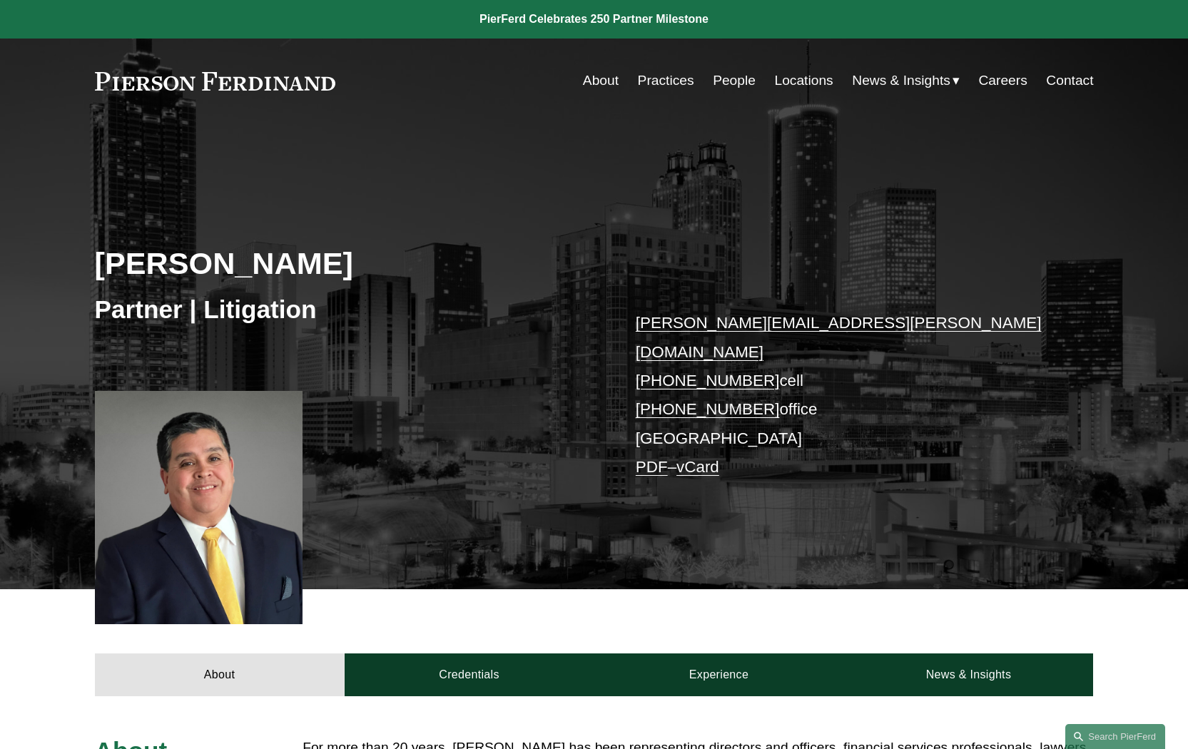
click at [1187, 307] on html "0 PierFerd Celebrates 250 Partner Milestone Skip to Content" at bounding box center [594, 738] width 1188 height 1476
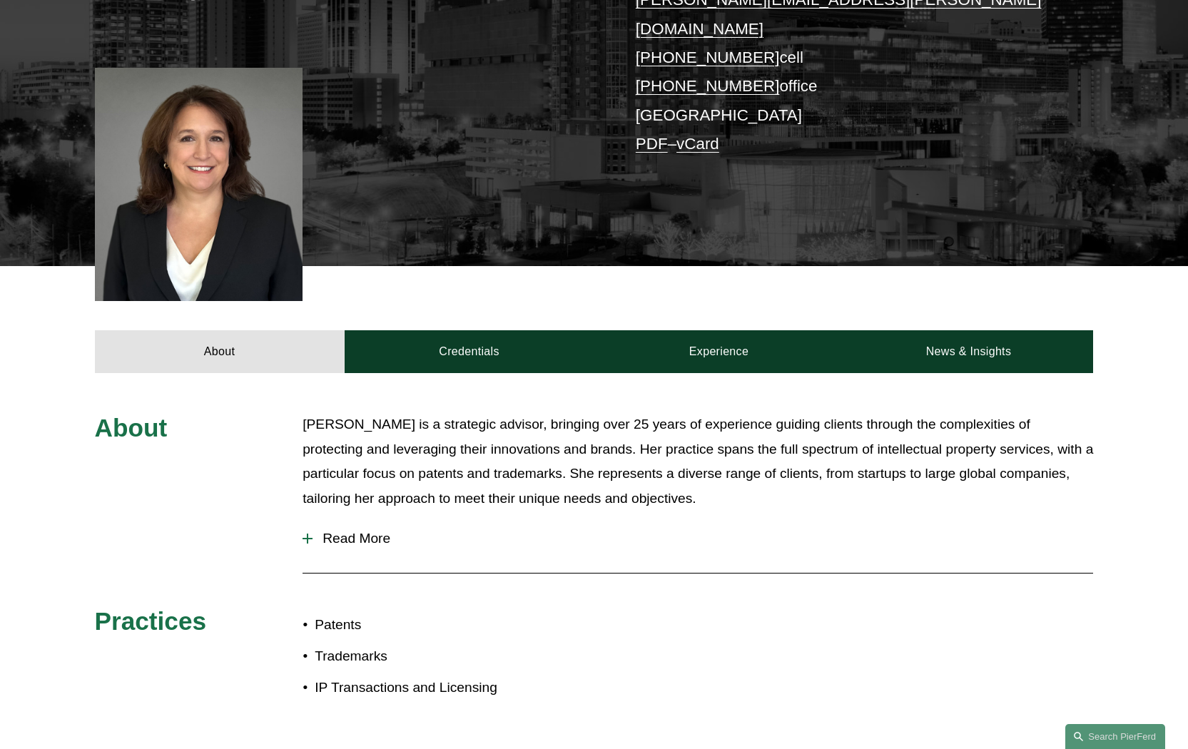
scroll to position [300, 0]
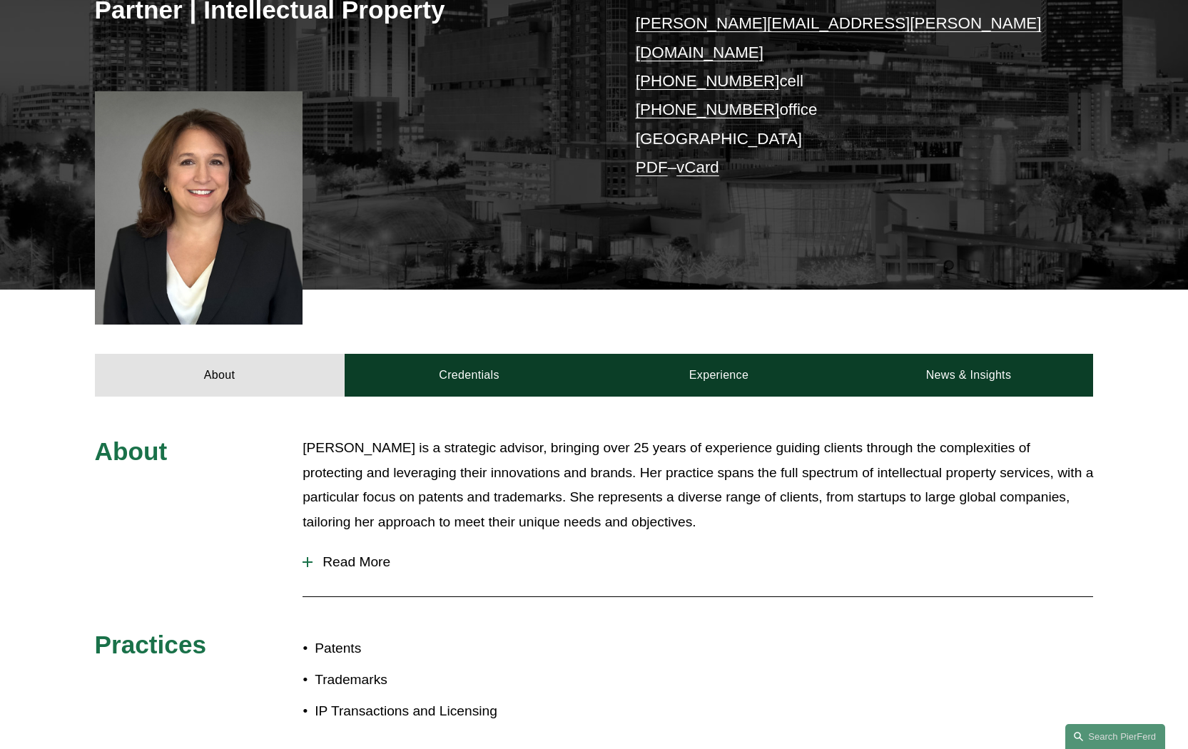
click at [361, 544] on button "Read More" at bounding box center [697, 562] width 790 height 37
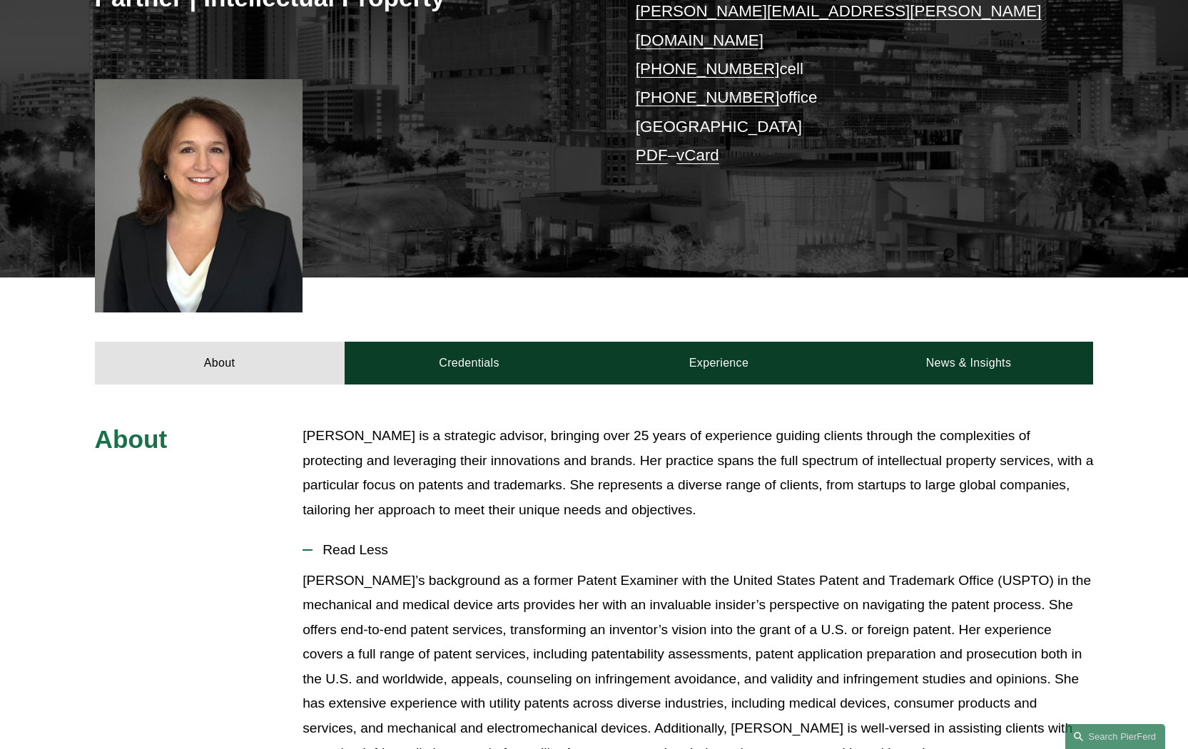
scroll to position [195, 0]
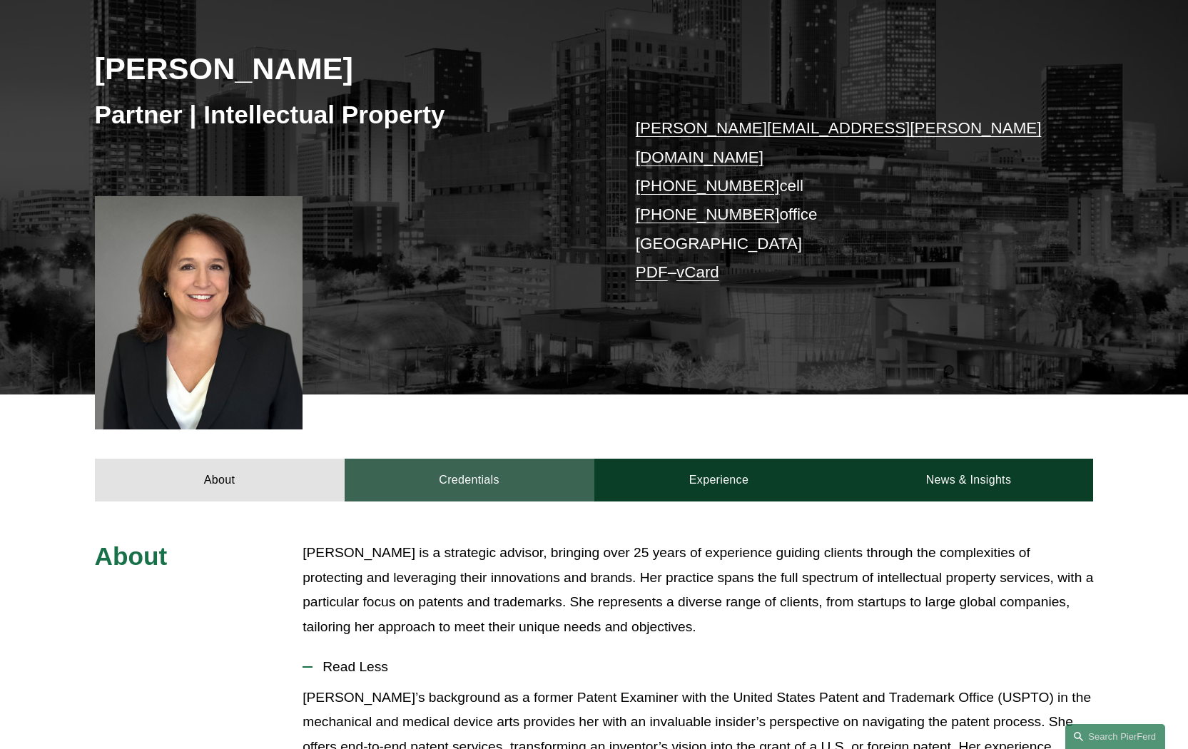
click at [481, 459] on link "Credentials" at bounding box center [470, 480] width 250 height 43
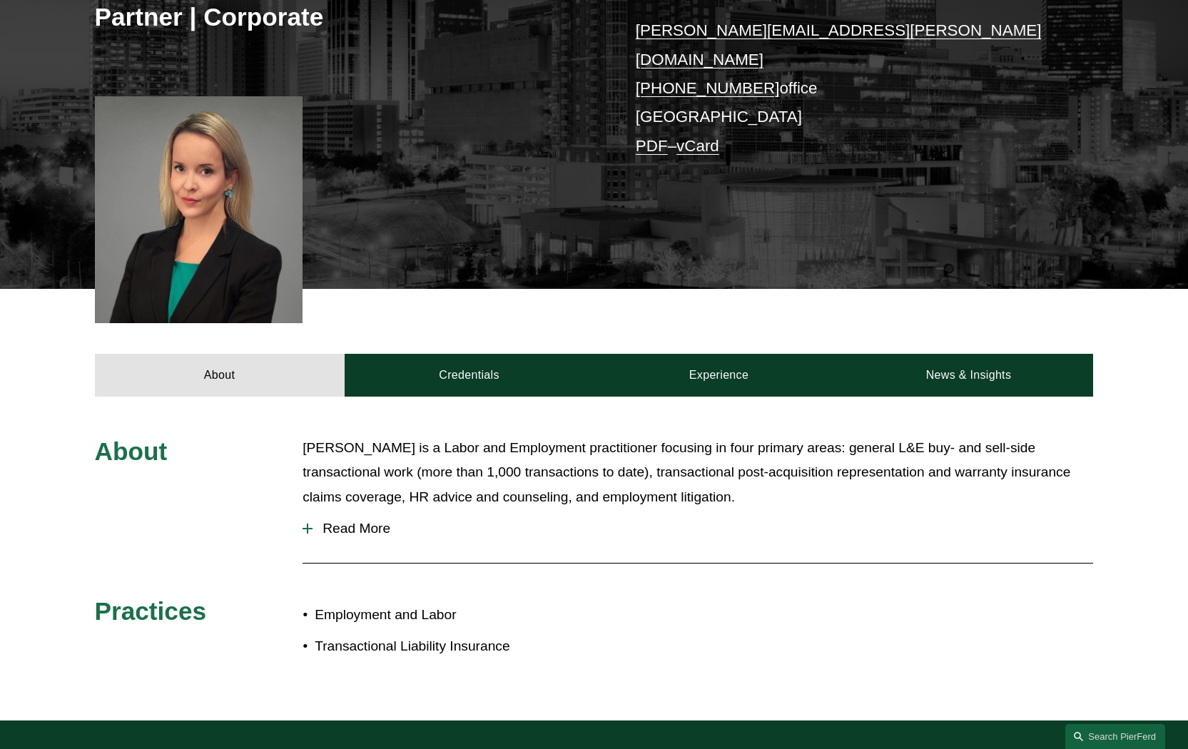
scroll to position [290, 0]
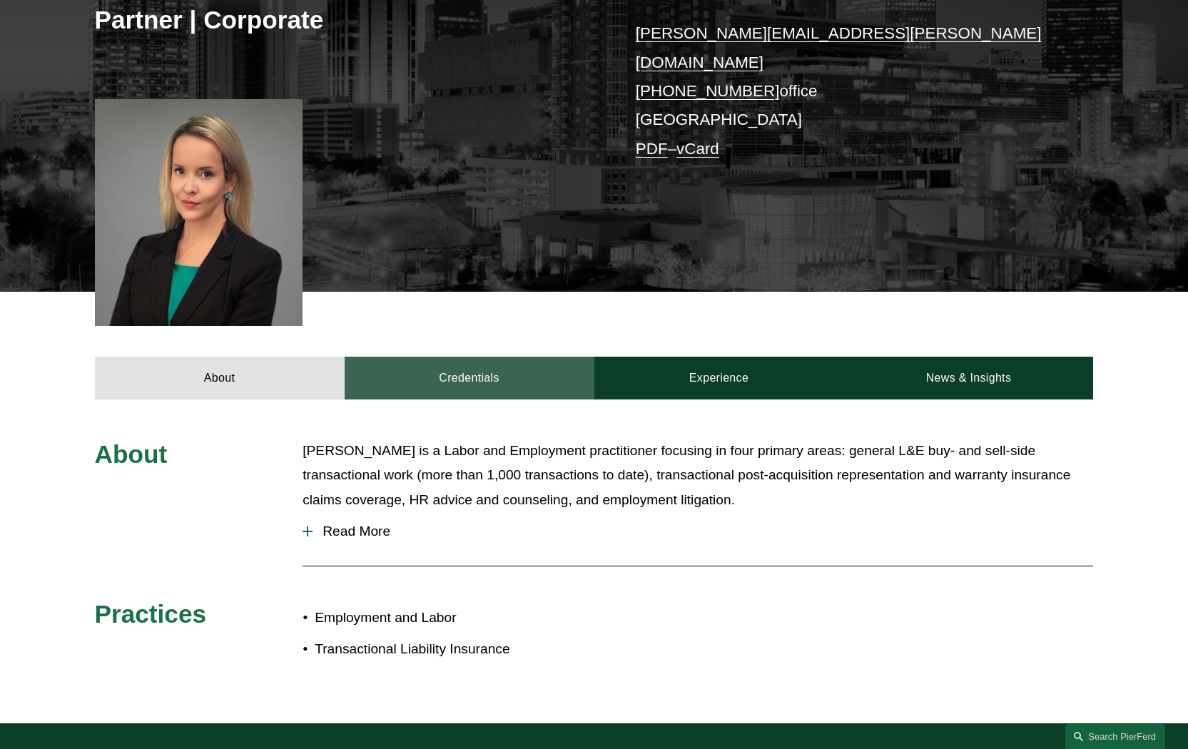
click at [447, 364] on link "Credentials" at bounding box center [470, 378] width 250 height 43
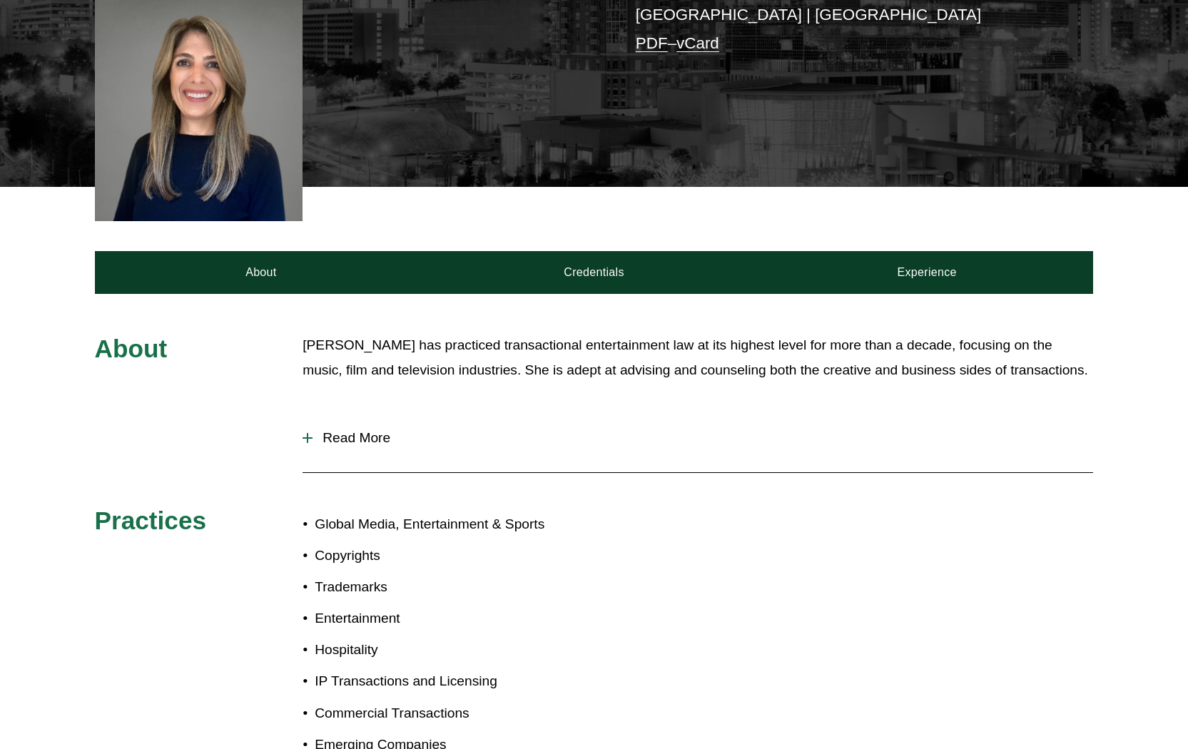
scroll to position [344, 0]
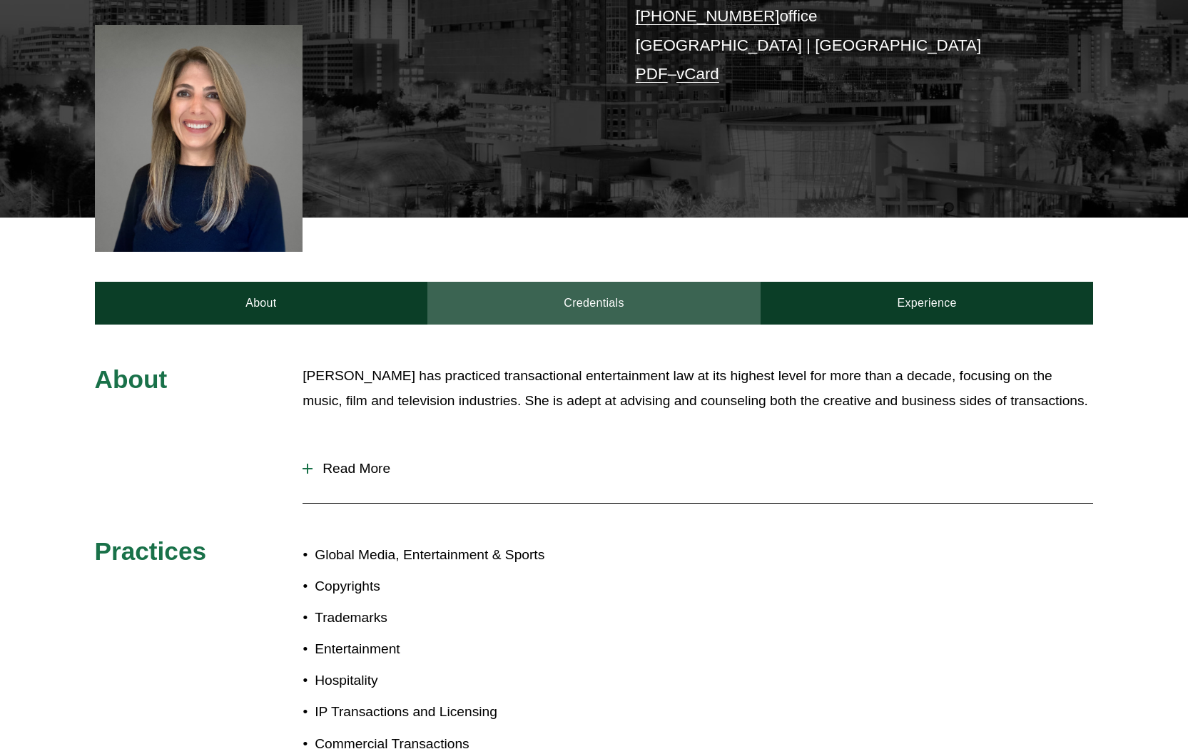
click at [599, 287] on link "Credentials" at bounding box center [593, 303] width 333 height 43
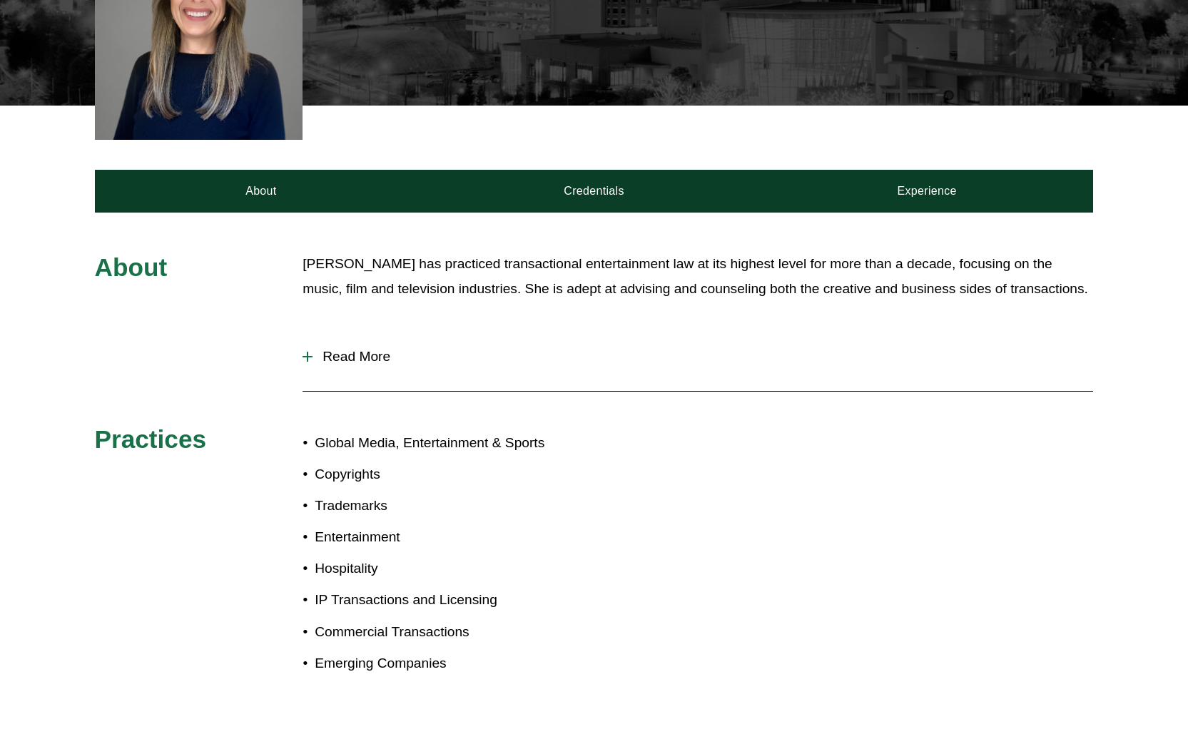
scroll to position [449, 0]
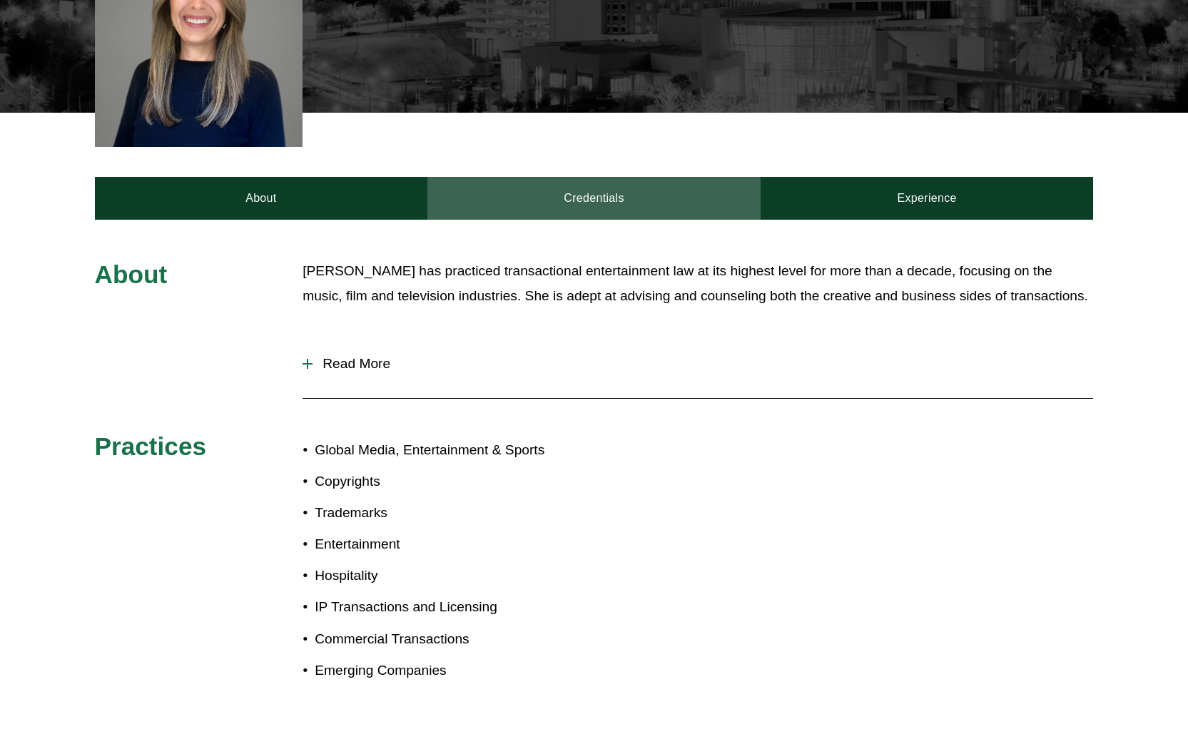
click at [572, 177] on link "Credentials" at bounding box center [593, 198] width 333 height 43
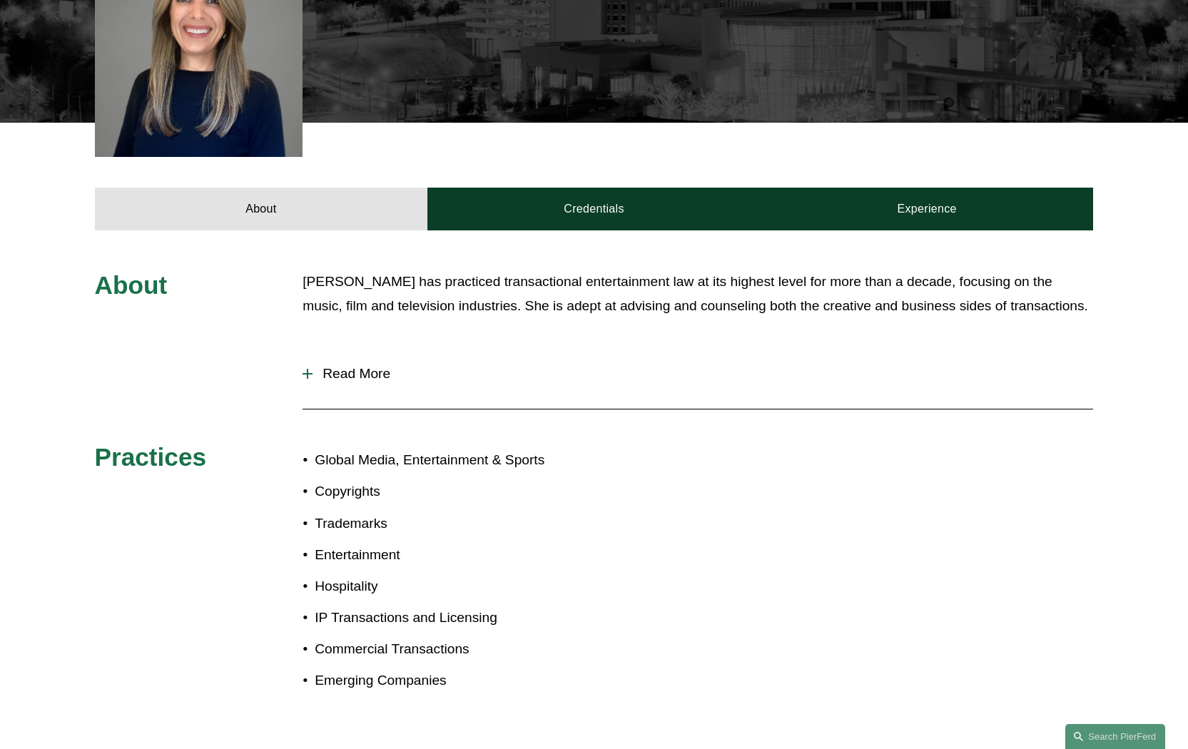
scroll to position [458, 0]
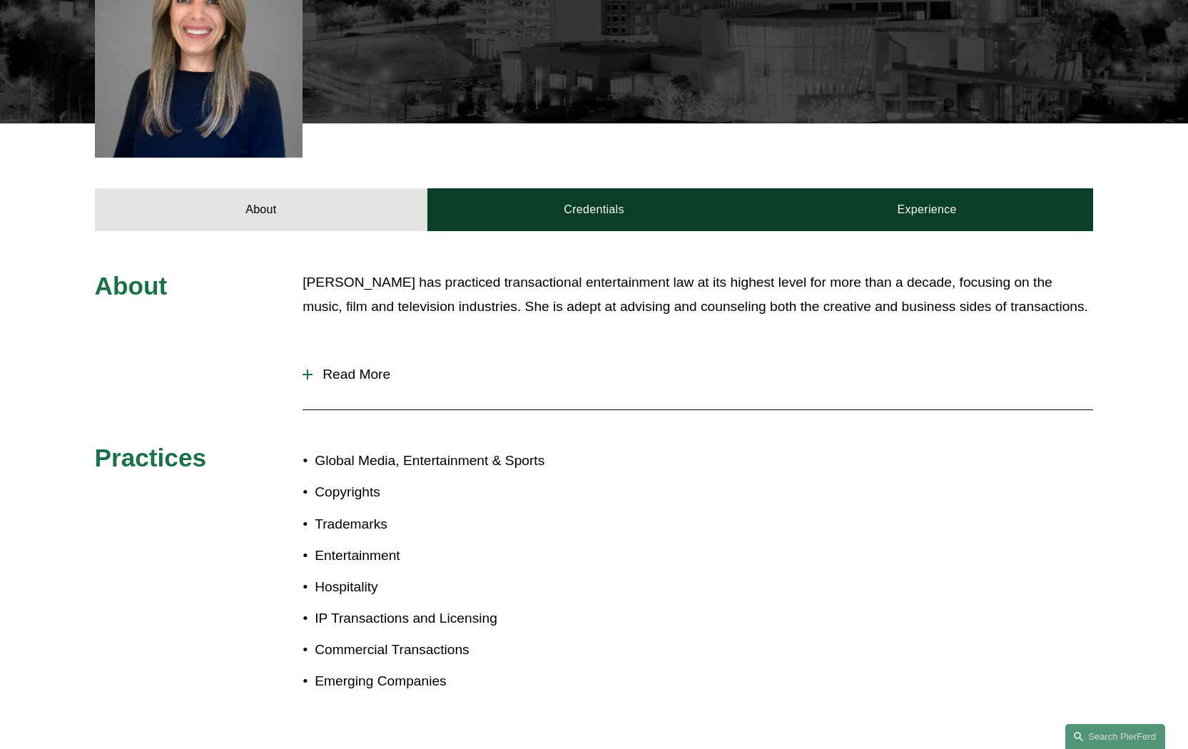
drag, startPoint x: 1195, startPoint y: 216, endPoint x: 1172, endPoint y: 404, distance: 189.8
click at [1172, 404] on html "0 PierFerd Celebrates 250 Partner Milestone Skip to Content" at bounding box center [594, 308] width 1188 height 1533
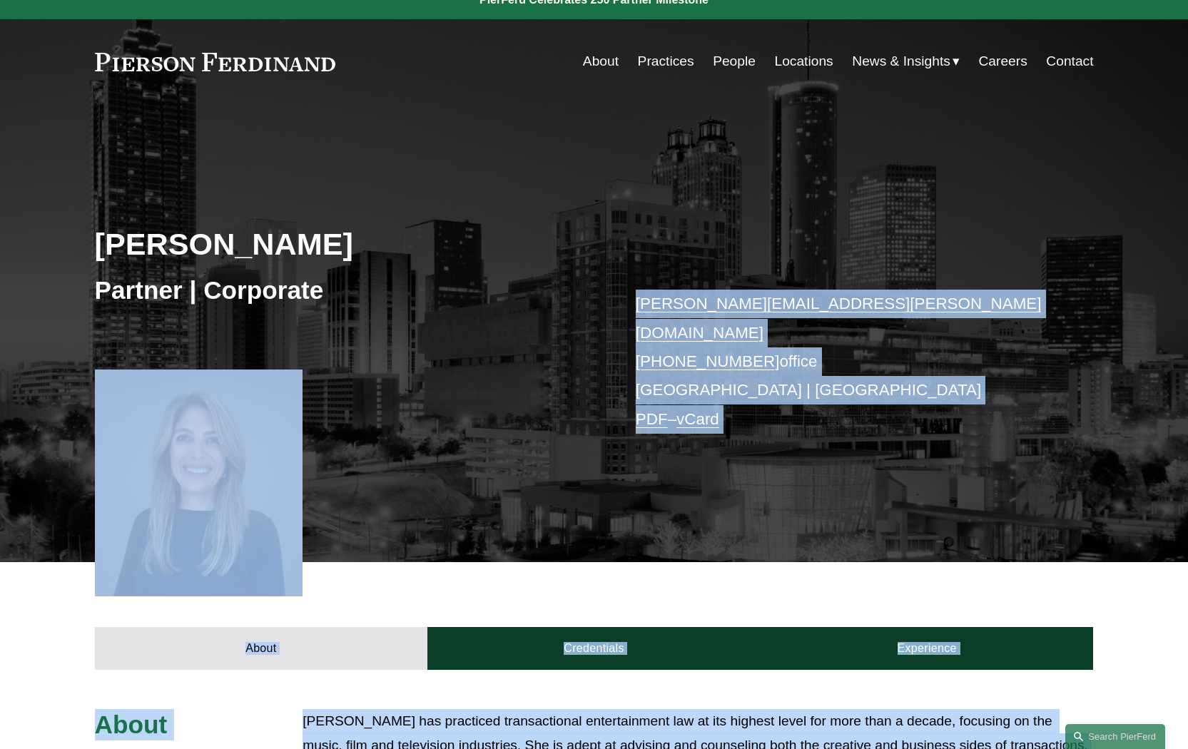
scroll to position [0, 0]
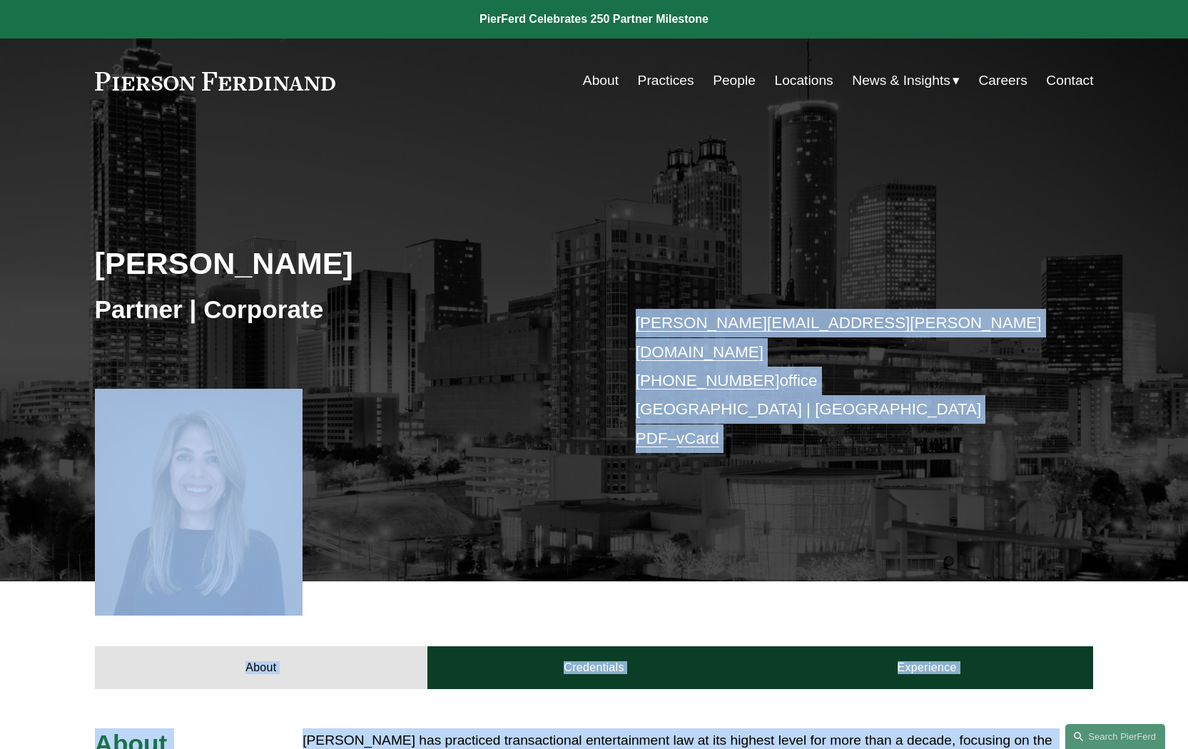
drag, startPoint x: 1198, startPoint y: 445, endPoint x: 1198, endPoint y: 218, distance: 226.8
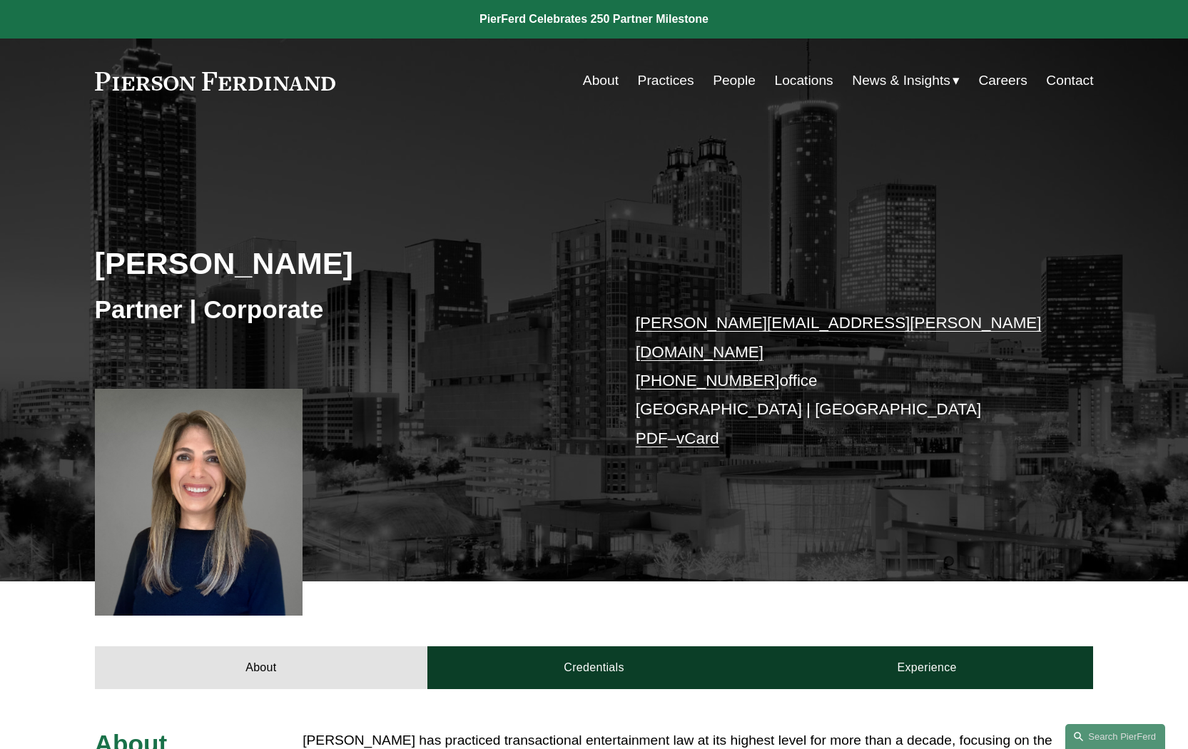
click at [943, 350] on p "[PERSON_NAME][EMAIL_ADDRESS][PERSON_NAME][DOMAIN_NAME] [PHONE_NUMBER] office [G…" at bounding box center [844, 381] width 416 height 144
